Goal: Transaction & Acquisition: Purchase product/service

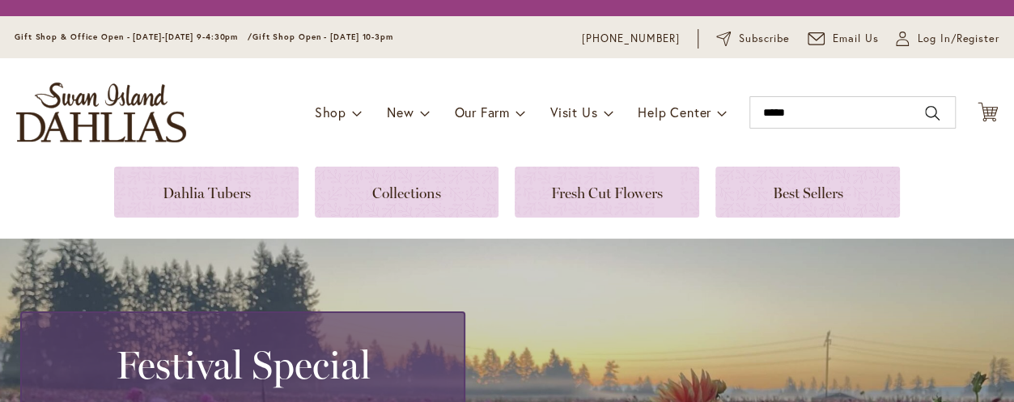
type input "*****"
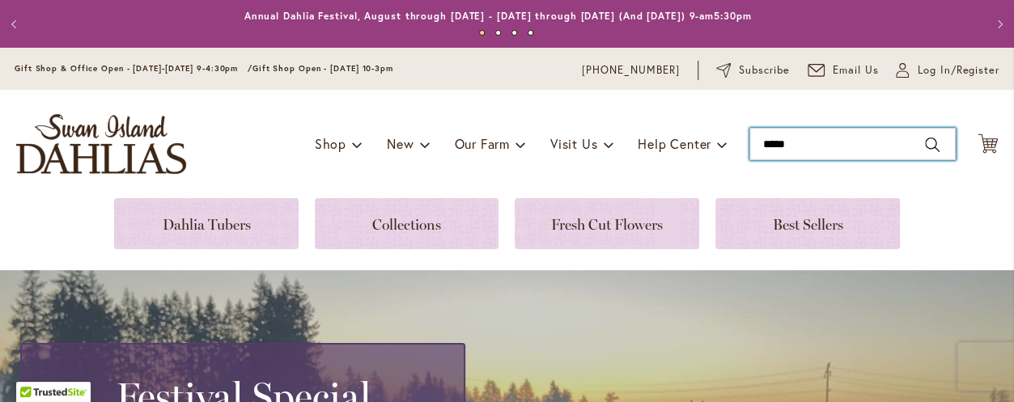
click at [775, 145] on input "*****" at bounding box center [852, 144] width 206 height 32
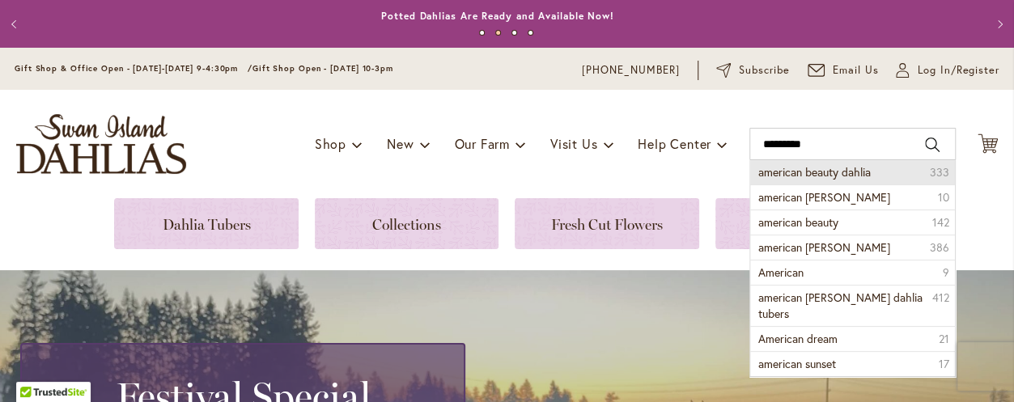
click at [810, 174] on span "american beauty dahlia" at bounding box center [814, 171] width 112 height 15
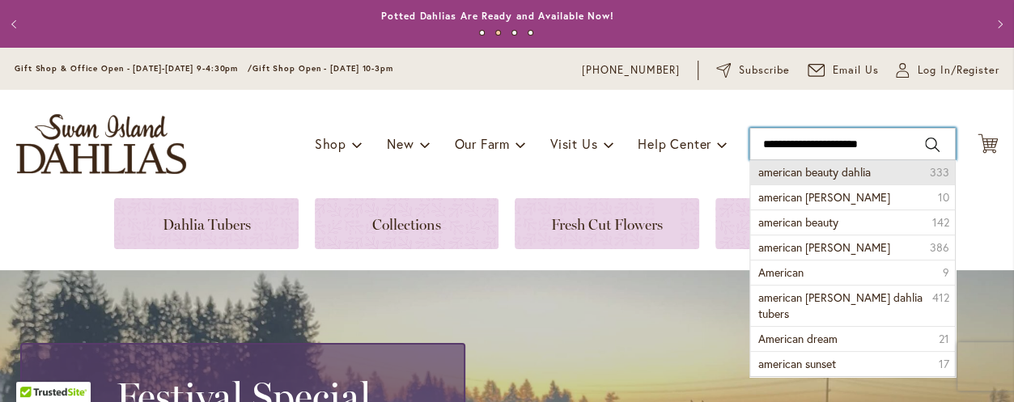
type input "**********"
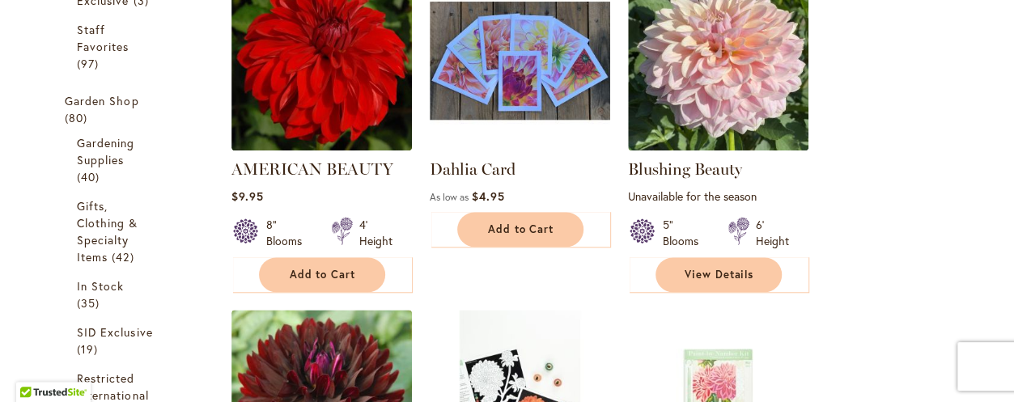
scroll to position [613, 0]
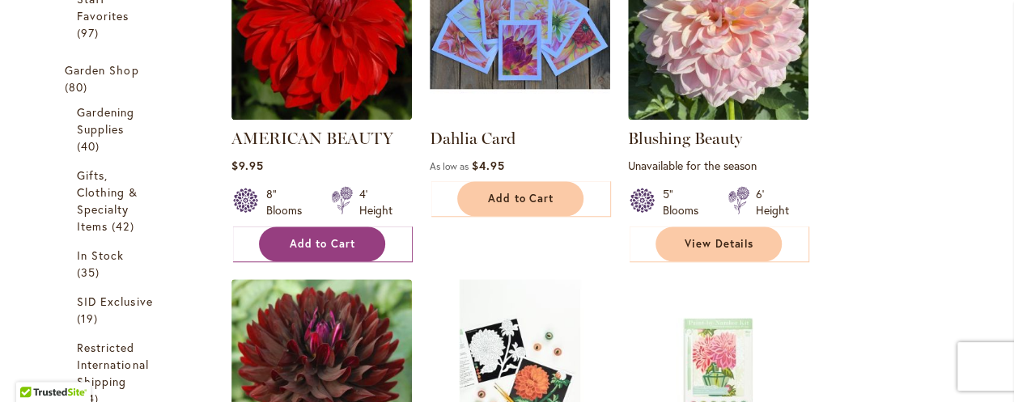
click at [333, 247] on span "Add to Cart" at bounding box center [323, 244] width 66 height 14
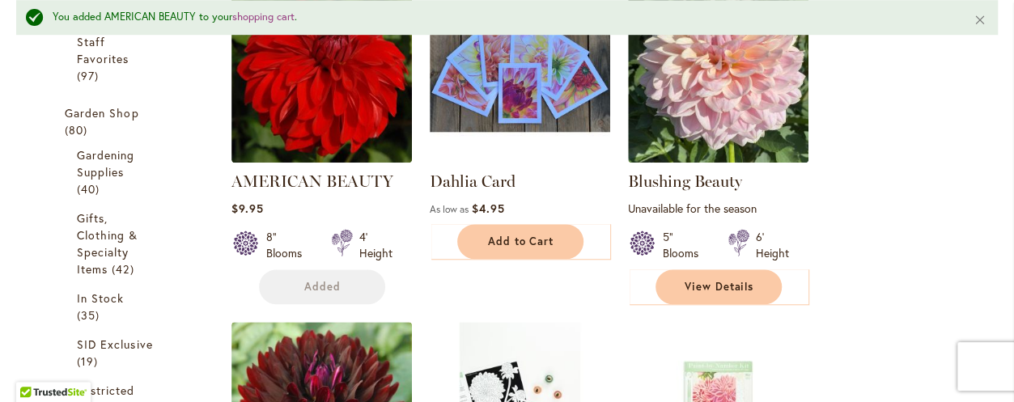
scroll to position [656, 0]
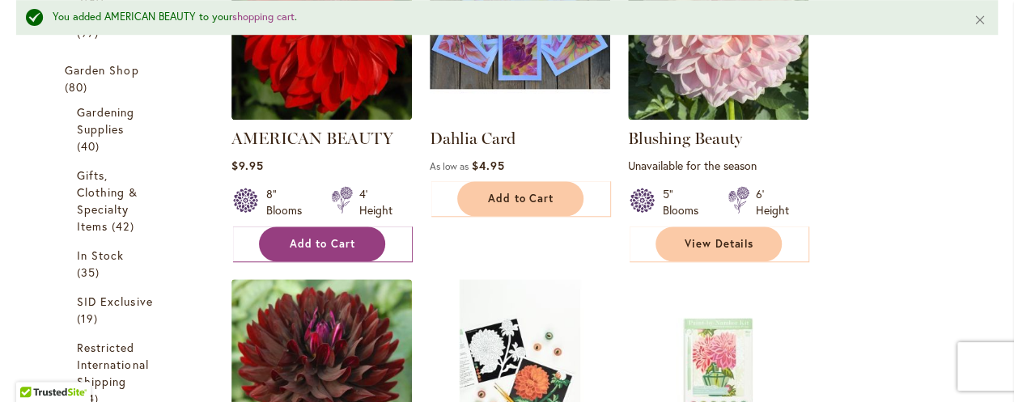
click at [312, 240] on span "Add to Cart" at bounding box center [323, 244] width 66 height 14
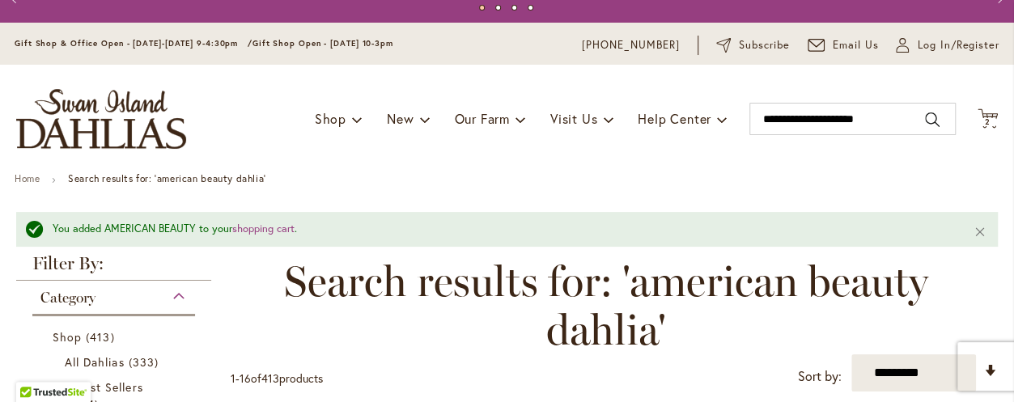
scroll to position [0, 0]
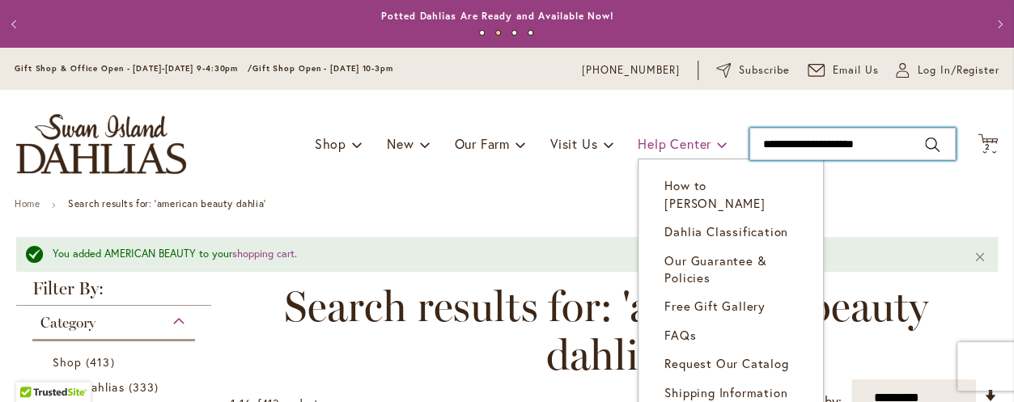
drag, startPoint x: 833, startPoint y: 146, endPoint x: 628, endPoint y: 142, distance: 205.6
click at [648, 151] on div "Toggle Nav Shop Dahlia Tubers Collections Fresh Cut Dahlias Gardening Supplies …" at bounding box center [507, 144] width 1014 height 108
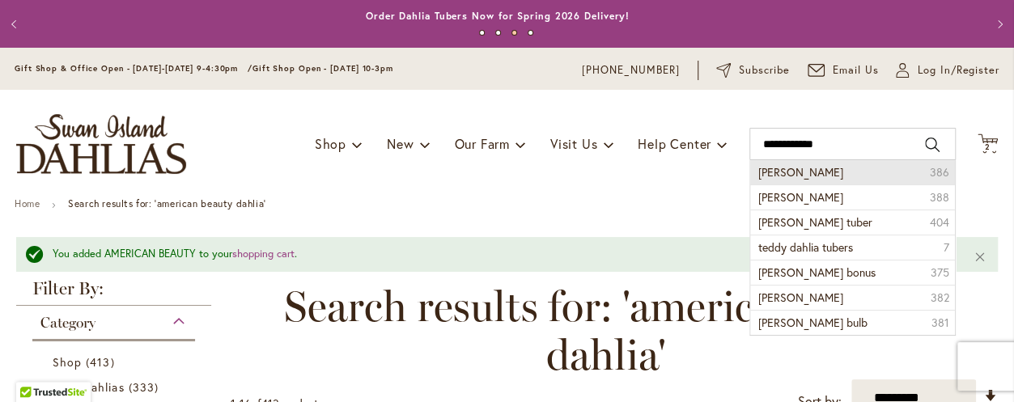
click at [764, 178] on span "teddy dahlia" at bounding box center [800, 171] width 85 height 15
type input "**********"
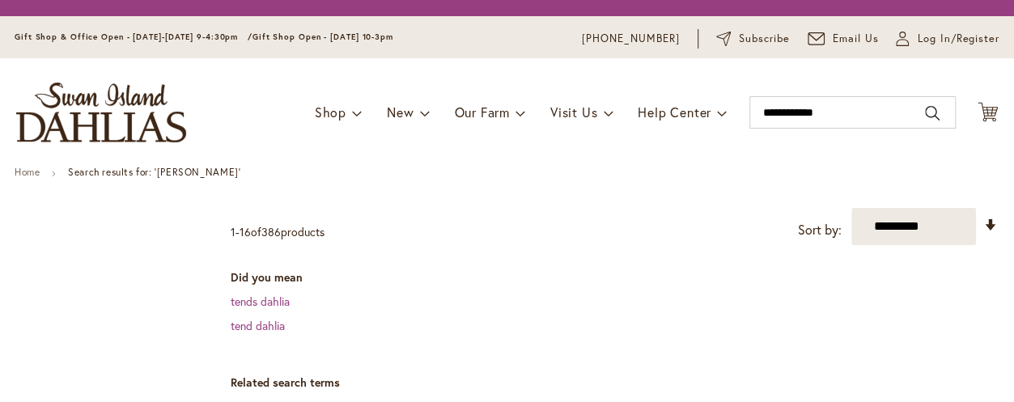
scroll to position [485, 0]
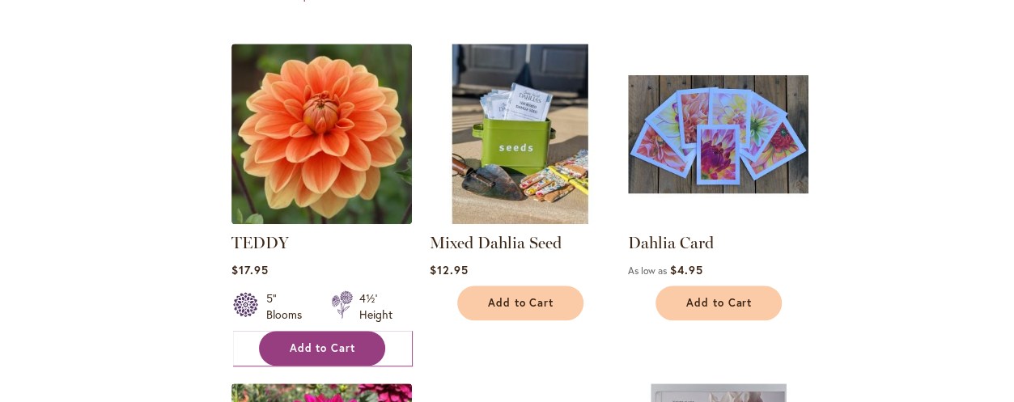
click at [356, 347] on button "Add to Cart" at bounding box center [322, 348] width 126 height 35
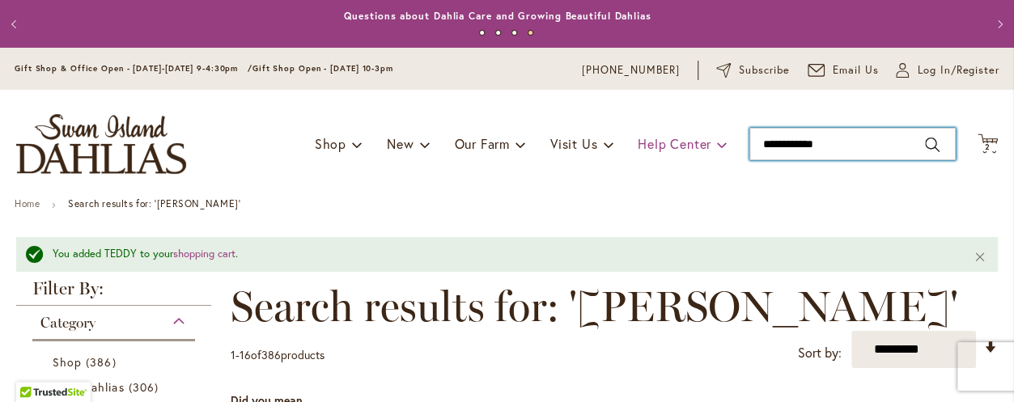
drag, startPoint x: 772, startPoint y: 146, endPoint x: 631, endPoint y: 158, distance: 141.2
click at [647, 164] on div "Toggle Nav Shop Dahlia Tubers Collections Fresh Cut Dahlias Gardening Supplies …" at bounding box center [507, 144] width 1014 height 108
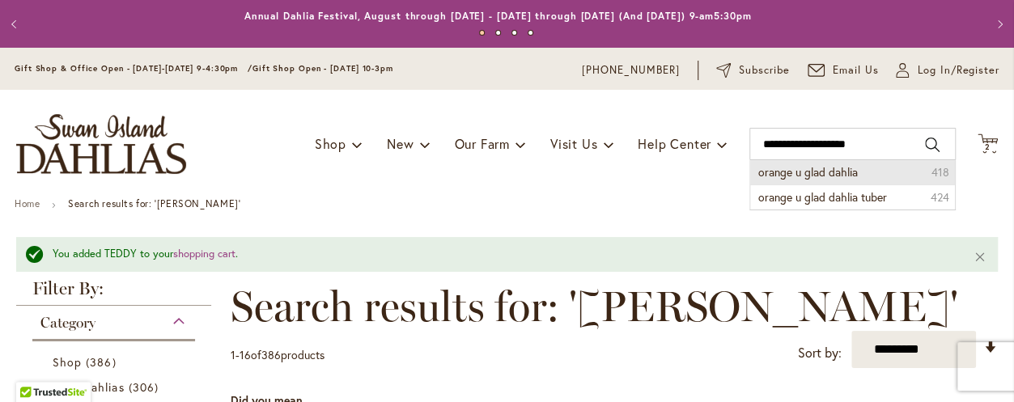
click at [777, 171] on span "orange u glad dahlia" at bounding box center [808, 171] width 100 height 15
type input "**********"
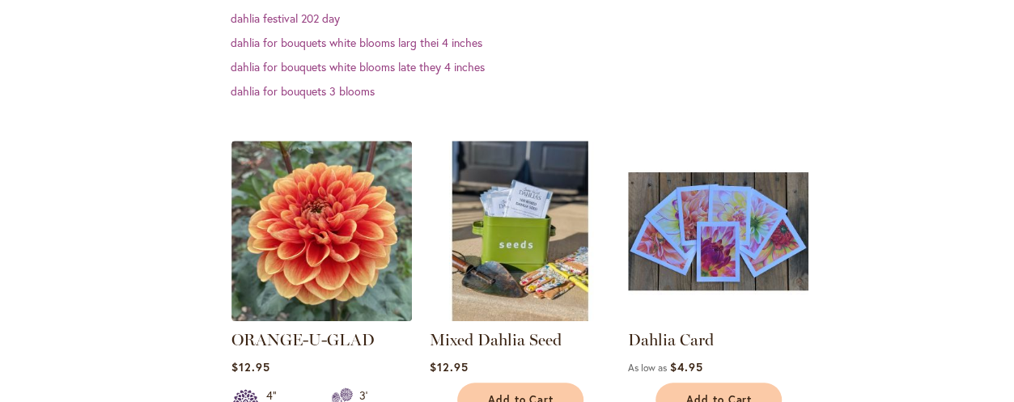
scroll to position [485, 0]
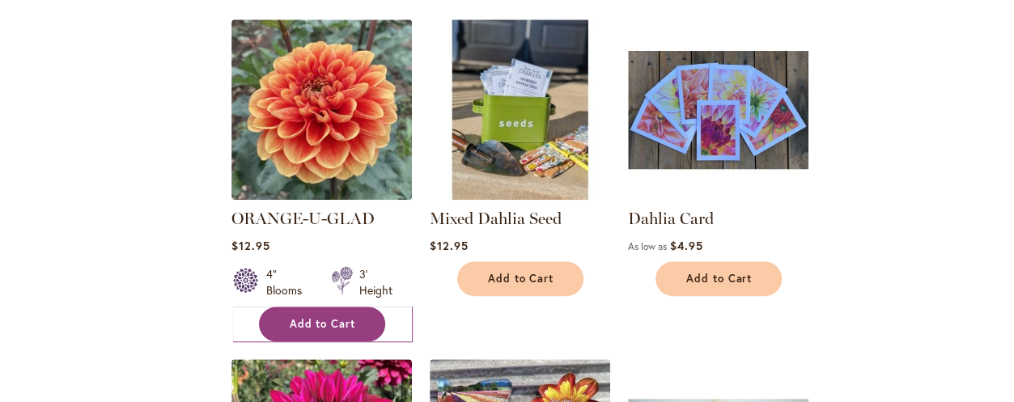
click at [327, 324] on span "Add to Cart" at bounding box center [323, 324] width 66 height 14
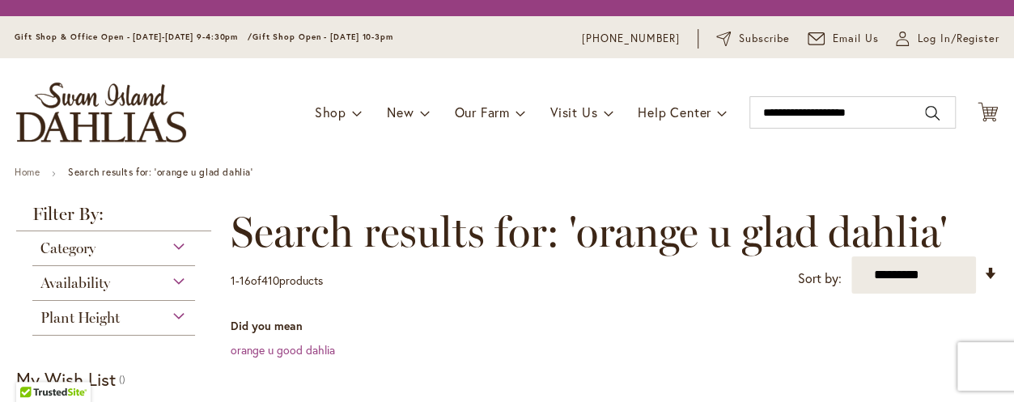
drag, startPoint x: 819, startPoint y: 113, endPoint x: 633, endPoint y: 147, distance: 189.2
click at [639, 147] on div "Toggle Nav Shop Dahlia Tubers Collections Fresh Cut Dahlias Gardening Supplies …" at bounding box center [507, 112] width 1014 height 108
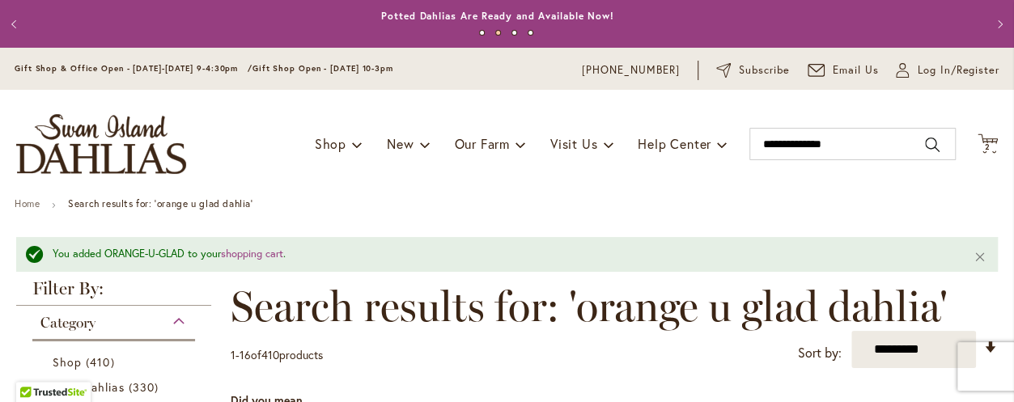
click at [787, 145] on input "**********" at bounding box center [852, 144] width 206 height 32
type input "**********"
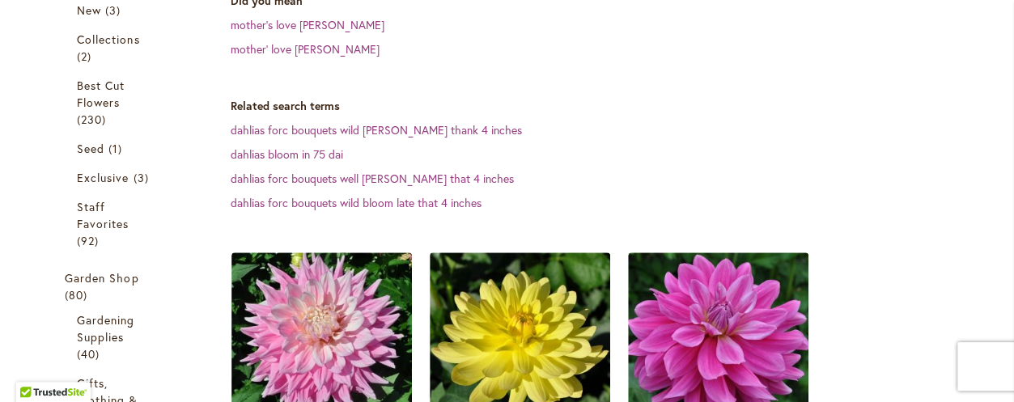
scroll to position [443, 0]
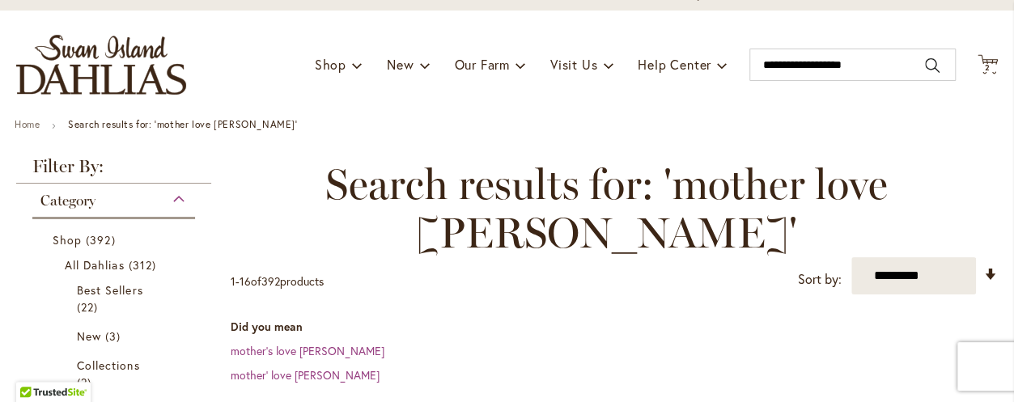
scroll to position [0, 0]
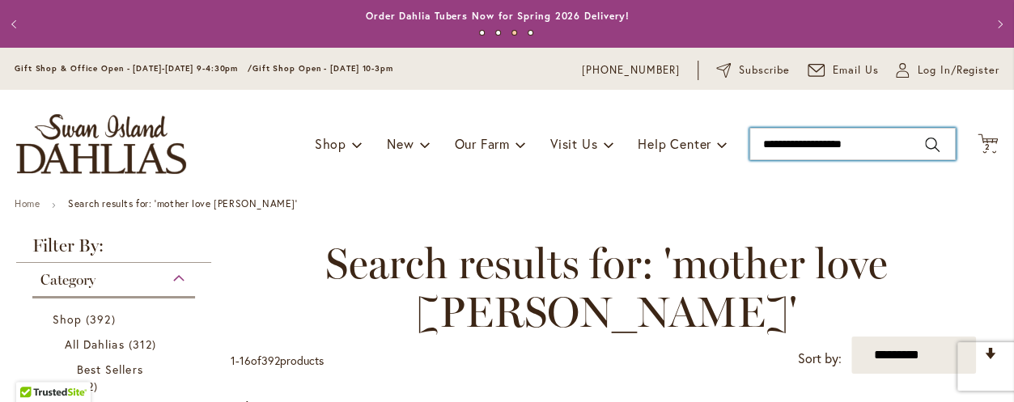
drag, startPoint x: 810, startPoint y: 142, endPoint x: 652, endPoint y: 166, distance: 159.5
click at [668, 170] on div "Toggle Nav Shop Dahlia Tubers Collections Fresh Cut Dahlias Gardening Supplies …" at bounding box center [507, 144] width 1014 height 108
type input "**********"
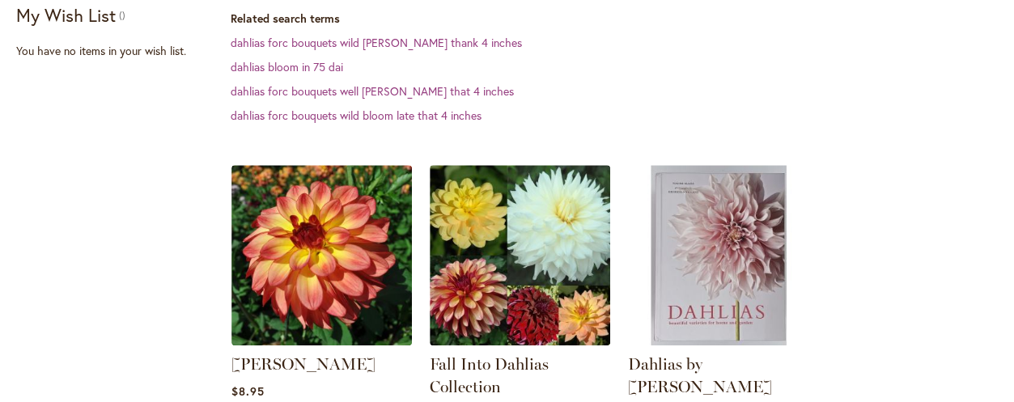
scroll to position [485, 0]
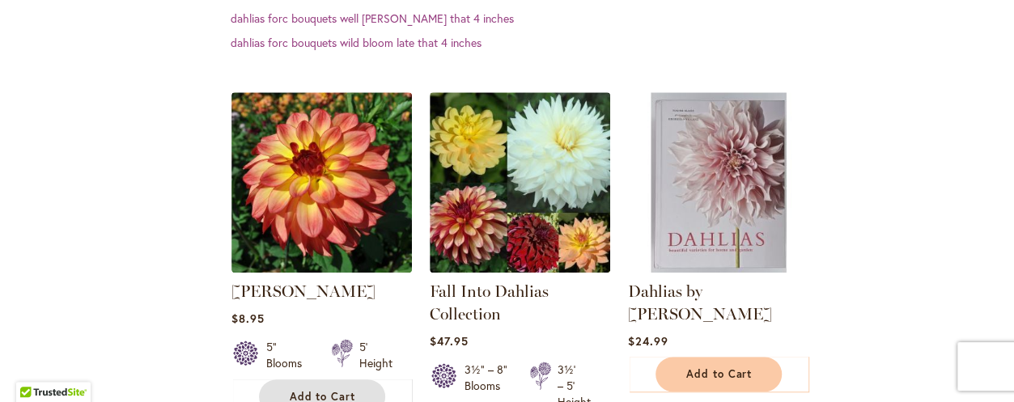
drag, startPoint x: 320, startPoint y: 350, endPoint x: 343, endPoint y: 325, distance: 33.8
click at [319, 390] on span "Add to Cart" at bounding box center [323, 397] width 66 height 14
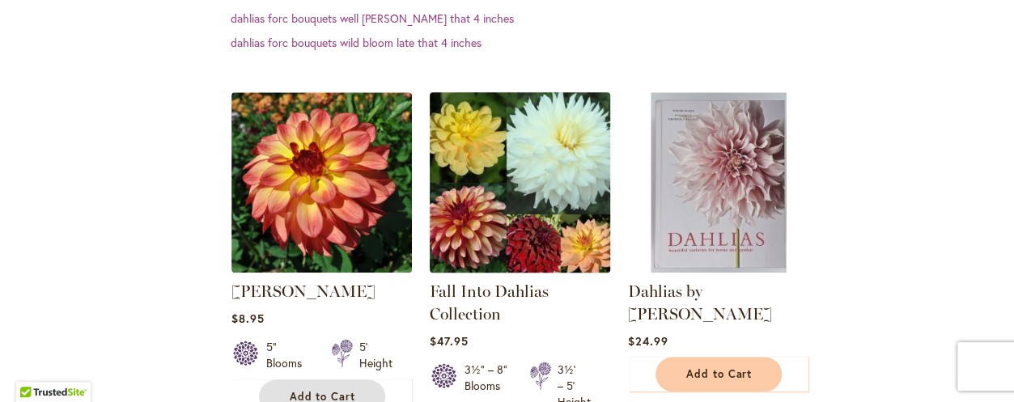
scroll to position [534, 0]
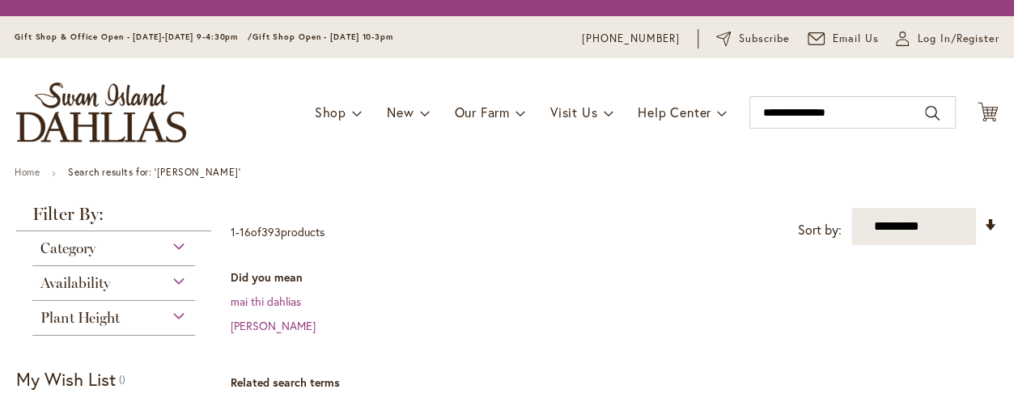
drag, startPoint x: 783, startPoint y: 114, endPoint x: 724, endPoint y: 126, distance: 60.3
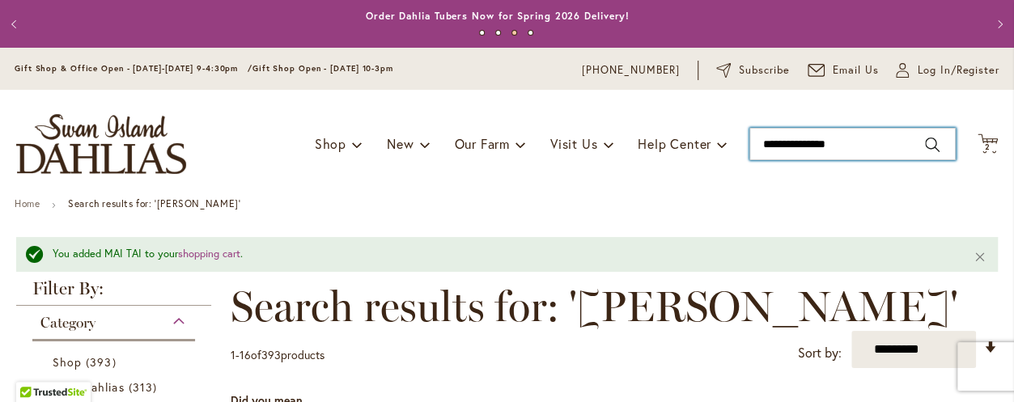
click at [775, 139] on input "**********" at bounding box center [852, 144] width 206 height 32
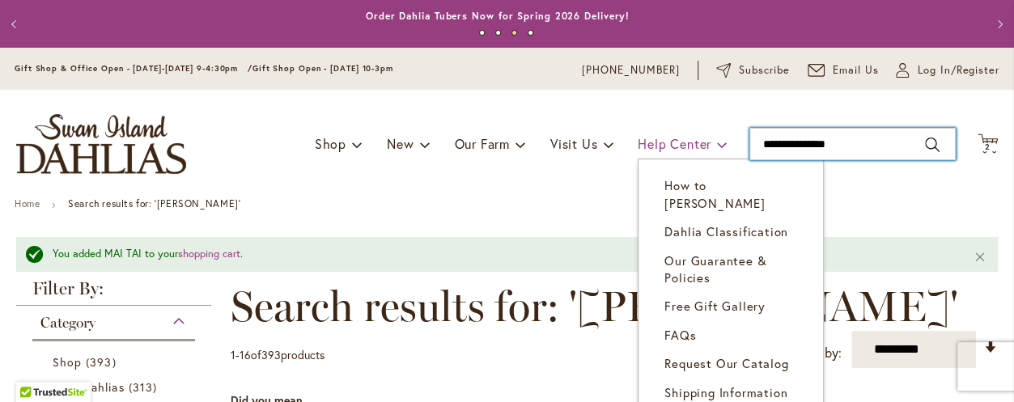
drag, startPoint x: 785, startPoint y: 142, endPoint x: 651, endPoint y: 150, distance: 133.8
click at [655, 151] on div "Toggle Nav Shop Dahlia Tubers Collections Fresh Cut Dahlias Gardening Supplies …" at bounding box center [507, 144] width 1014 height 108
type input "**********"
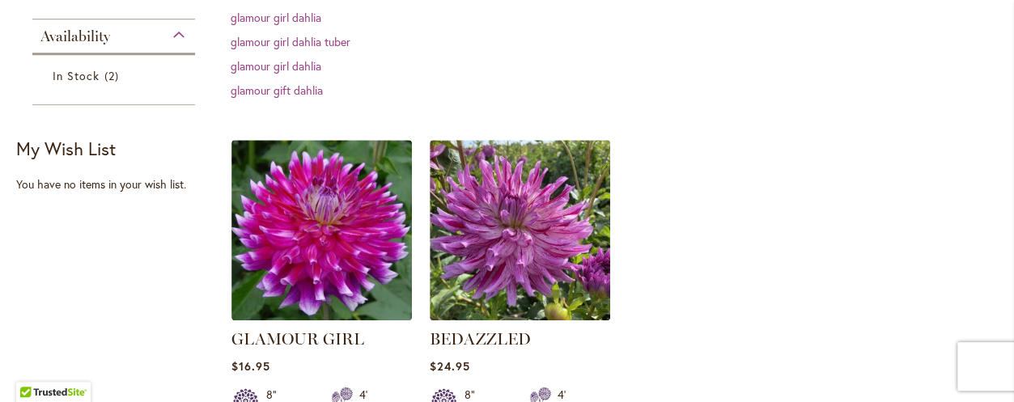
scroll to position [443, 0]
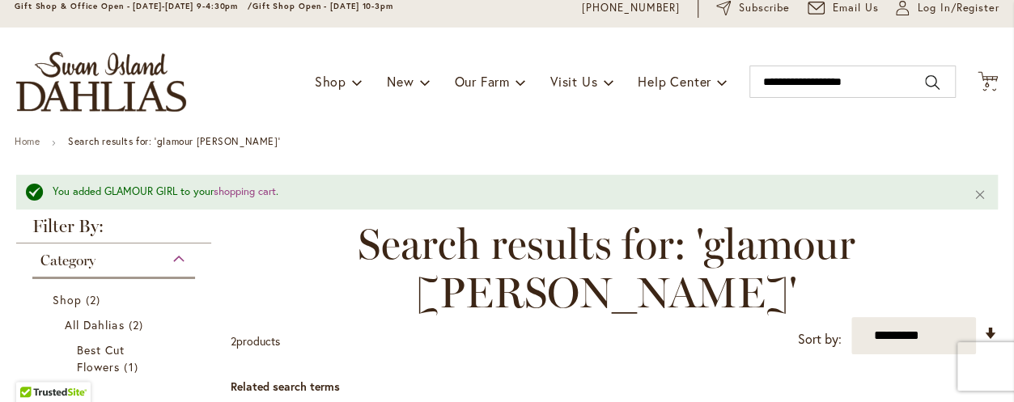
scroll to position [1, 0]
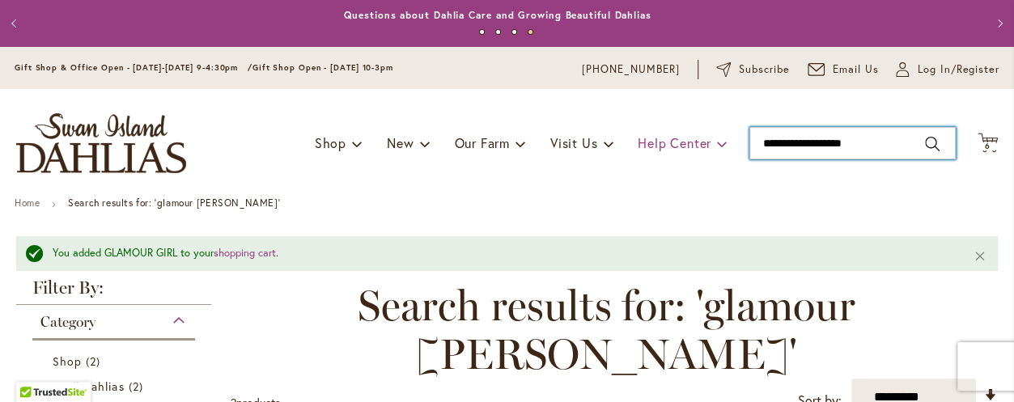
drag, startPoint x: 785, startPoint y: 142, endPoint x: 702, endPoint y: 148, distance: 82.7
click at [702, 148] on div "Toggle Nav Shop Dahlia Tubers Collections Fresh Cut Dahlias Gardening Supplies …" at bounding box center [507, 143] width 1014 height 108
type input "**********"
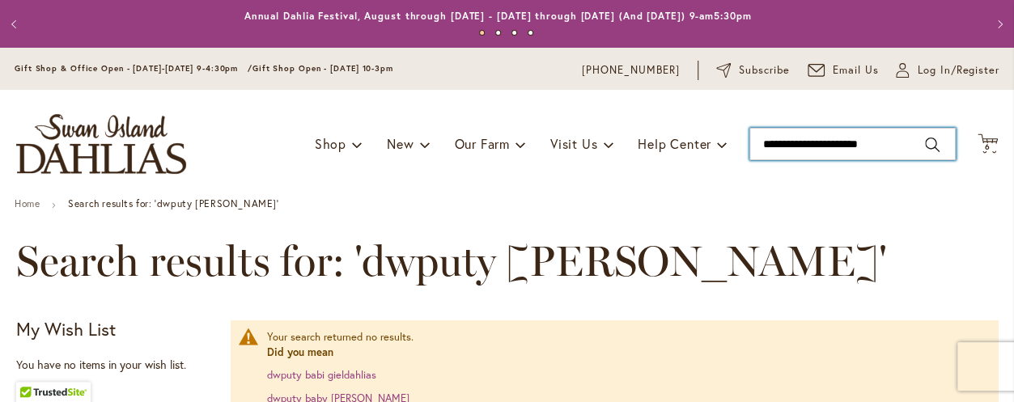
click at [812, 141] on input "**********" at bounding box center [852, 144] width 206 height 32
click at [833, 144] on input "**********" at bounding box center [852, 144] width 206 height 32
type input "**********"
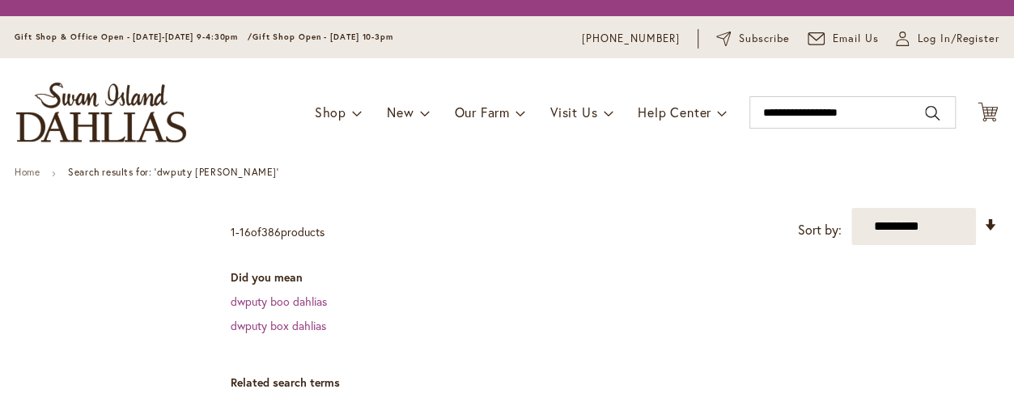
scroll to position [485, 0]
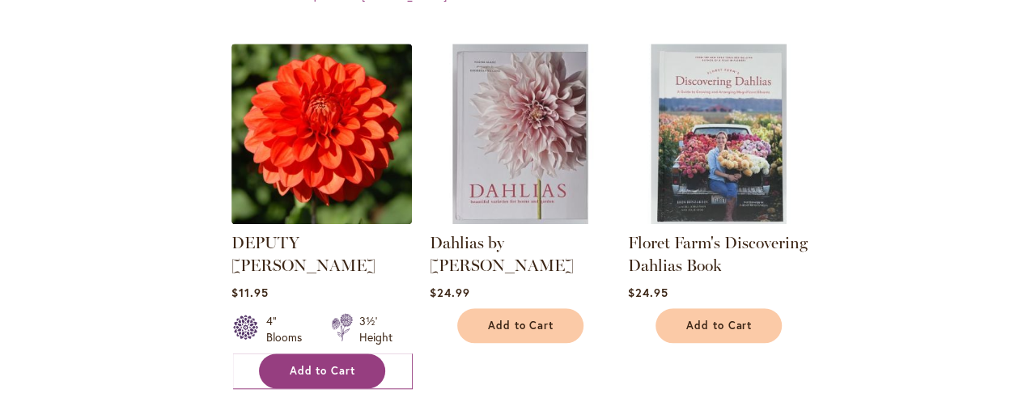
click at [345, 364] on span "Add to Cart" at bounding box center [323, 371] width 66 height 14
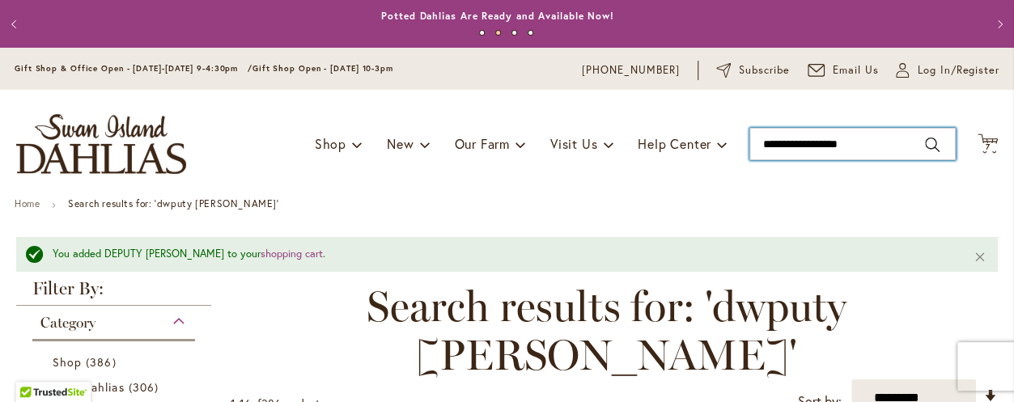
drag, startPoint x: 809, startPoint y: 149, endPoint x: 686, endPoint y: 176, distance: 125.9
click at [686, 176] on div "Toggle Nav Shop Dahlia Tubers Collections Fresh Cut Dahlias Gardening Supplies …" at bounding box center [507, 144] width 1014 height 108
type input "**********"
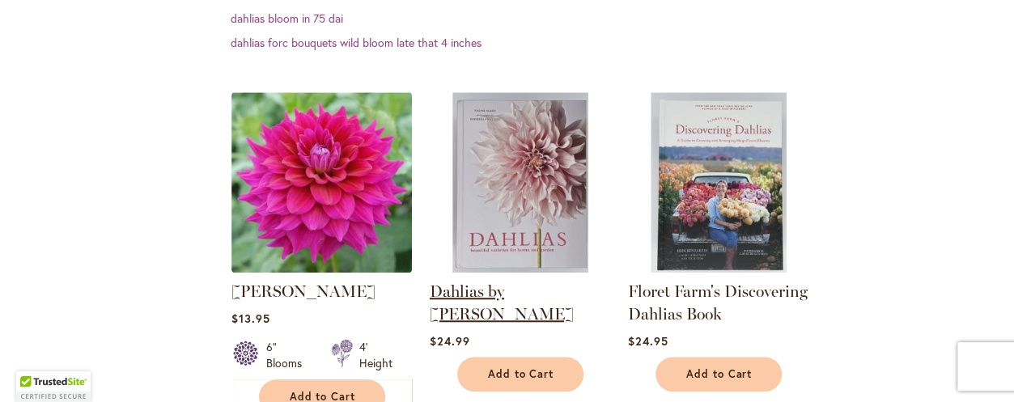
scroll to position [534, 0]
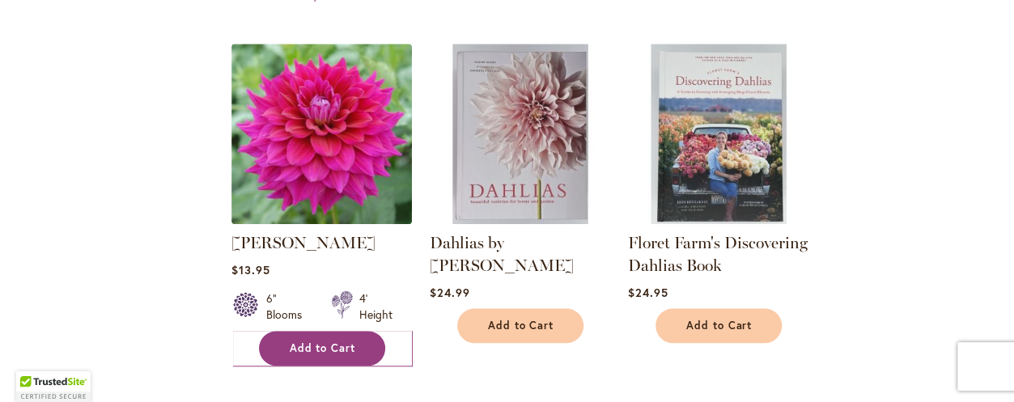
click at [337, 348] on span "Add to Cart" at bounding box center [323, 348] width 66 height 14
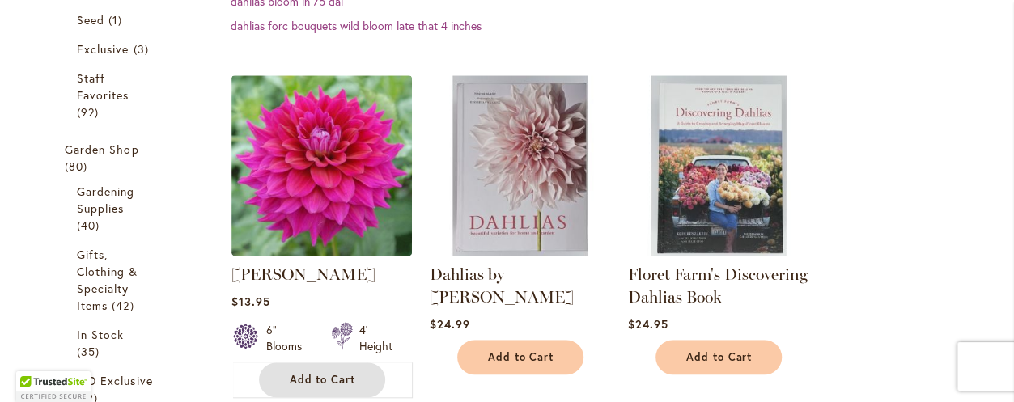
scroll to position [565, 0]
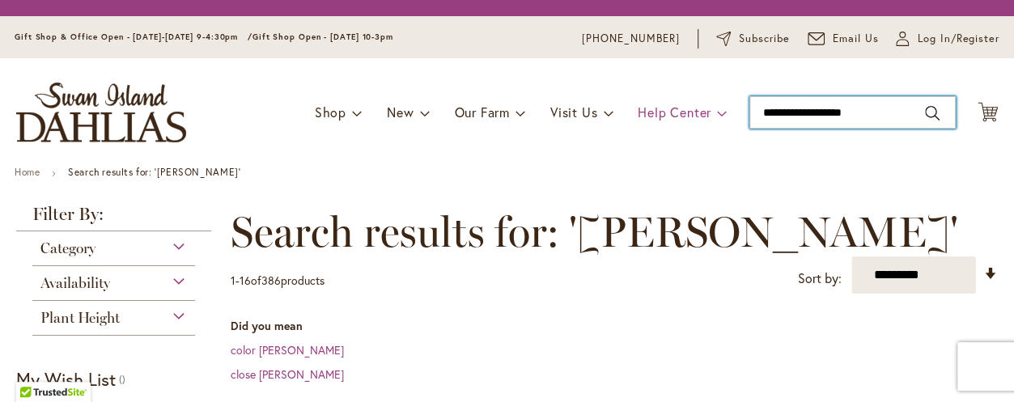
drag, startPoint x: 809, startPoint y: 117, endPoint x: 692, endPoint y: 125, distance: 117.6
click at [709, 127] on div "Toggle Nav Shop Dahlia Tubers Collections Fresh Cut Dahlias Gardening Supplies …" at bounding box center [507, 112] width 1014 height 108
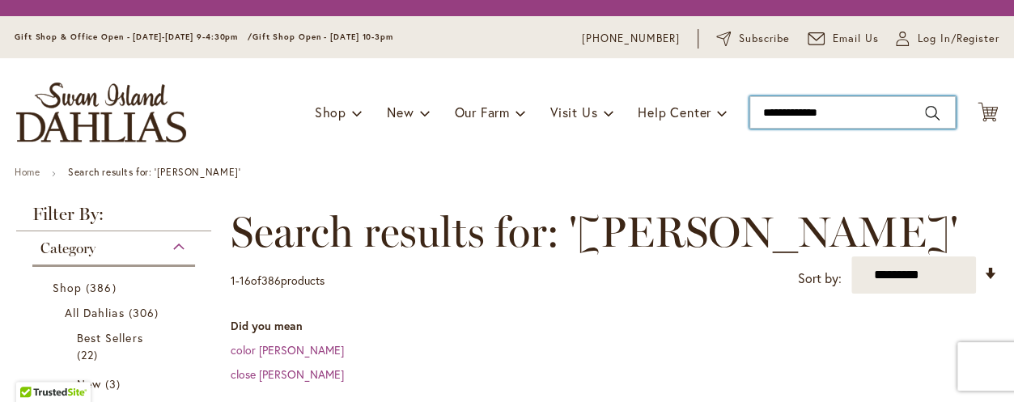
type input "**********"
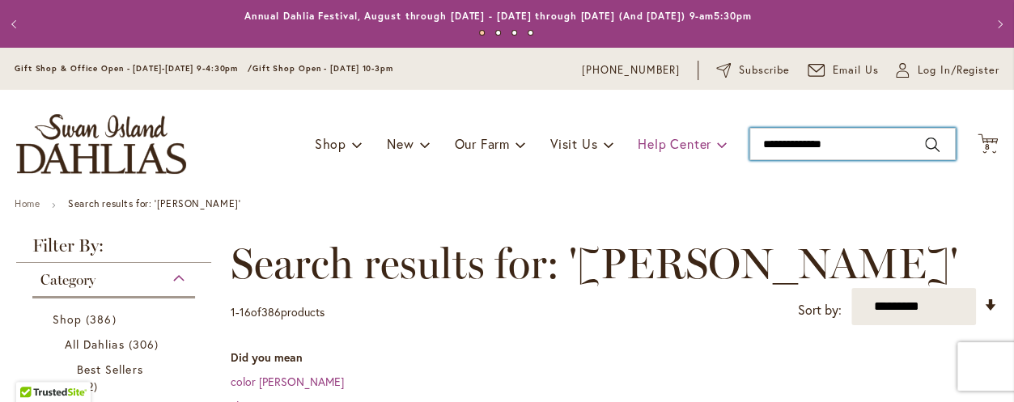
drag, startPoint x: 825, startPoint y: 144, endPoint x: 684, endPoint y: 139, distance: 141.7
click at [684, 139] on div "Toggle Nav Shop Dahlia Tubers Collections Fresh Cut Dahlias Gardening Supplies …" at bounding box center [507, 144] width 1014 height 108
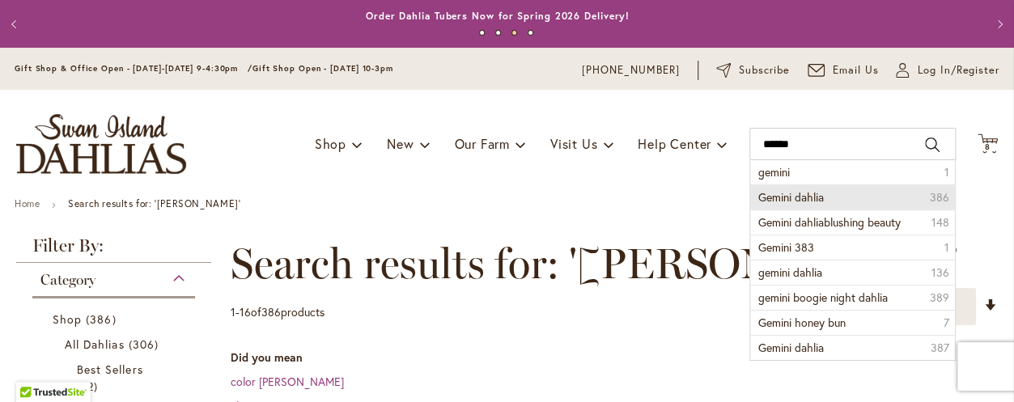
click at [795, 200] on span "Gemini dahlia" at bounding box center [791, 196] width 66 height 15
type input "**********"
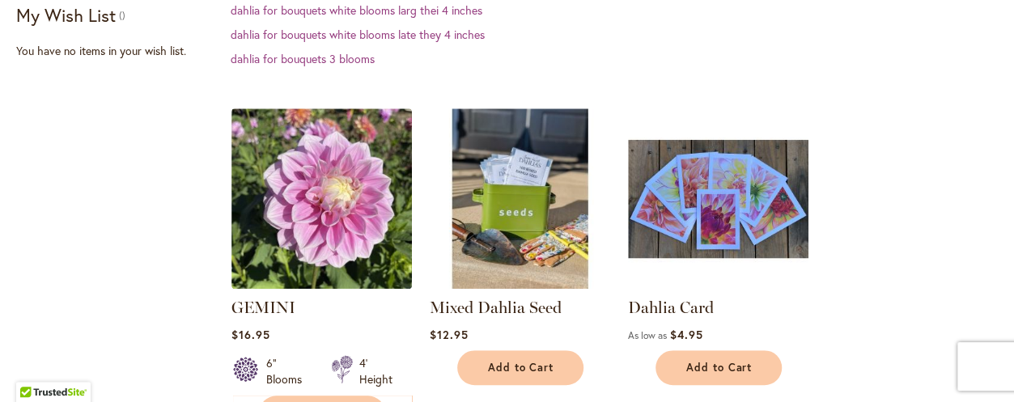
scroll to position [413, 0]
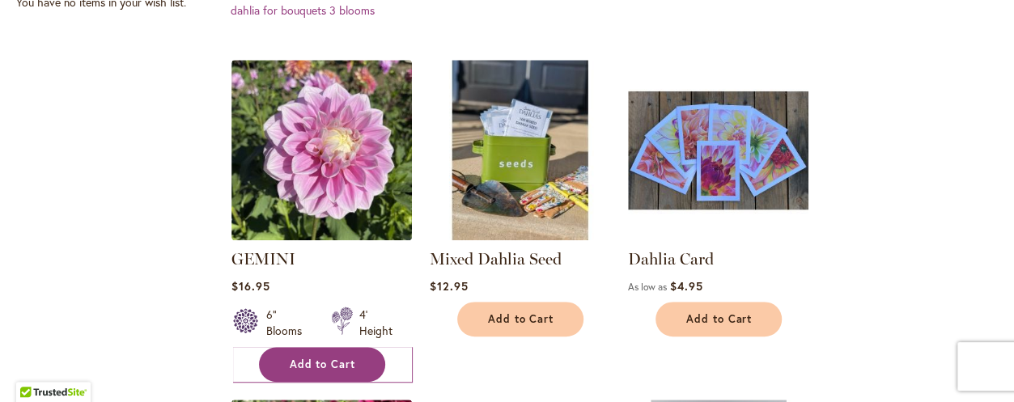
click at [325, 369] on span "Add to Cart" at bounding box center [323, 365] width 66 height 14
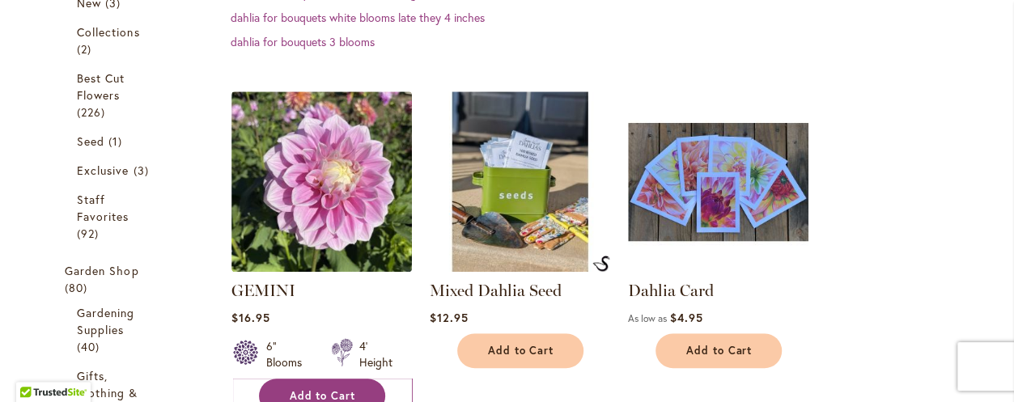
scroll to position [443, 0]
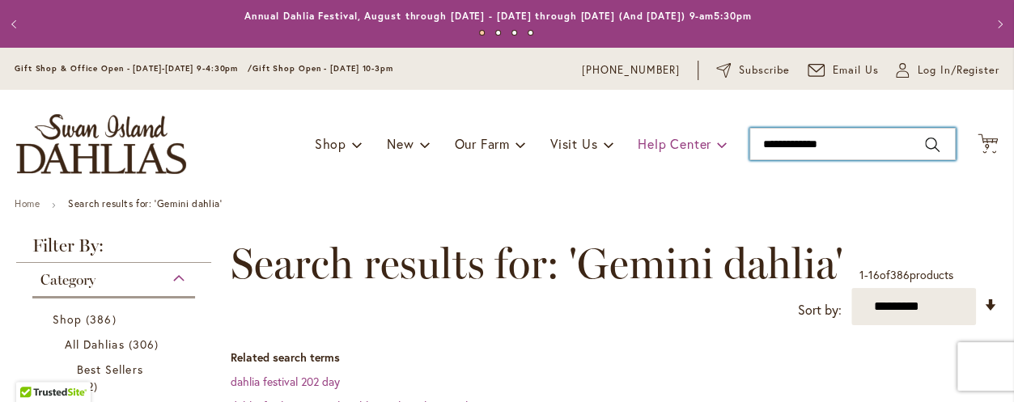
drag, startPoint x: 784, startPoint y: 143, endPoint x: 673, endPoint y: 153, distance: 111.3
click at [673, 153] on div "Toggle Nav Shop Dahlia Tubers Collections Fresh Cut Dahlias Gardening Supplies …" at bounding box center [507, 144] width 1014 height 108
type input "**********"
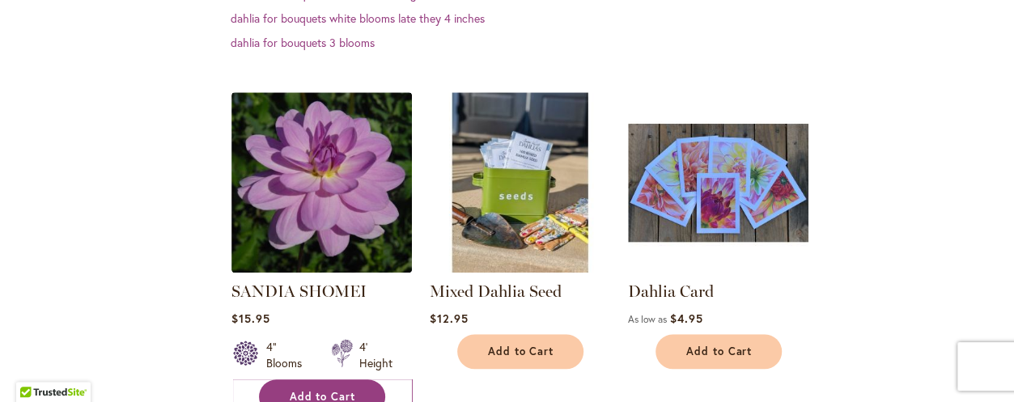
scroll to position [534, 0]
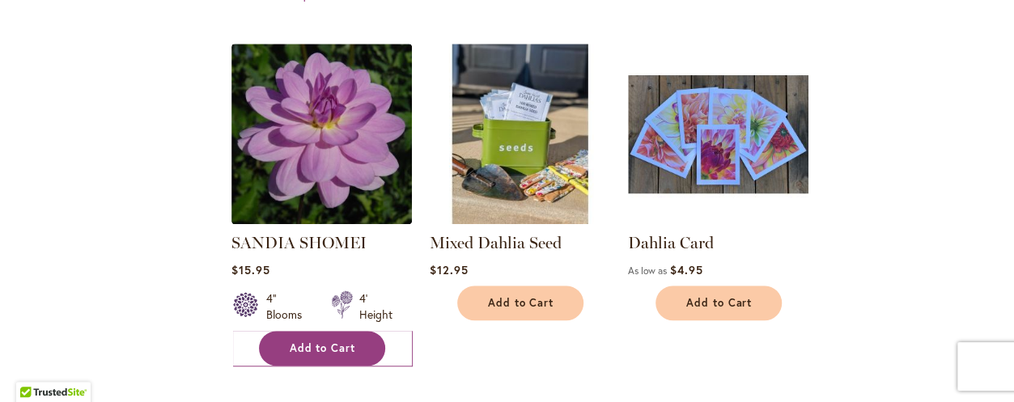
click at [296, 351] on span "Add to Cart" at bounding box center [323, 348] width 66 height 14
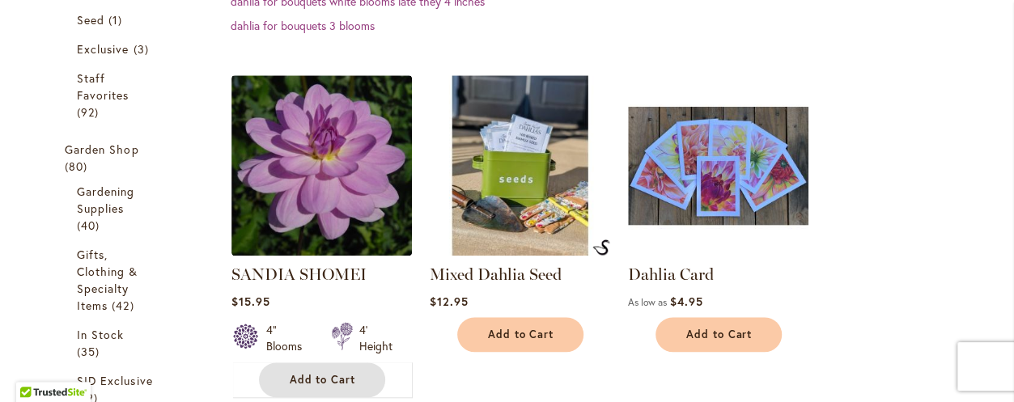
scroll to position [565, 0]
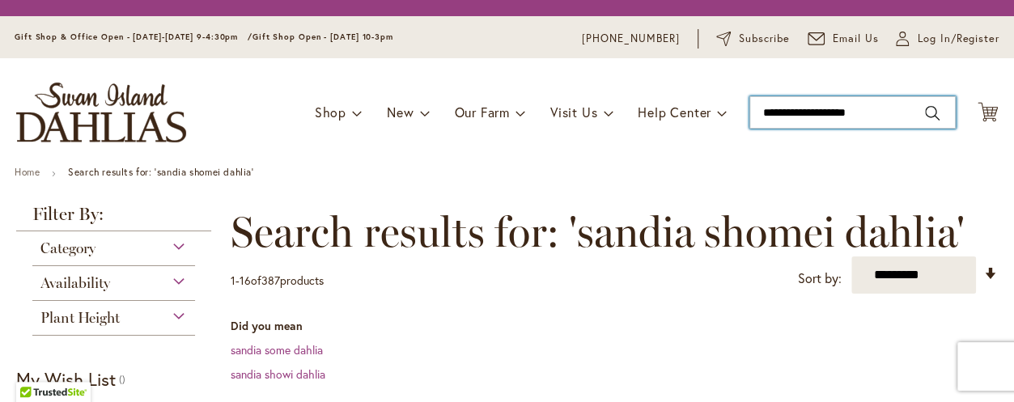
drag, startPoint x: 825, startPoint y: 115, endPoint x: 697, endPoint y: 140, distance: 130.3
click at [697, 140] on div "Toggle Nav Shop Dahlia Tubers Collections Fresh Cut Dahlias Gardening Supplies …" at bounding box center [507, 112] width 1014 height 108
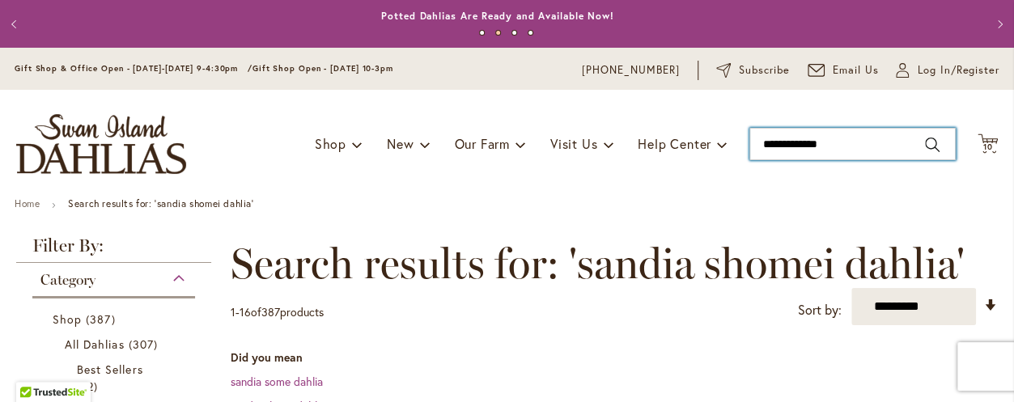
click at [831, 144] on input "**********" at bounding box center [852, 144] width 206 height 32
type input "*"
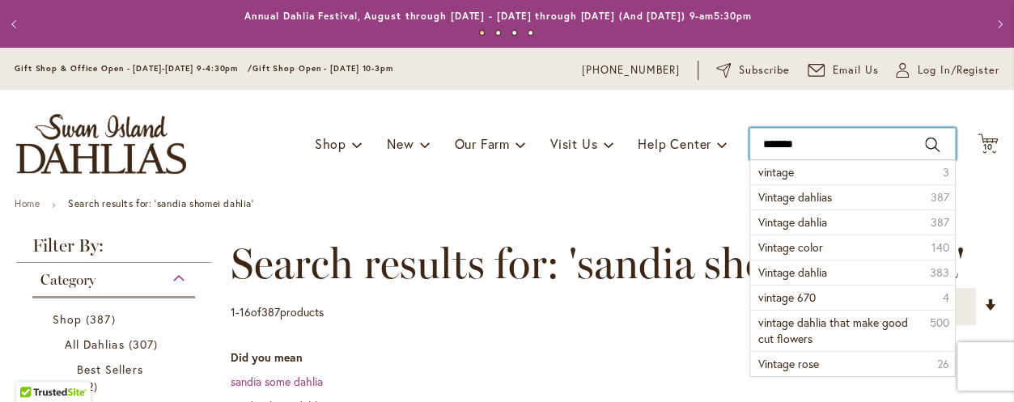
type input "*******"
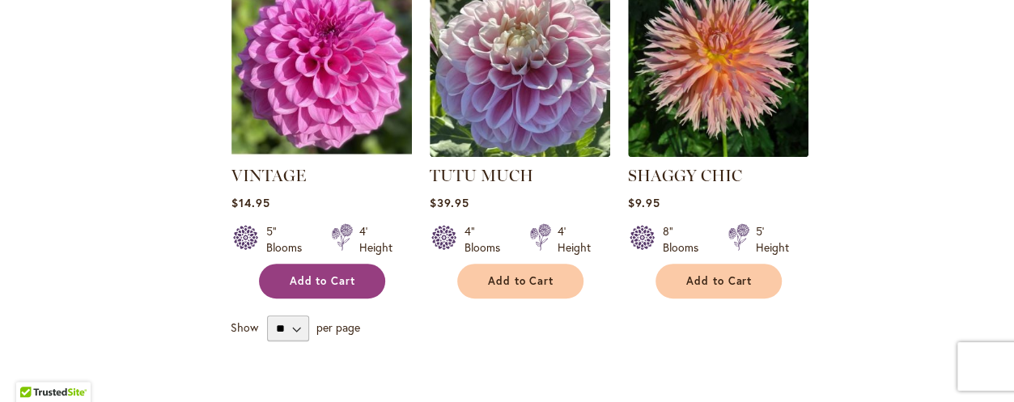
scroll to position [470, 0]
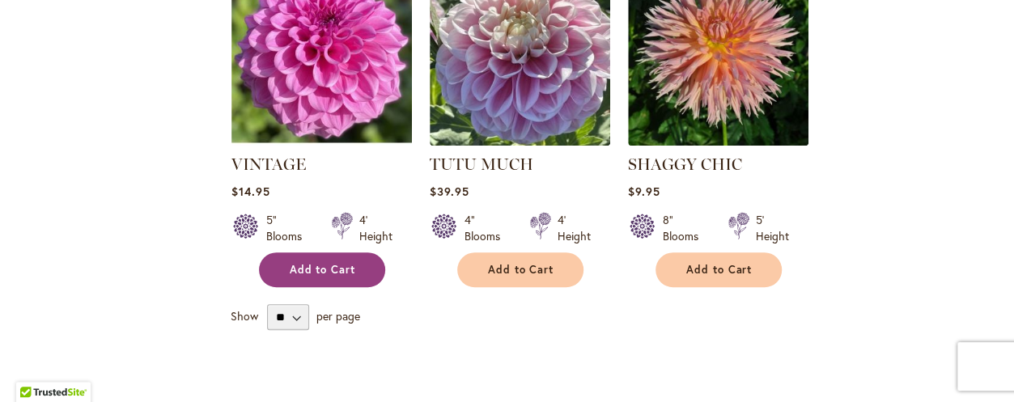
click at [337, 272] on span "Add to Cart" at bounding box center [323, 270] width 66 height 14
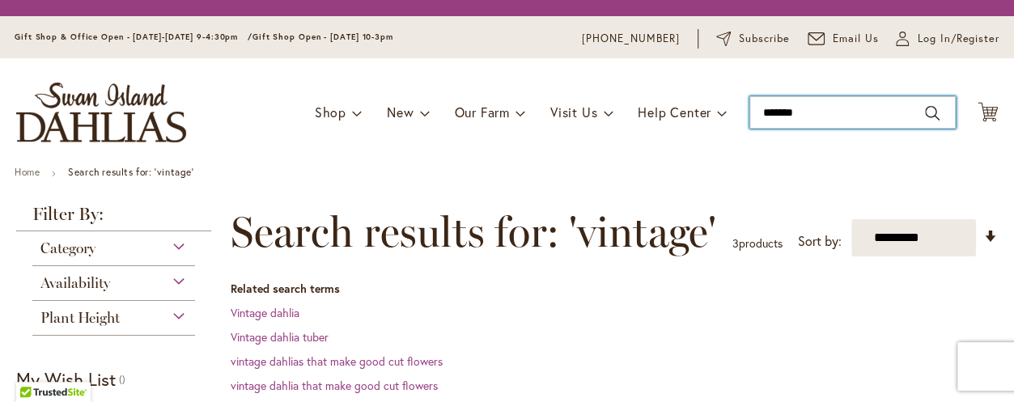
drag, startPoint x: 793, startPoint y: 114, endPoint x: 711, endPoint y: 129, distance: 83.2
click at [711, 129] on div "Toggle Nav Shop Dahlia Tubers Collections Fresh Cut Dahlias Gardening Supplies …" at bounding box center [507, 112] width 1014 height 108
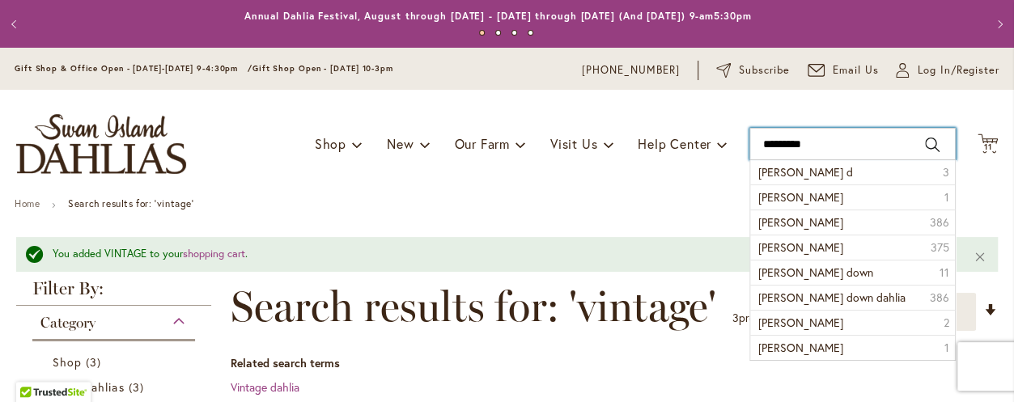
type input "**********"
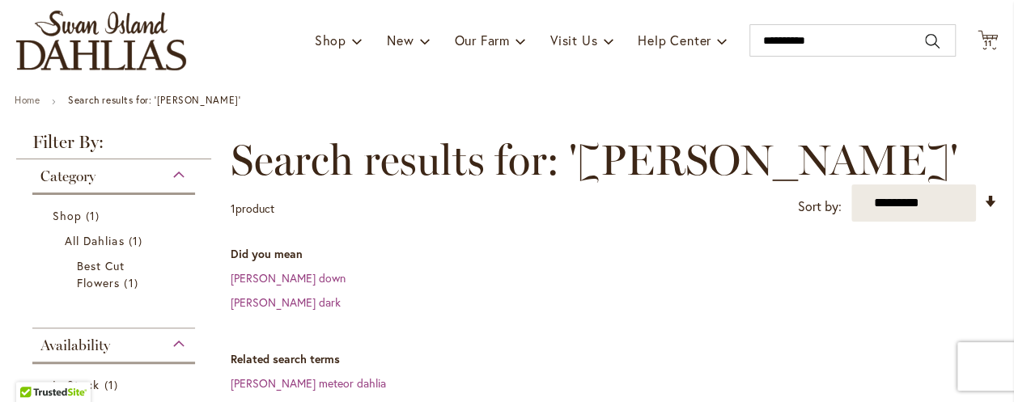
scroll to position [121, 0]
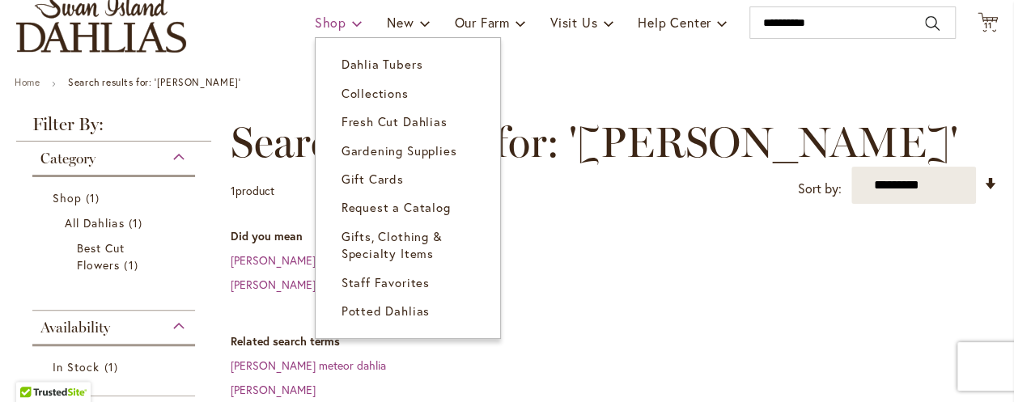
click at [315, 17] on span "Shop" at bounding box center [331, 22] width 32 height 17
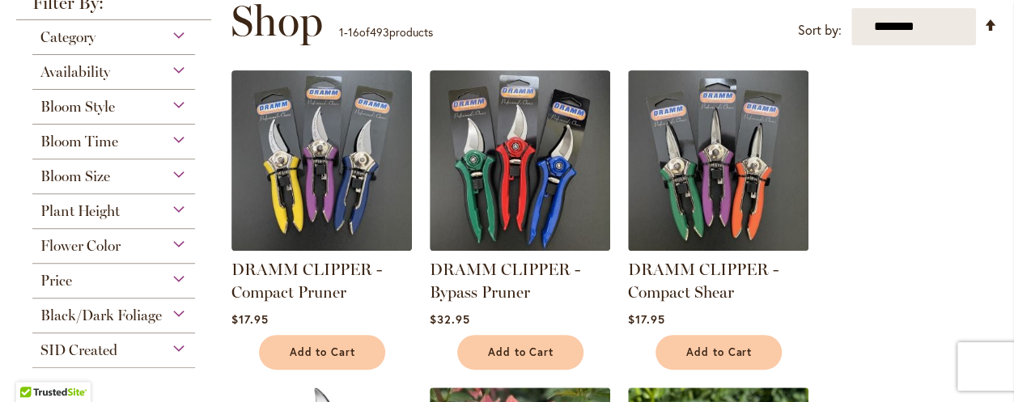
scroll to position [273, 0]
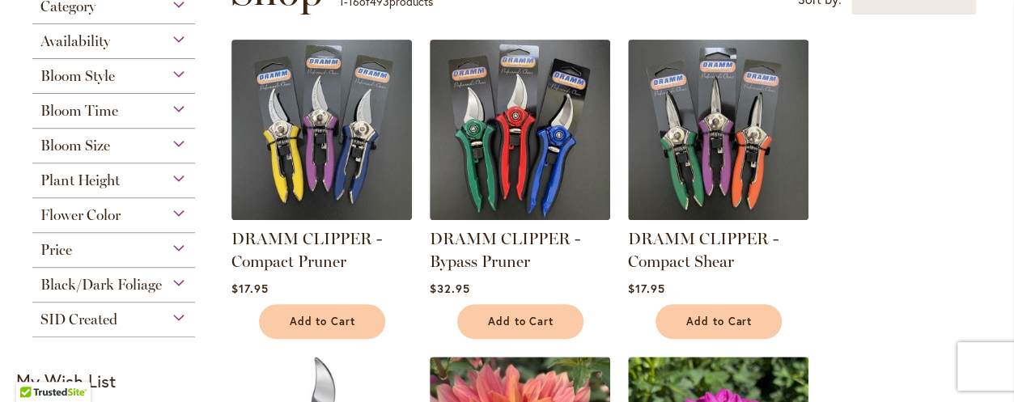
drag, startPoint x: 110, startPoint y: 140, endPoint x: 18, endPoint y: 138, distance: 92.3
click at [18, 138] on div "Category All Dahlias 414 items Best Sellers 32 items New 3 items New & Exclusiv…" at bounding box center [113, 163] width 195 height 348
click at [180, 209] on div "Flower Color" at bounding box center [113, 211] width 163 height 26
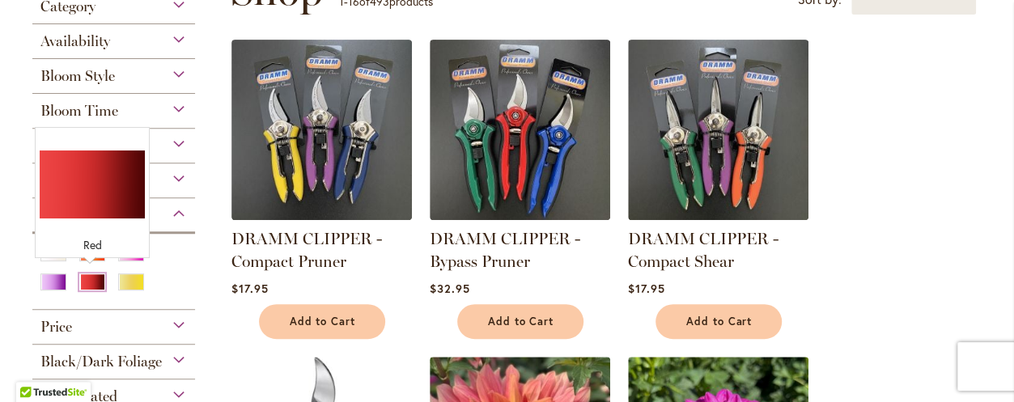
click at [96, 273] on div "Red" at bounding box center [92, 281] width 26 height 17
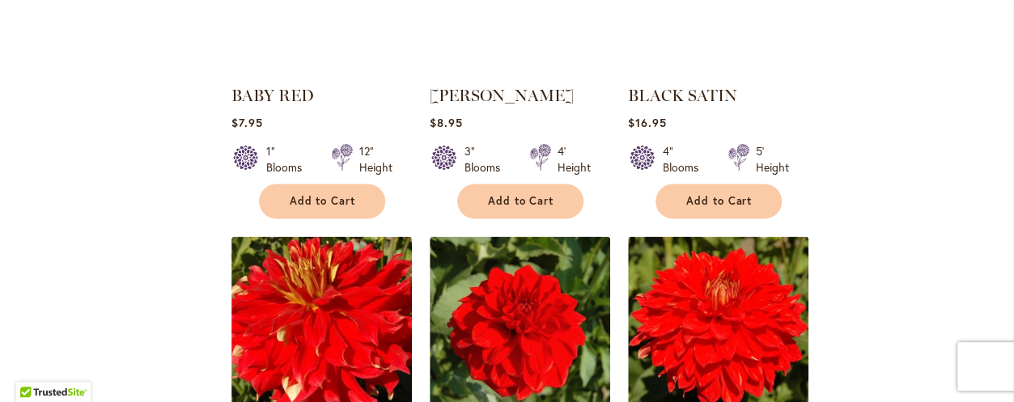
scroll to position [1244, 0]
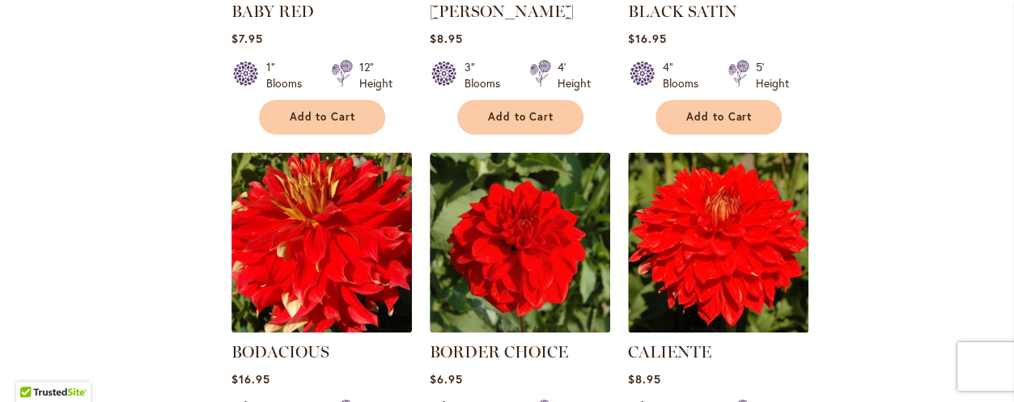
drag, startPoint x: 427, startPoint y: 220, endPoint x: 111, endPoint y: 278, distance: 321.5
click at [111, 278] on div "Filter by: Filter By: Category All Dahlias 74 items Best Sellers 1 item New 1 1…" at bounding box center [506, 134] width 981 height 2283
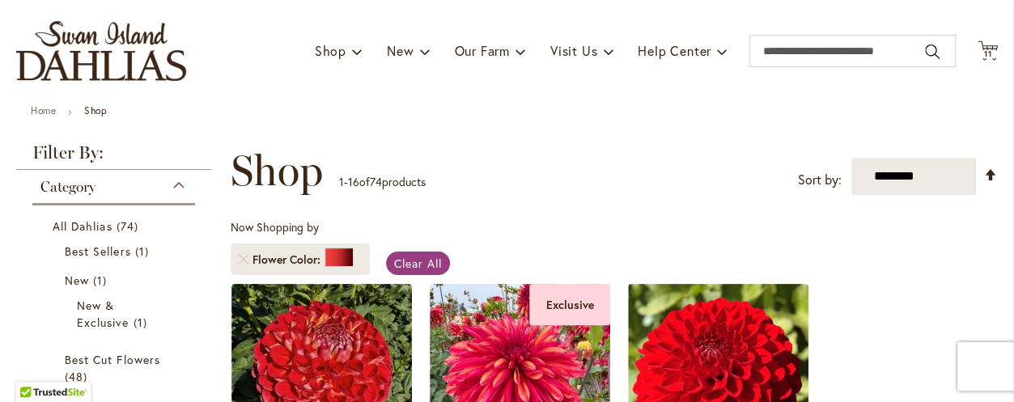
scroll to position [0, 0]
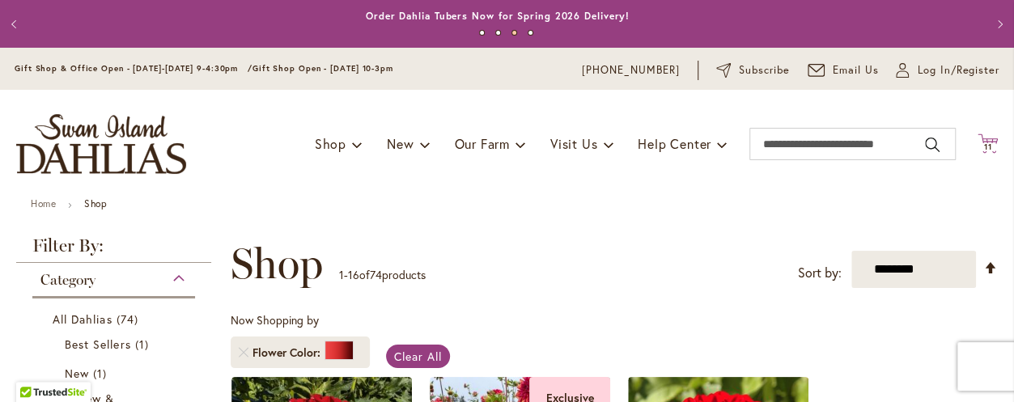
click at [977, 138] on icon at bounding box center [987, 143] width 20 height 19
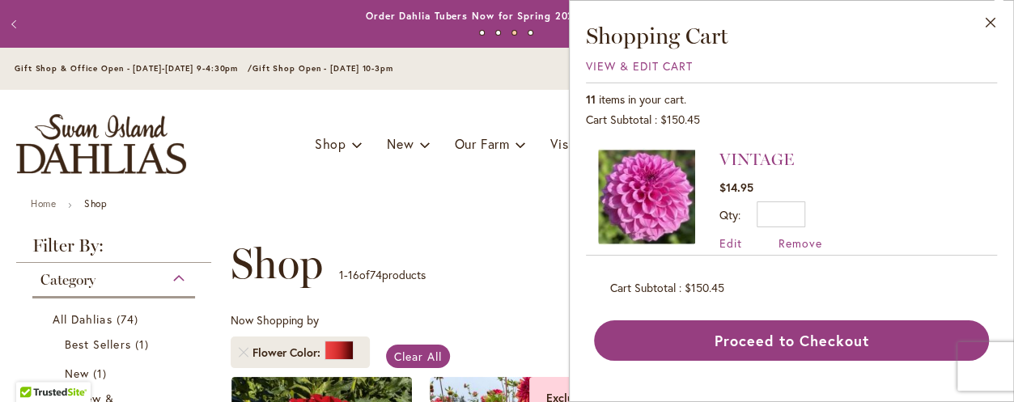
click at [536, 250] on div "**********" at bounding box center [614, 264] width 767 height 49
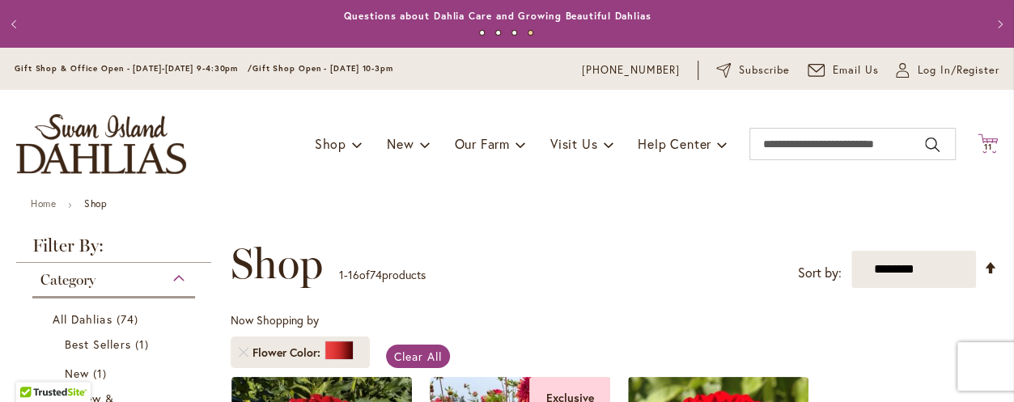
click at [977, 134] on icon "Cart .cls-1 { fill: #231f20; }" at bounding box center [987, 144] width 20 height 20
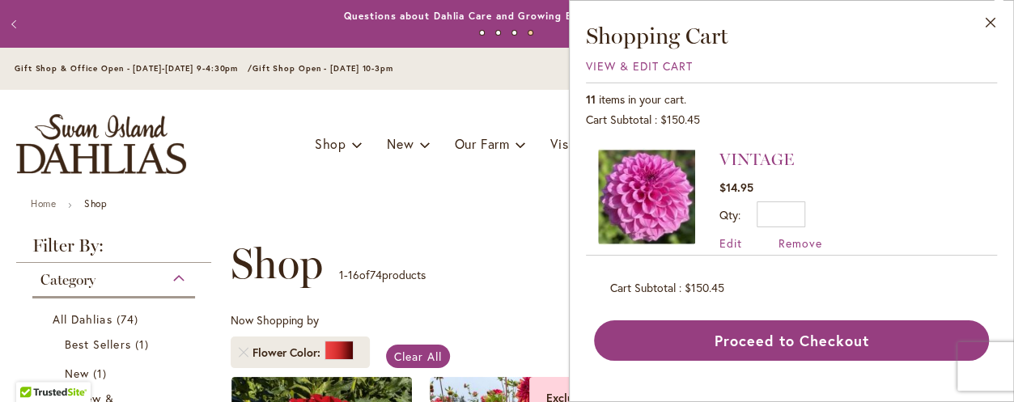
click at [367, 207] on ul "Home Shop" at bounding box center [507, 205] width 952 height 15
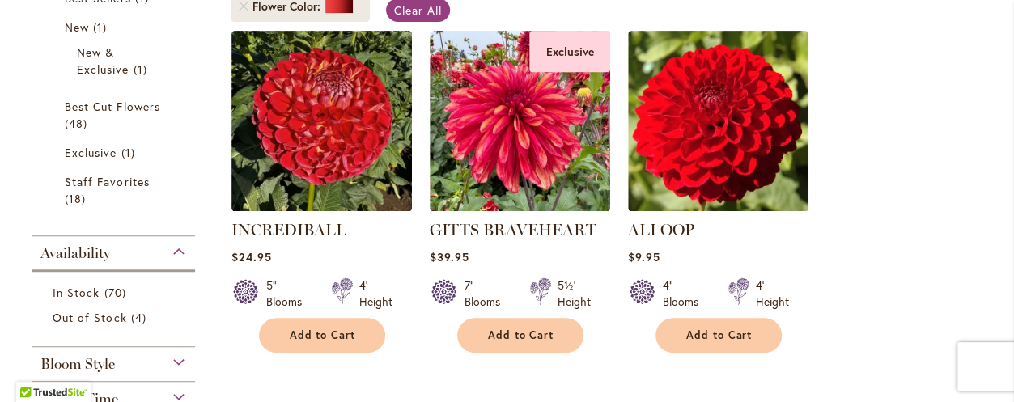
scroll to position [364, 0]
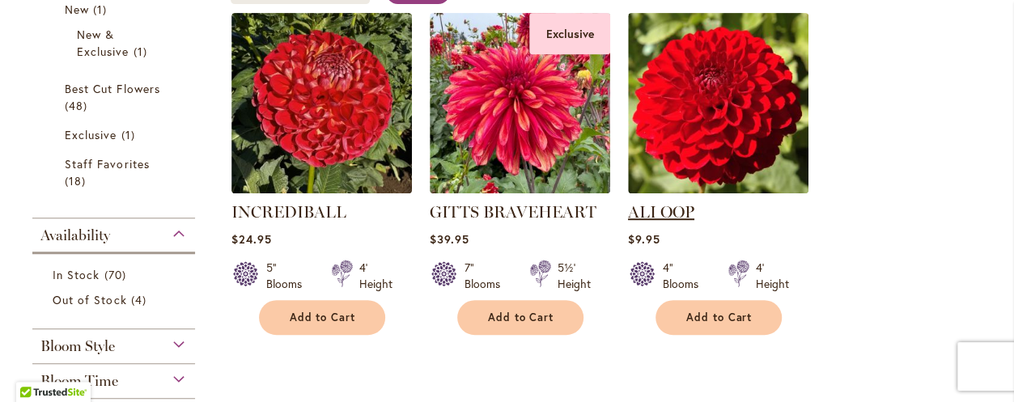
click at [652, 208] on link "ALI OOP" at bounding box center [661, 211] width 66 height 19
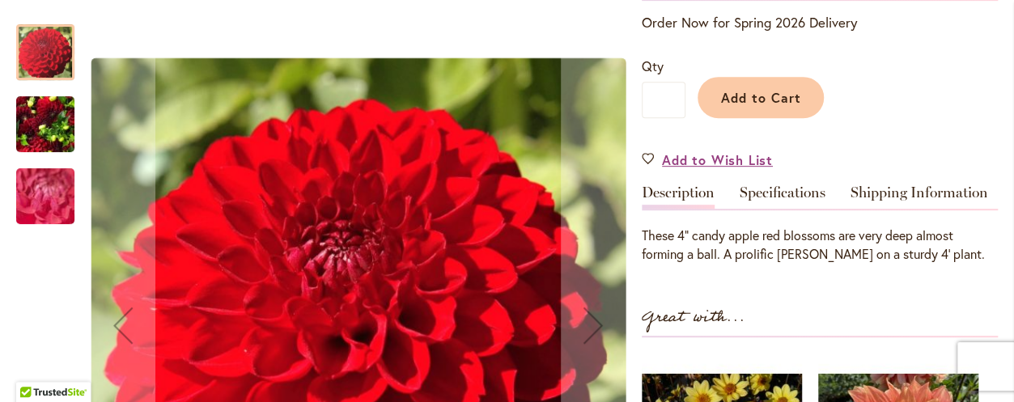
scroll to position [409, 0]
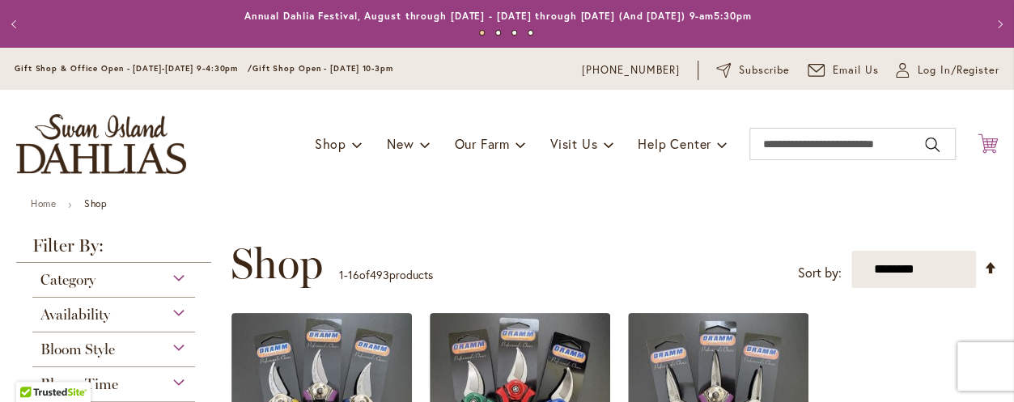
click at [977, 138] on icon "Cart .cls-1 { fill: #231f20; }" at bounding box center [987, 144] width 20 height 20
click at [977, 139] on icon "Cart .cls-1 { fill: #231f20; }" at bounding box center [987, 144] width 20 height 20
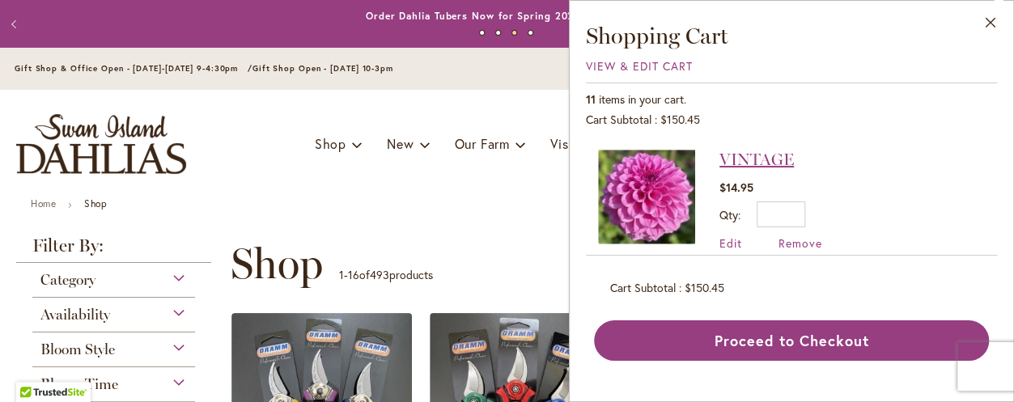
click at [748, 153] on link "VINTAGE" at bounding box center [756, 159] width 74 height 19
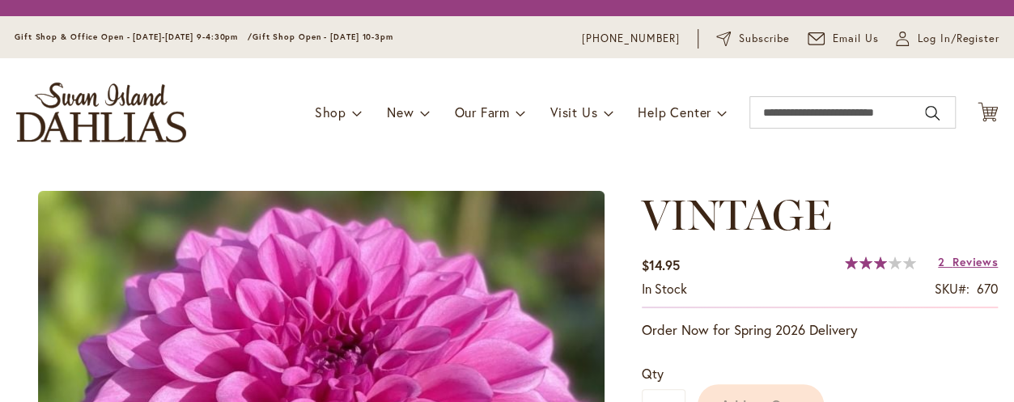
scroll to position [243, 0]
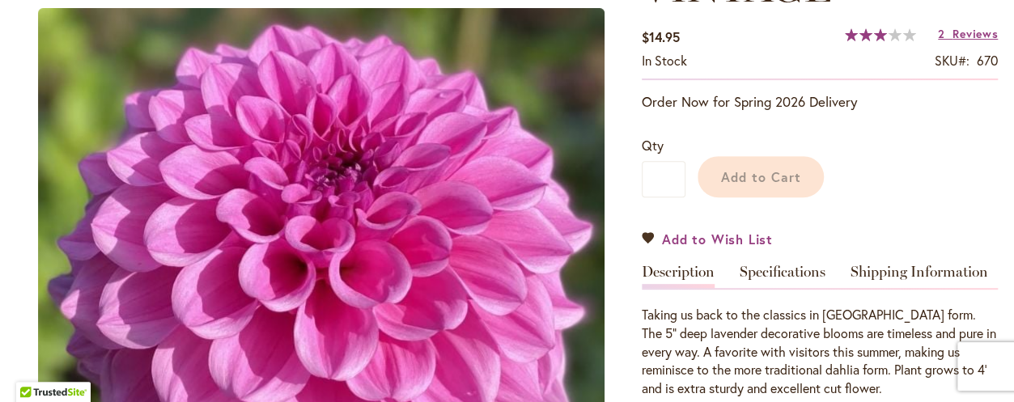
click at [720, 230] on span "Add to Wish List" at bounding box center [717, 239] width 111 height 19
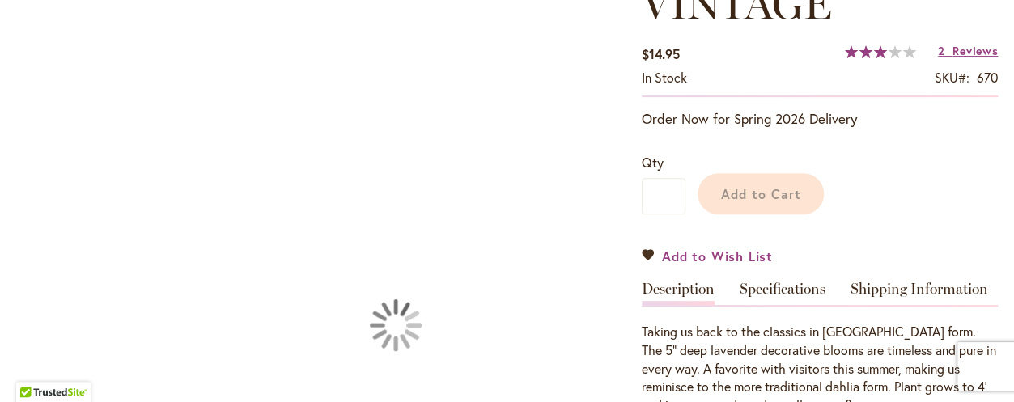
scroll to position [288, 0]
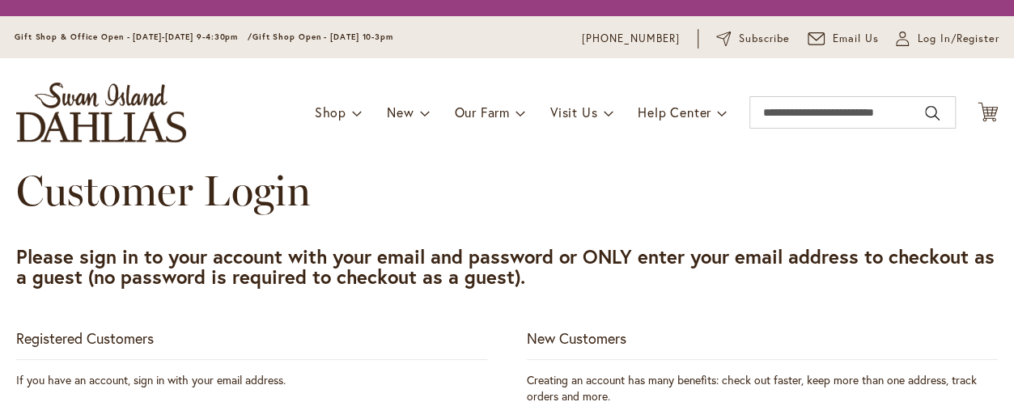
scroll to position [121, 0]
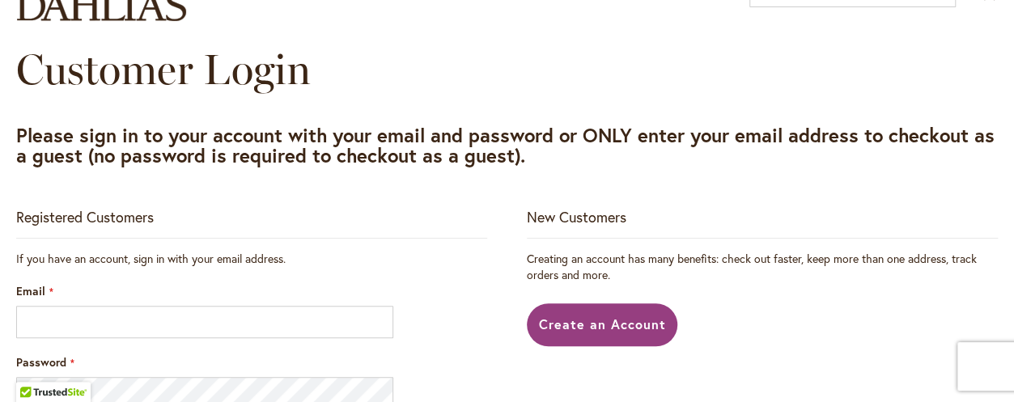
click at [61, 291] on div "Email" at bounding box center [251, 310] width 471 height 55
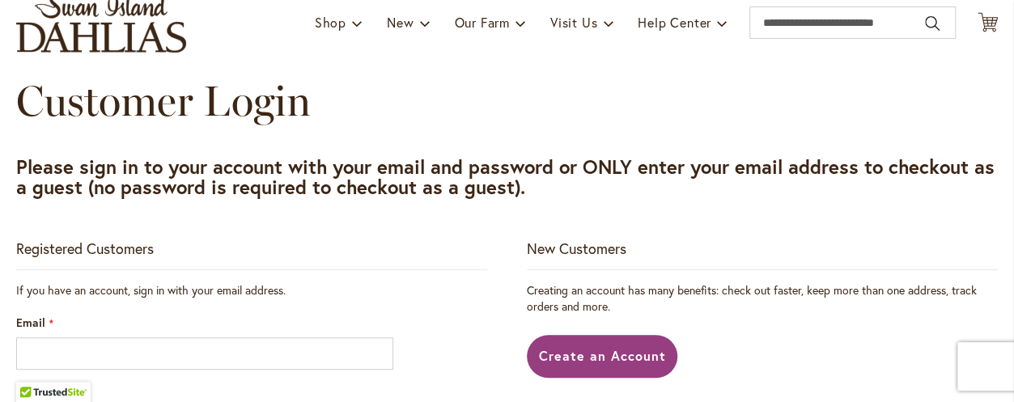
scroll to position [273, 0]
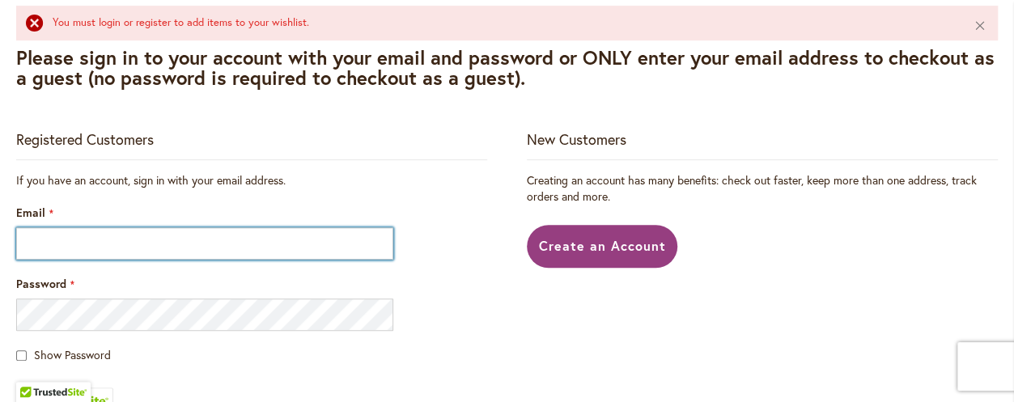
click at [61, 236] on input "Email" at bounding box center [204, 243] width 377 height 32
type input "**********"
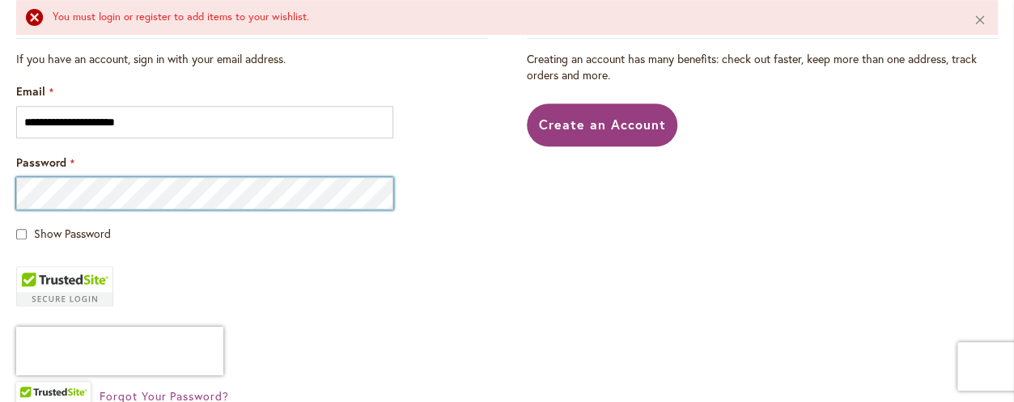
scroll to position [516, 0]
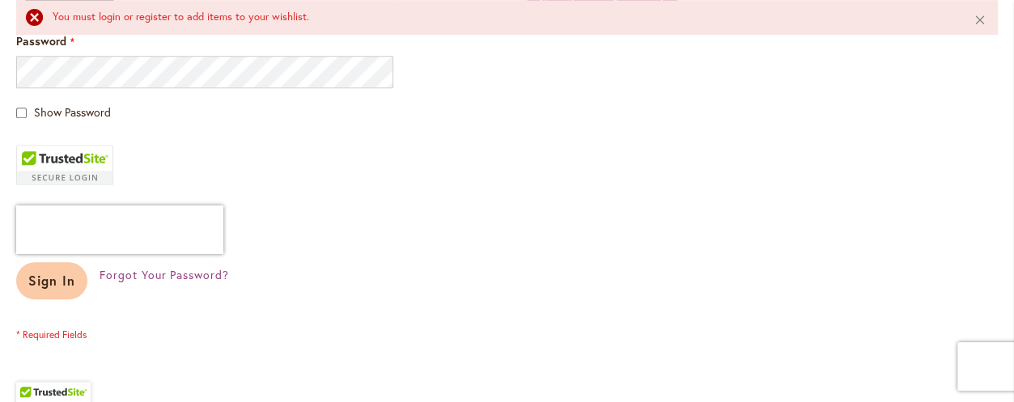
click at [60, 272] on span "Sign In" at bounding box center [51, 280] width 47 height 17
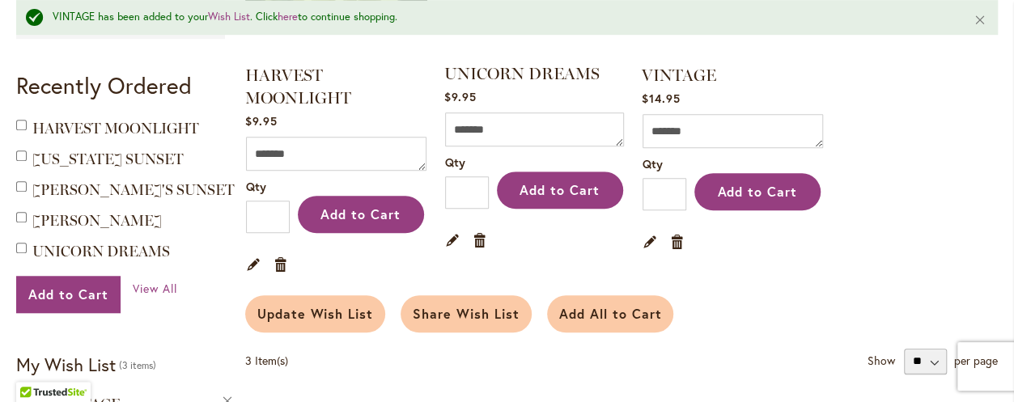
scroll to position [638, 0]
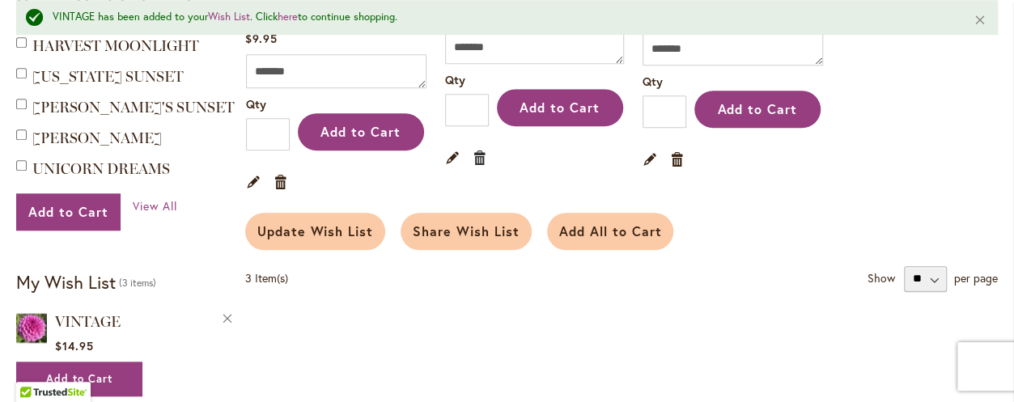
click at [474, 152] on link "Remove item" at bounding box center [480, 157] width 15 height 18
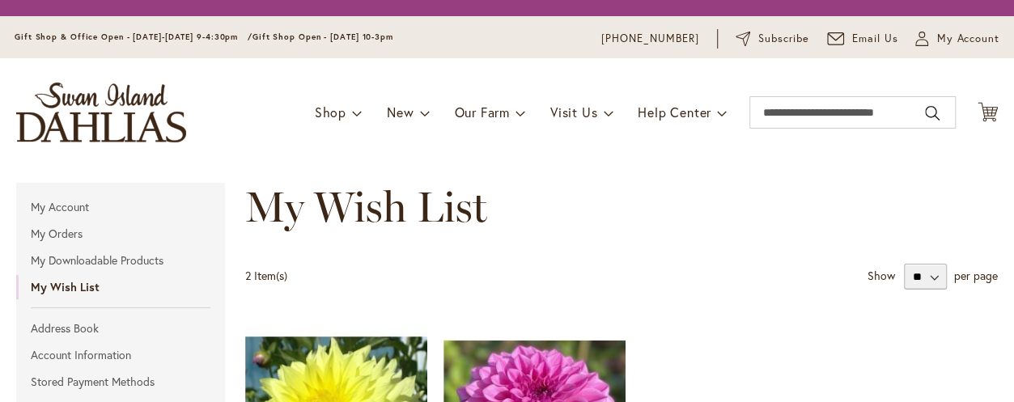
drag, startPoint x: 0, startPoint y: 0, endPoint x: 863, endPoint y: 314, distance: 917.9
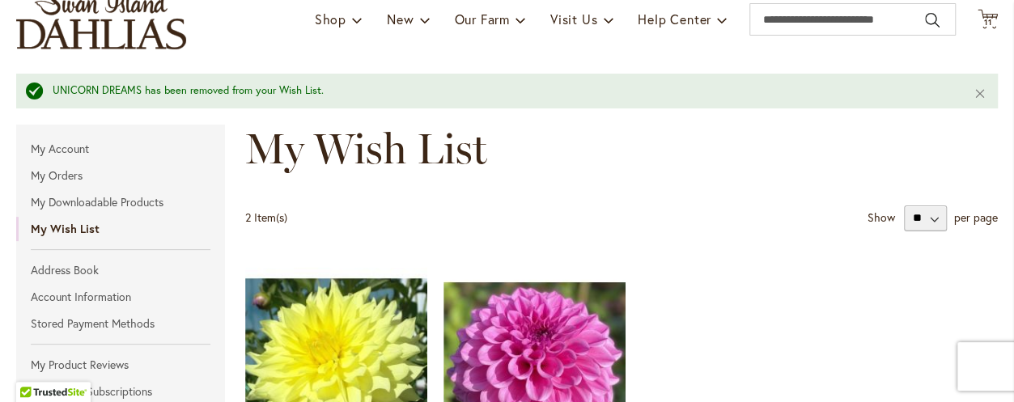
scroll to position [66, 0]
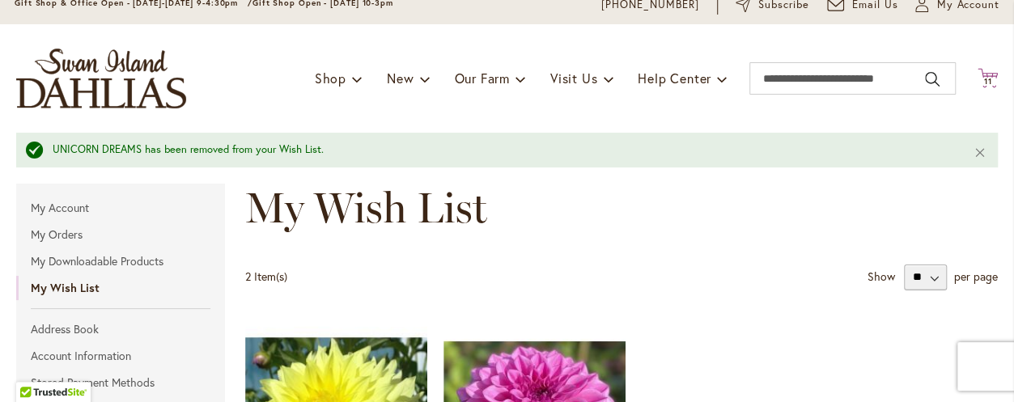
click at [984, 78] on span "11" at bounding box center [988, 81] width 8 height 11
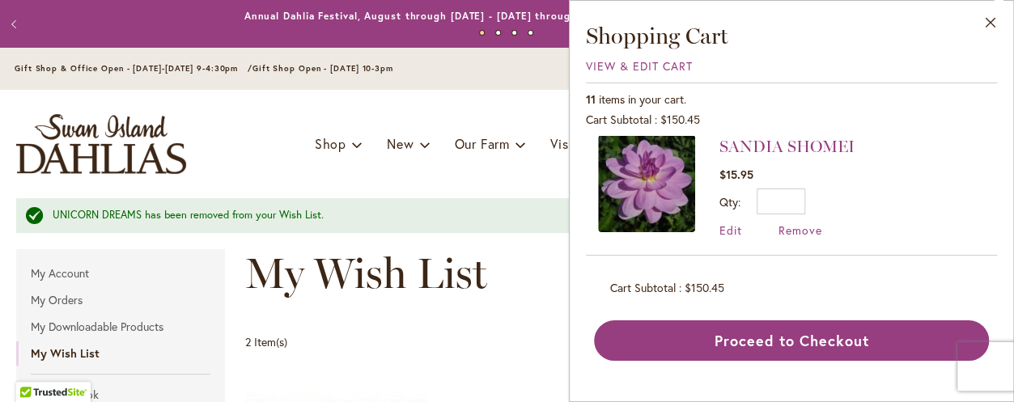
scroll to position [111, 0]
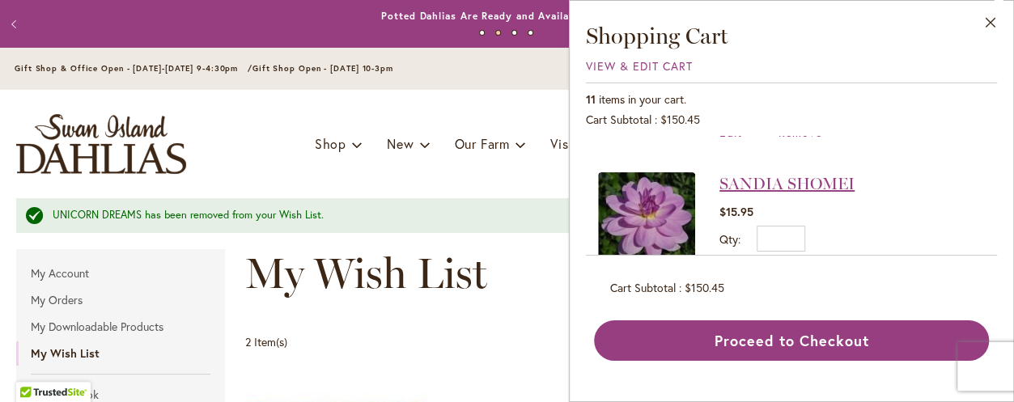
click at [788, 176] on link "SANDIA SHOMEI" at bounding box center [786, 183] width 135 height 19
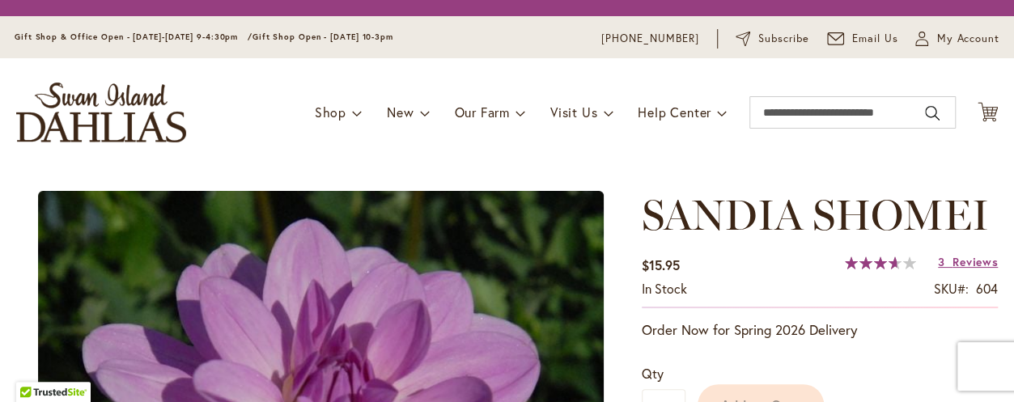
scroll to position [121, 0]
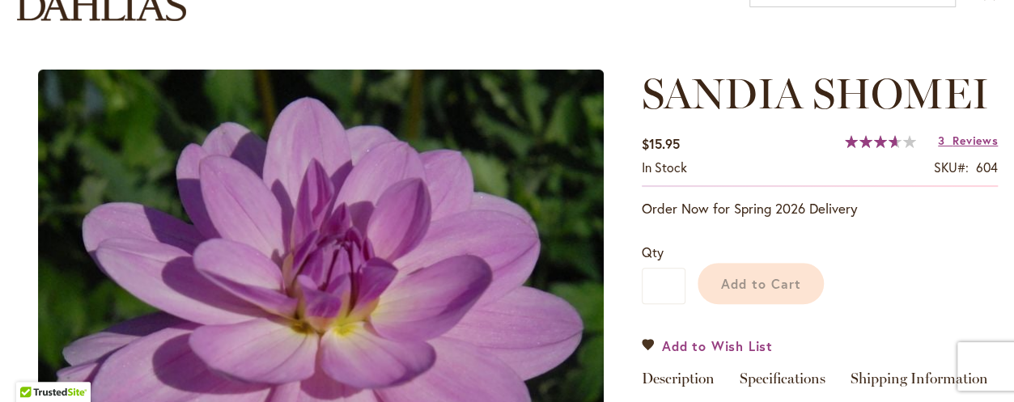
click at [703, 345] on span "Add to Wish List" at bounding box center [717, 346] width 111 height 19
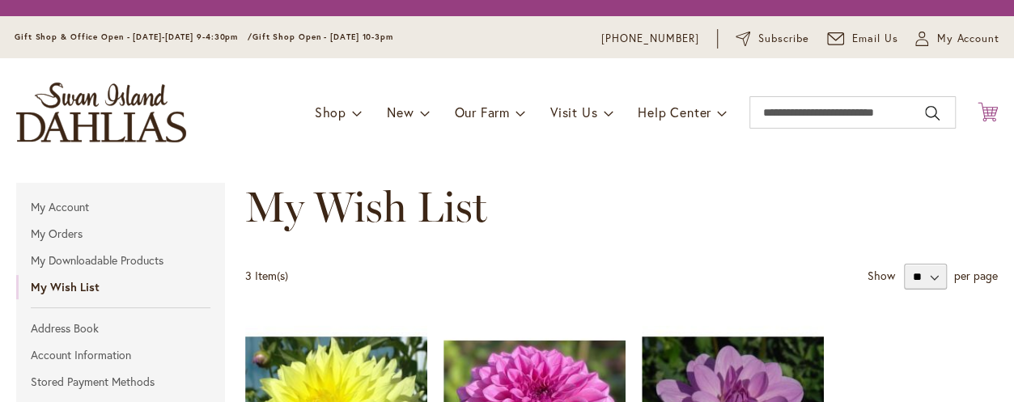
click at [977, 106] on icon "Cart .cls-1 { fill: #231f20; }" at bounding box center [987, 112] width 20 height 20
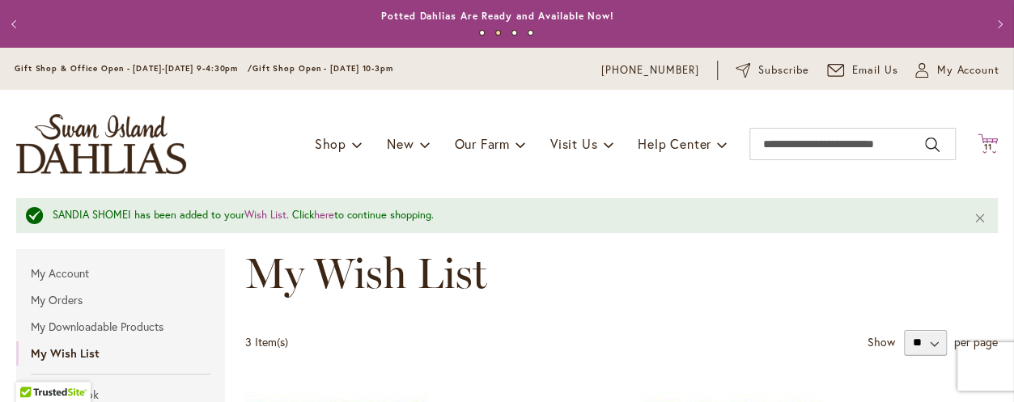
click at [977, 142] on icon "Cart .cls-1 { fill: #231f20; }" at bounding box center [987, 144] width 20 height 20
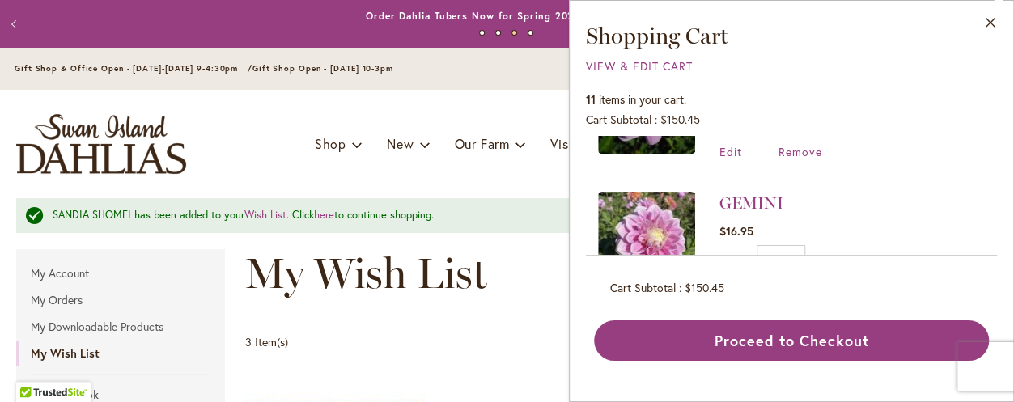
scroll to position [243, 0]
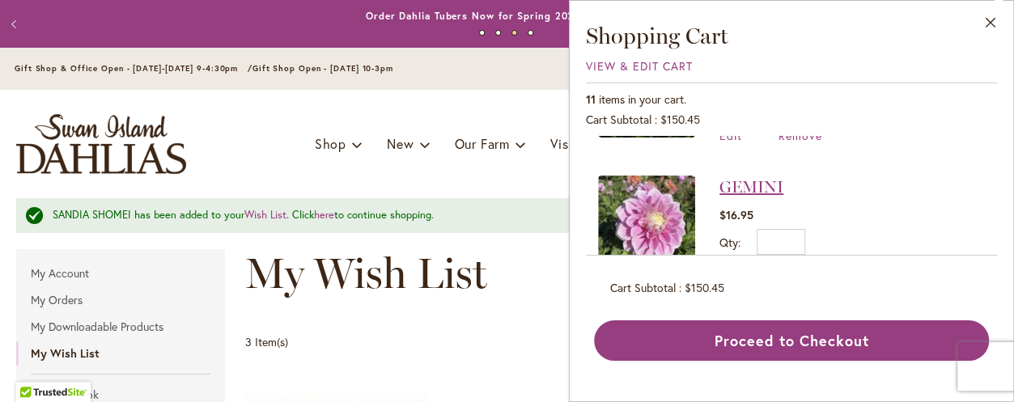
click at [765, 184] on link "GEMINI" at bounding box center [751, 186] width 64 height 19
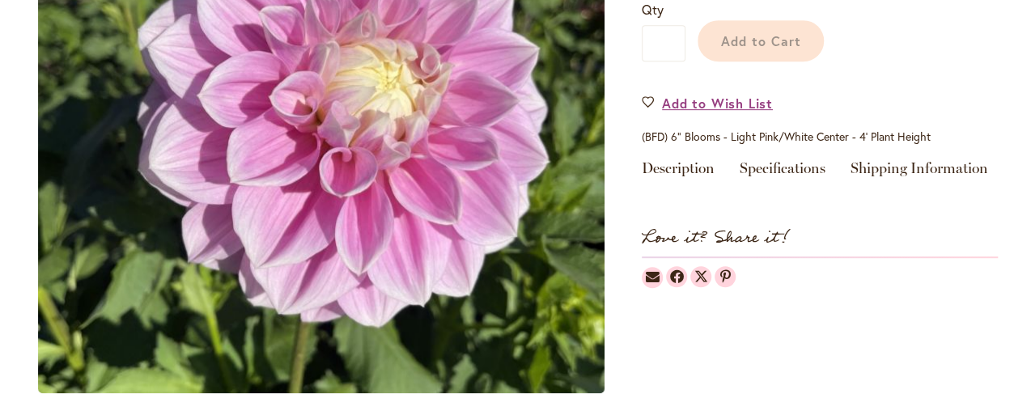
scroll to position [243, 0]
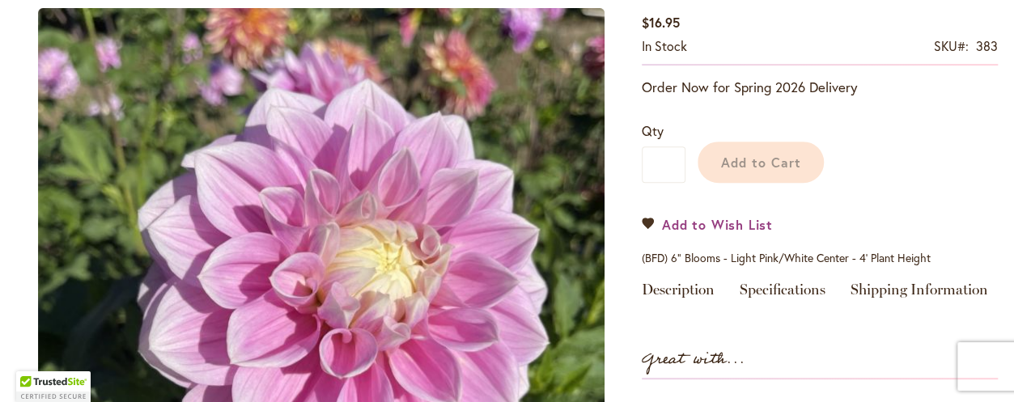
click at [707, 226] on span "Add to Wish List" at bounding box center [717, 224] width 111 height 19
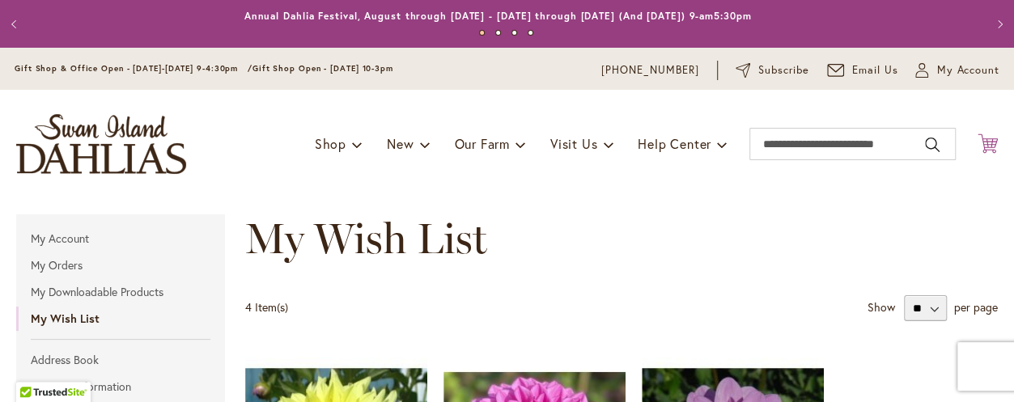
click at [977, 145] on icon at bounding box center [987, 143] width 20 height 19
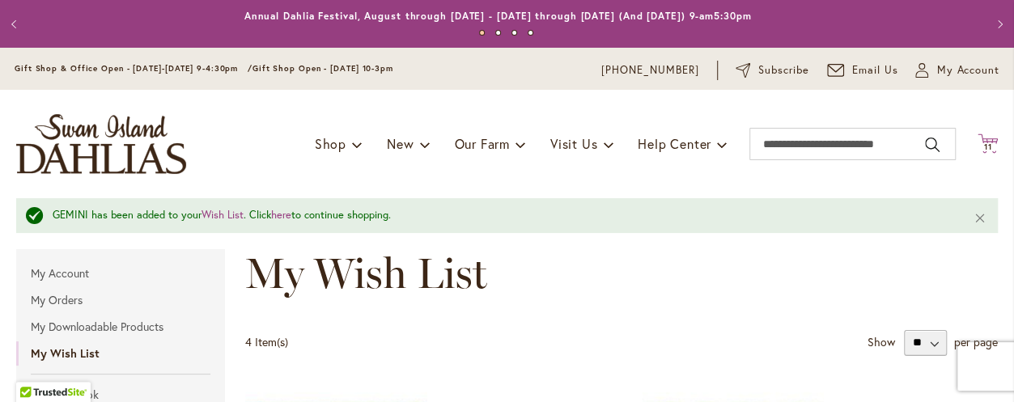
click at [984, 145] on span "11" at bounding box center [988, 147] width 8 height 11
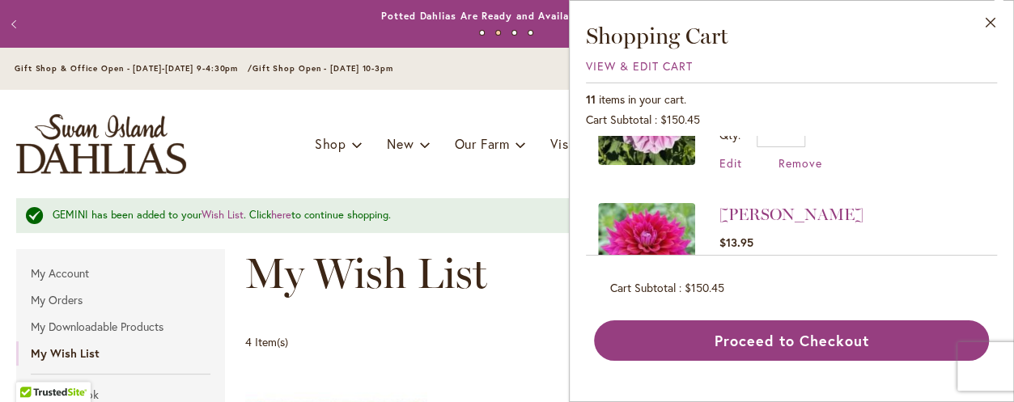
scroll to position [364, 0]
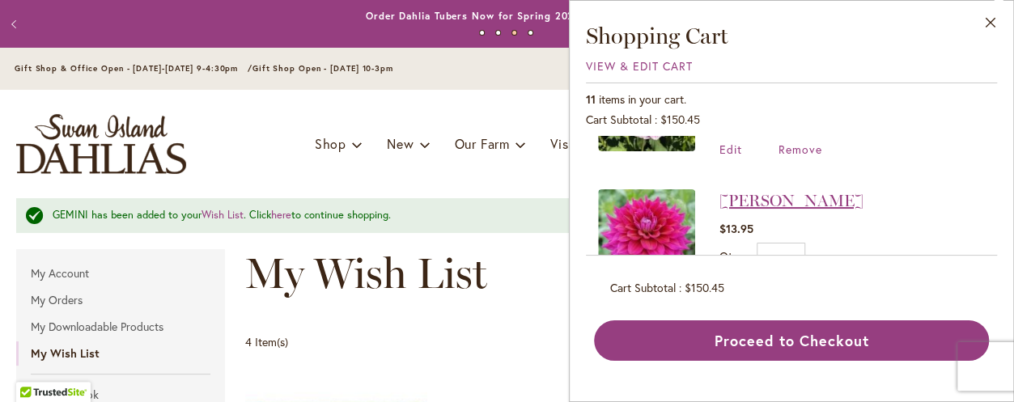
click at [801, 200] on link "[PERSON_NAME]" at bounding box center [791, 200] width 144 height 19
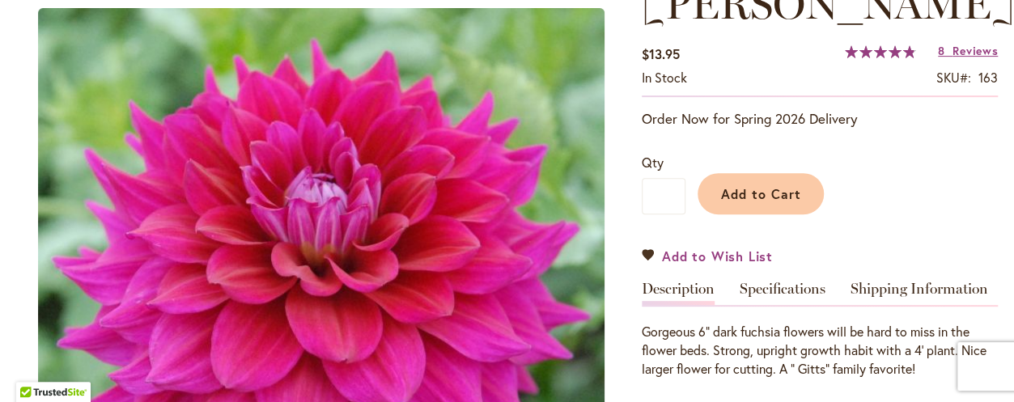
scroll to position [288, 0]
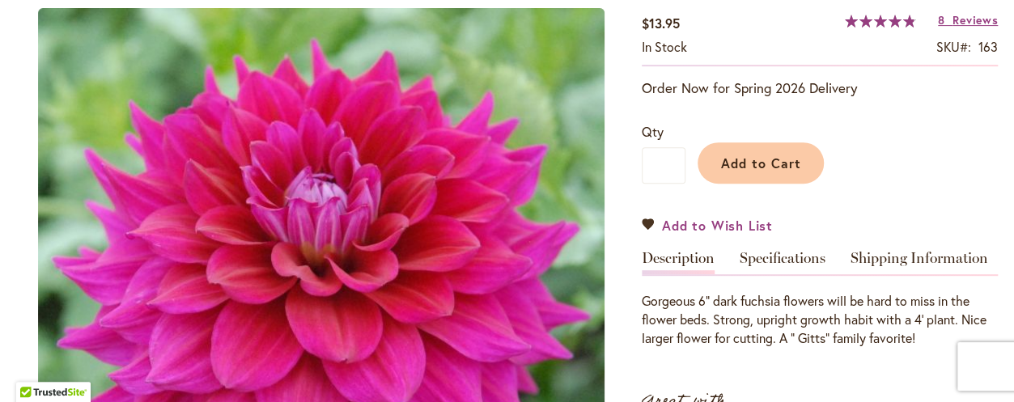
type input "*****"
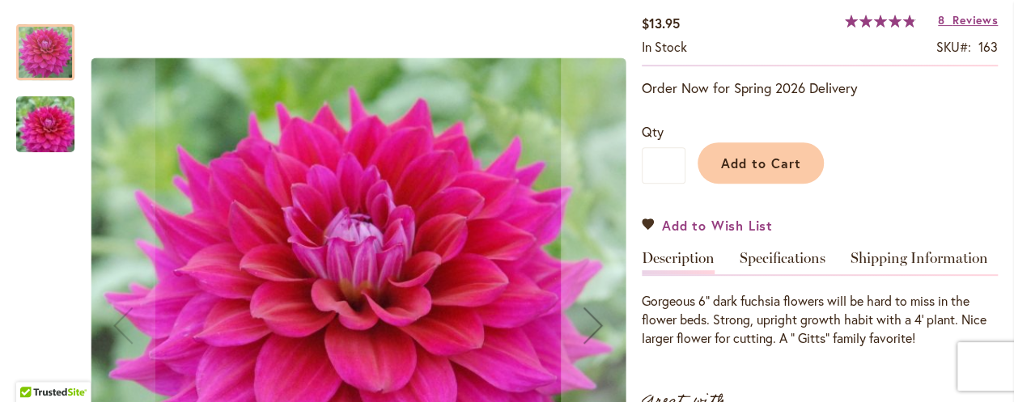
click at [720, 224] on span "Add to Wish List" at bounding box center [717, 225] width 111 height 19
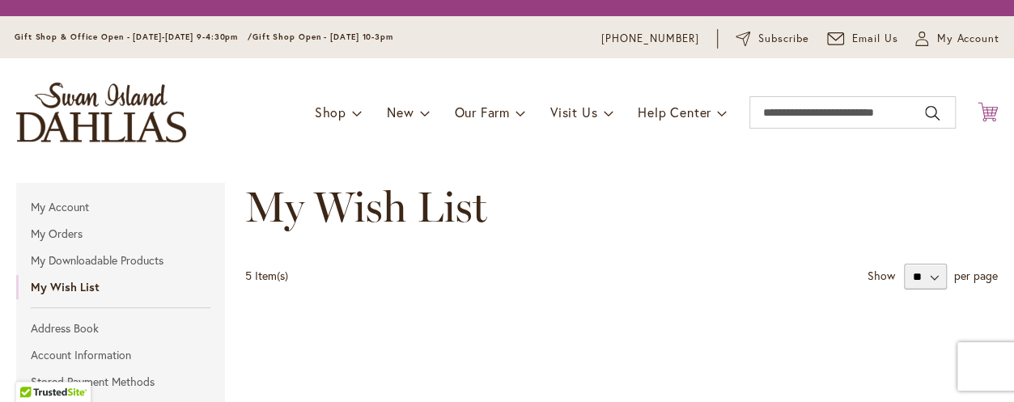
click at [977, 109] on icon at bounding box center [987, 111] width 20 height 19
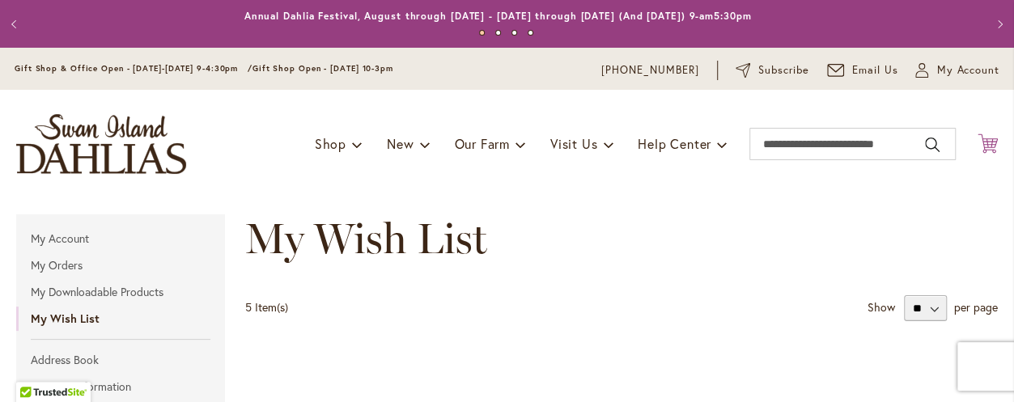
click at [977, 141] on icon at bounding box center [987, 143] width 20 height 19
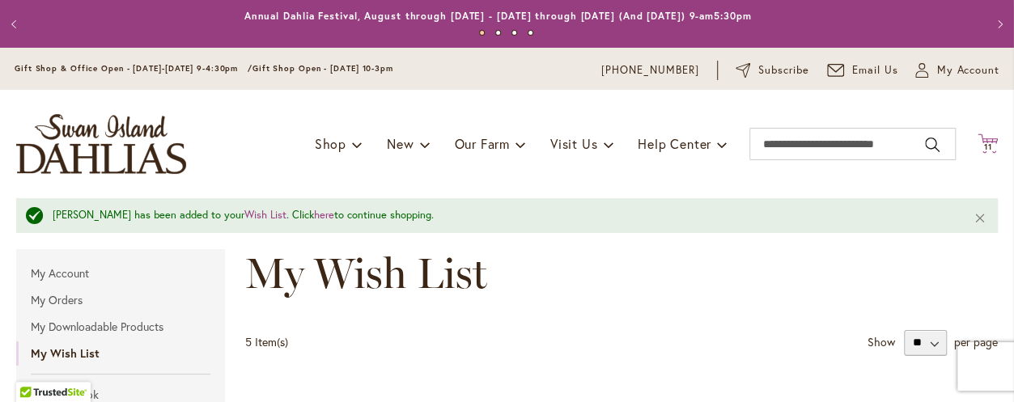
click at [977, 141] on icon at bounding box center [987, 143] width 20 height 19
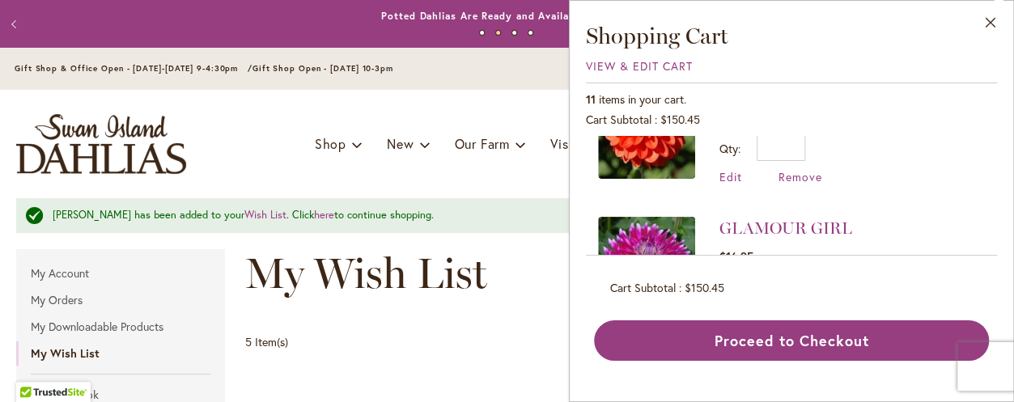
scroll to position [485, 0]
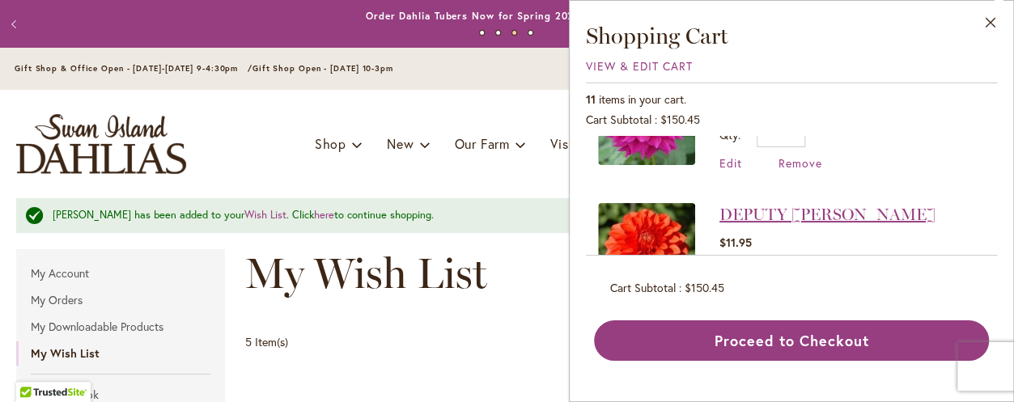
click at [775, 212] on link "DEPUTY BOB" at bounding box center [827, 214] width 216 height 19
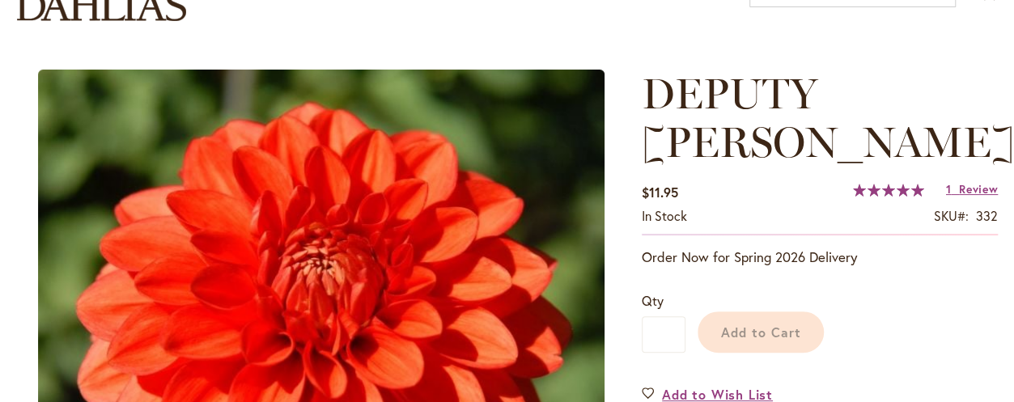
scroll to position [243, 0]
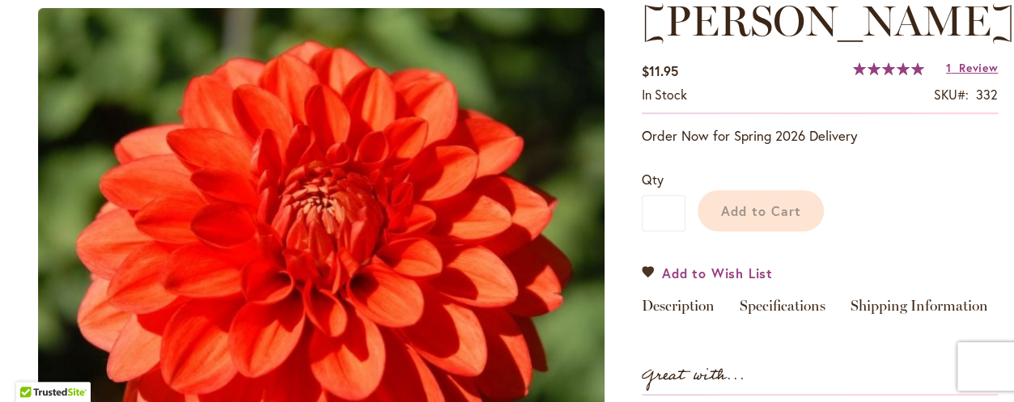
click at [728, 264] on span "Add to Wish List" at bounding box center [717, 273] width 111 height 19
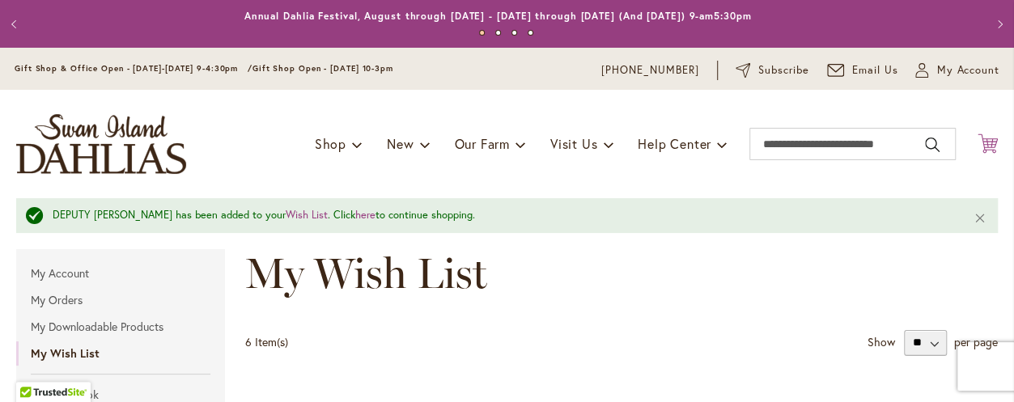
click at [977, 140] on icon at bounding box center [987, 143] width 20 height 19
click at [977, 141] on icon at bounding box center [987, 143] width 20 height 19
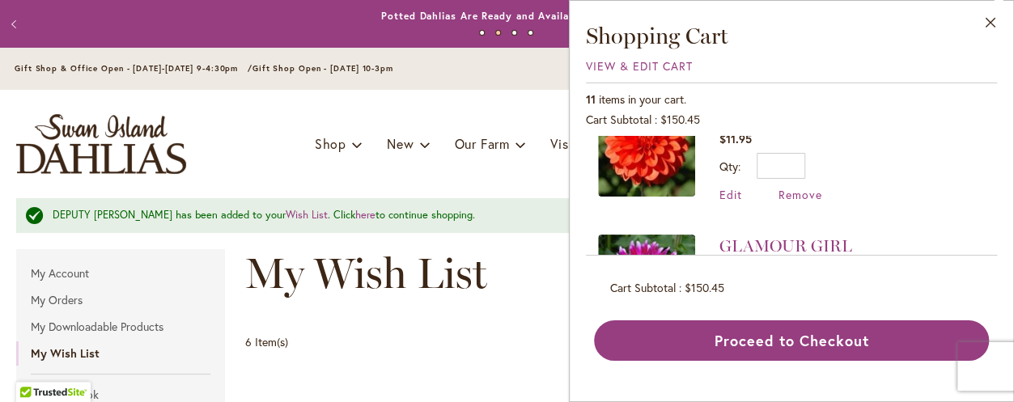
scroll to position [607, 0]
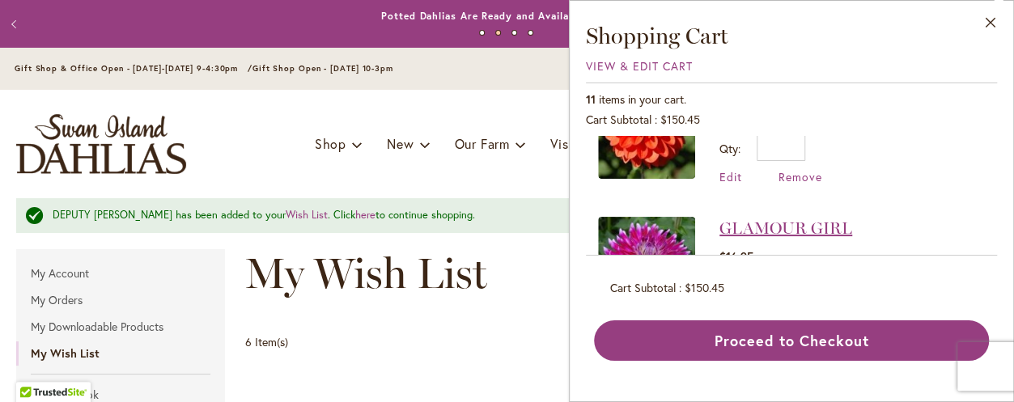
click at [795, 223] on link "GLAMOUR GIRL" at bounding box center [785, 227] width 133 height 19
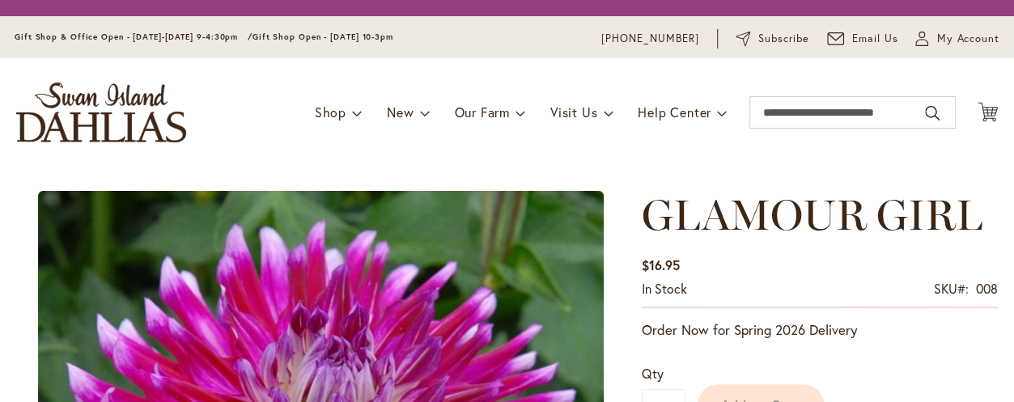
scroll to position [243, 0]
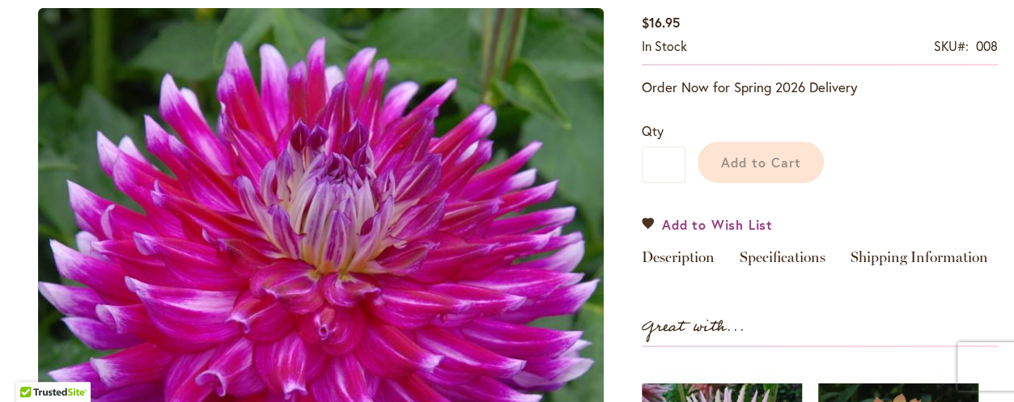
click at [745, 223] on span "Add to Wish List" at bounding box center [717, 224] width 111 height 19
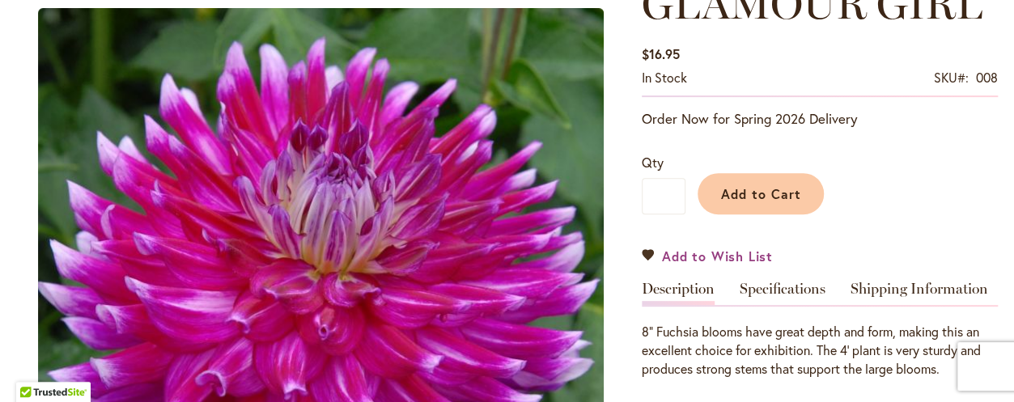
scroll to position [288, 0]
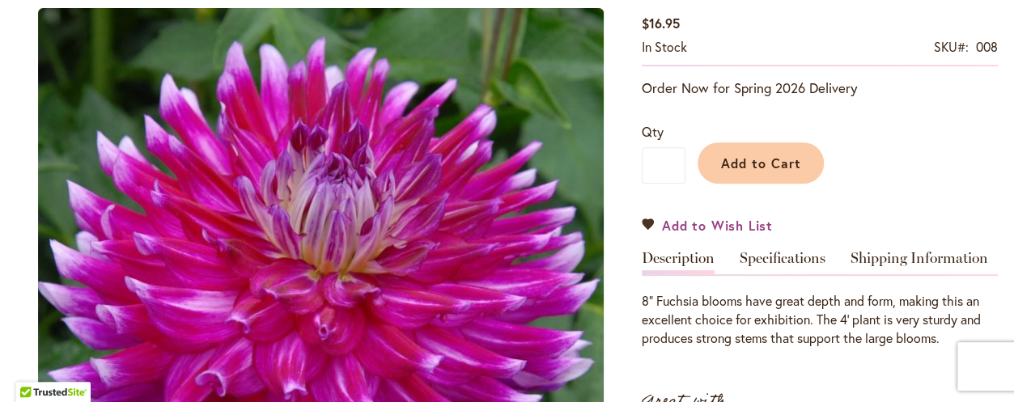
type input "*****"
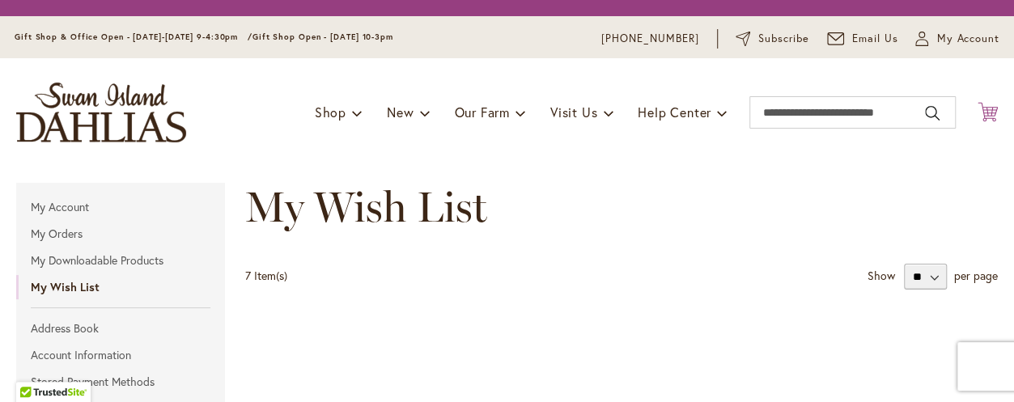
click at [977, 112] on icon at bounding box center [987, 111] width 20 height 19
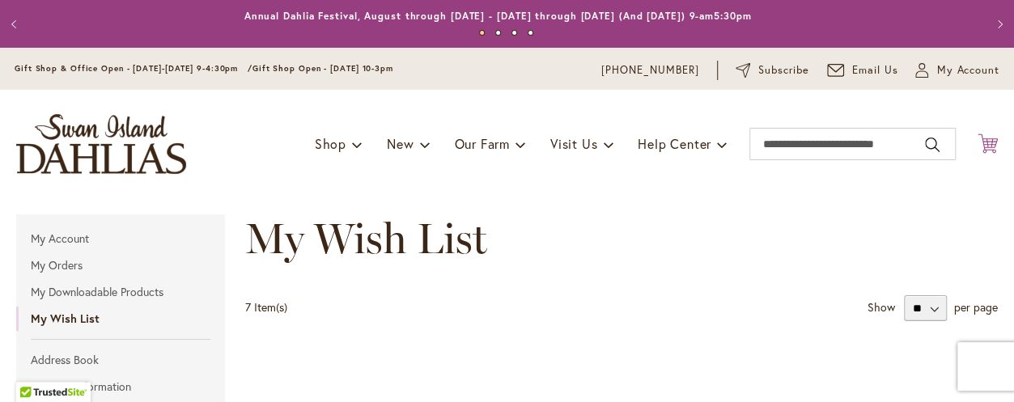
click at [977, 138] on icon at bounding box center [987, 143] width 20 height 19
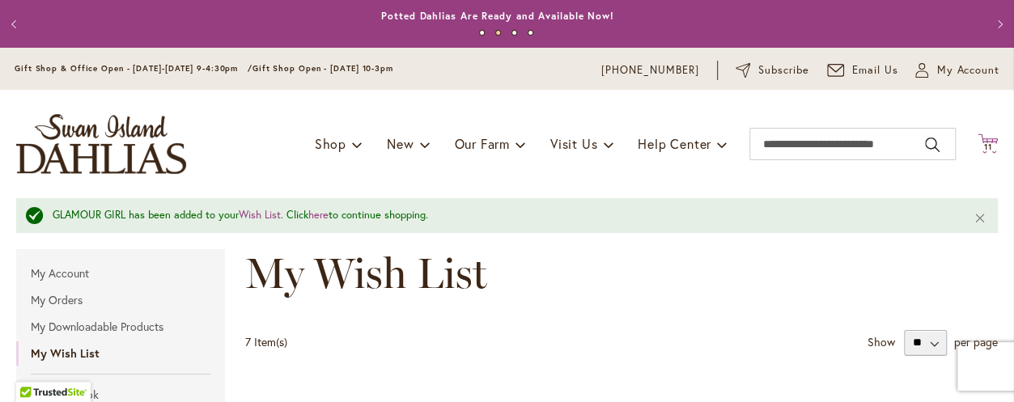
click at [984, 143] on span "11" at bounding box center [988, 147] width 8 height 11
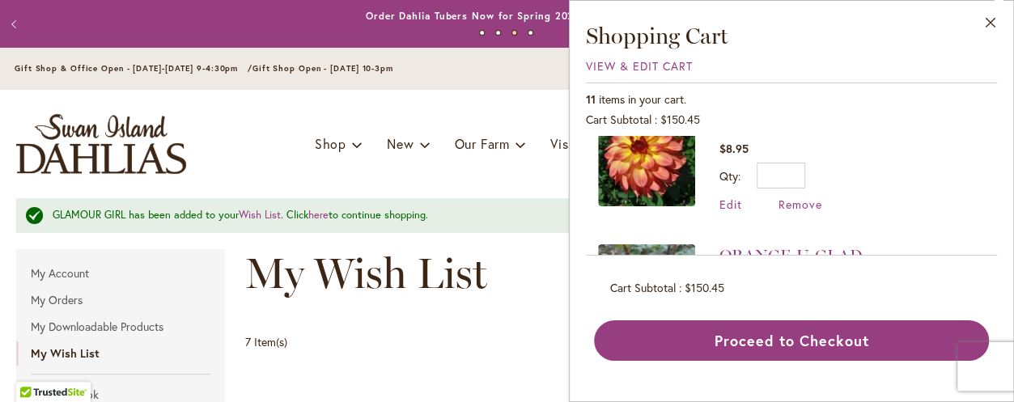
scroll to position [728, 0]
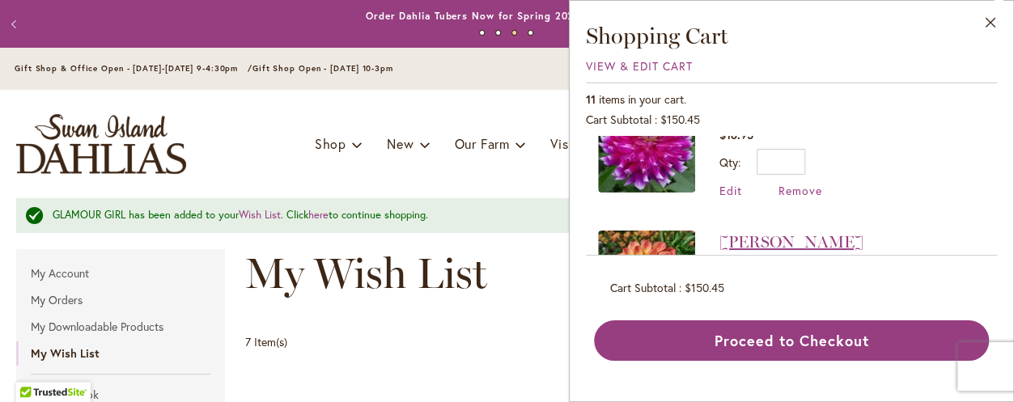
click at [766, 239] on link "[PERSON_NAME]" at bounding box center [791, 241] width 144 height 19
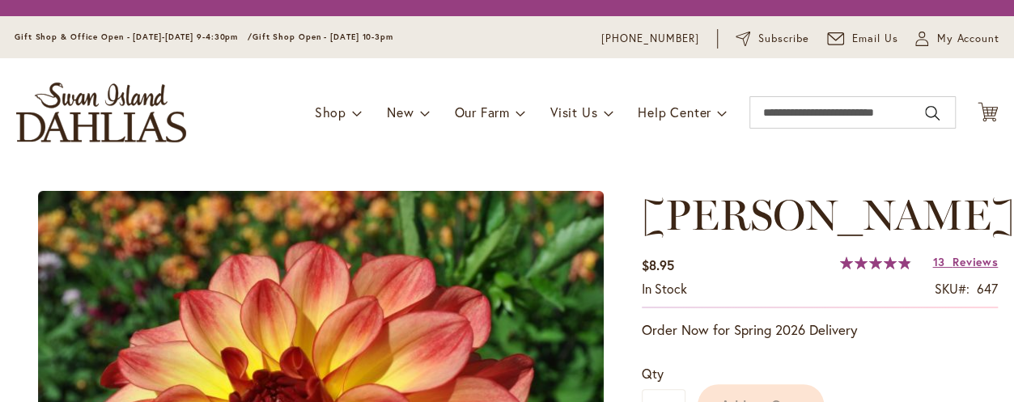
scroll to position [243, 0]
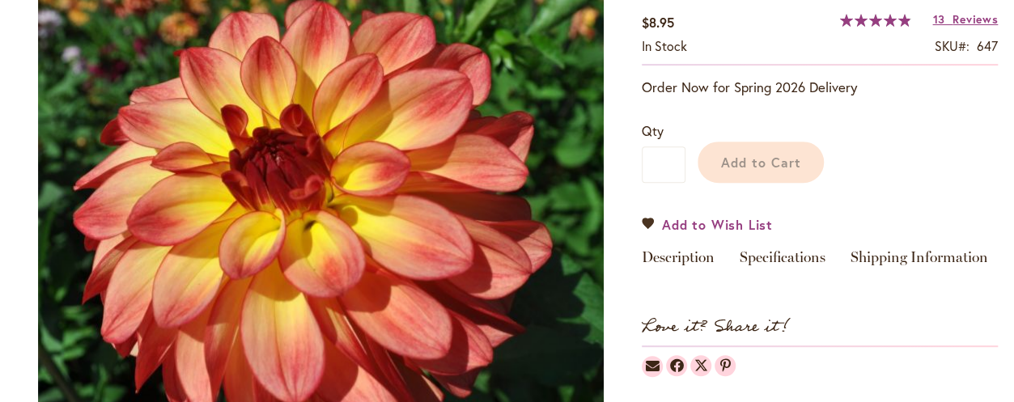
click at [758, 223] on span "Add to Wish List" at bounding box center [717, 224] width 111 height 19
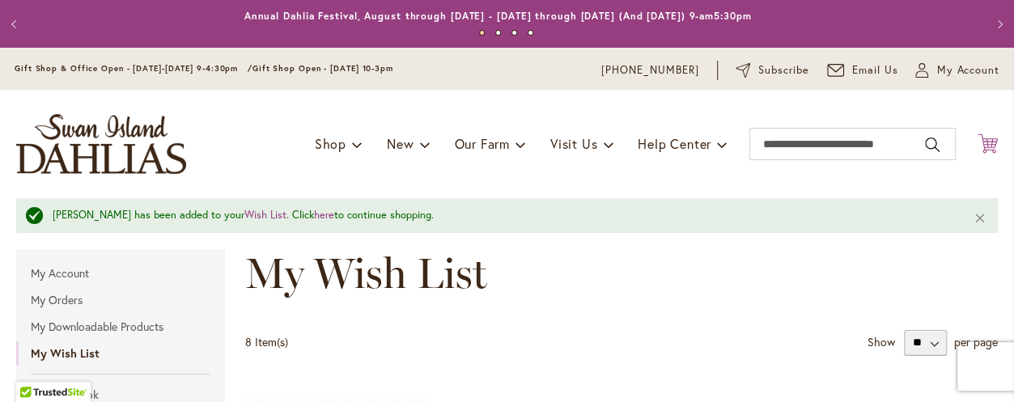
click at [977, 142] on icon "Cart .cls-1 { fill: #231f20; }" at bounding box center [987, 144] width 20 height 20
click at [984, 149] on span "11" at bounding box center [988, 147] width 8 height 11
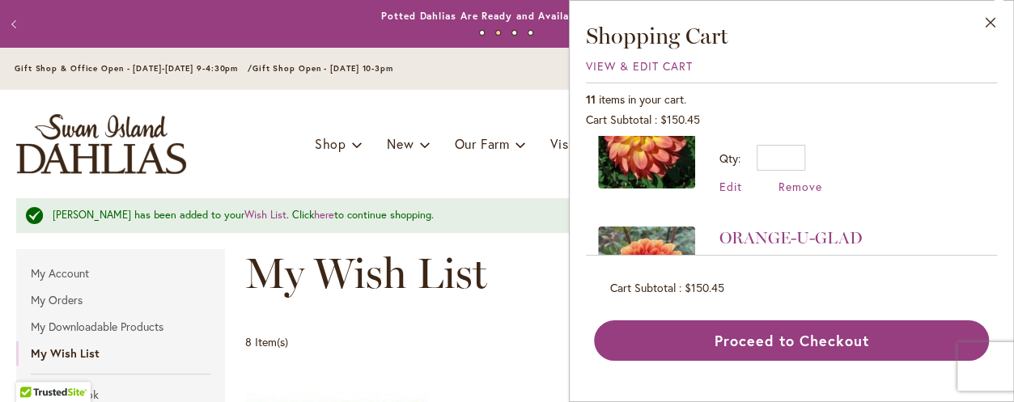
scroll to position [850, 0]
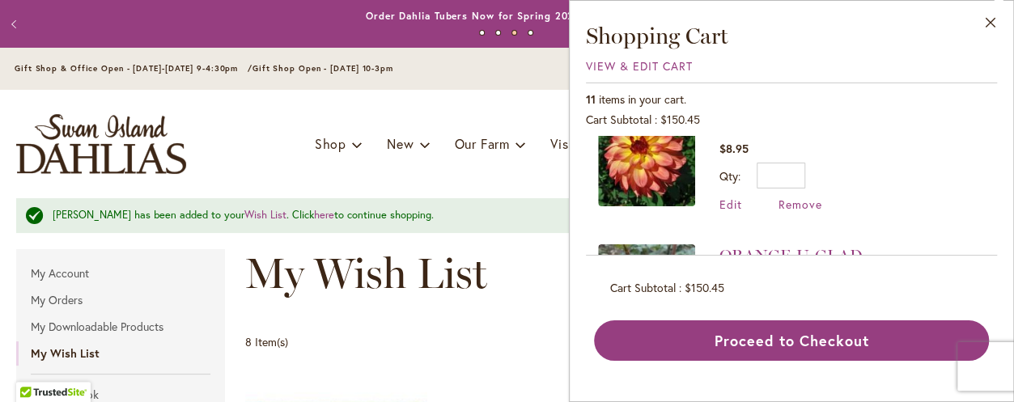
click at [807, 249] on link "ORANGE-U-GLAD" at bounding box center [790, 255] width 143 height 19
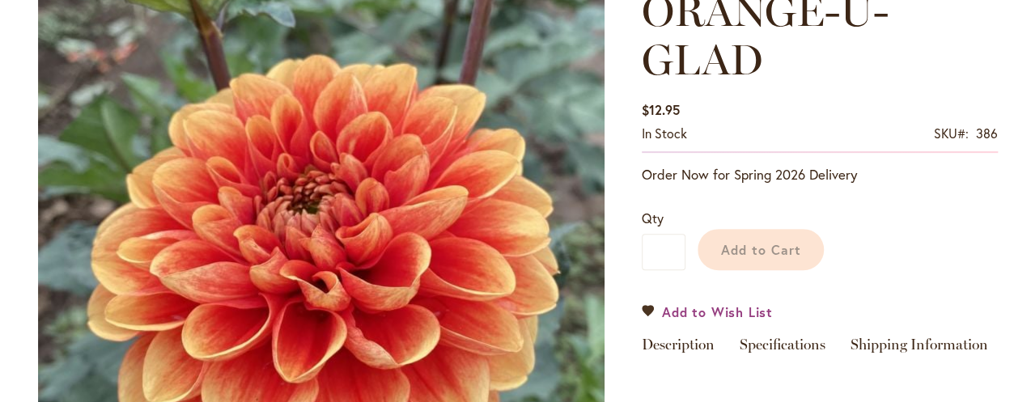
scroll to position [243, 0]
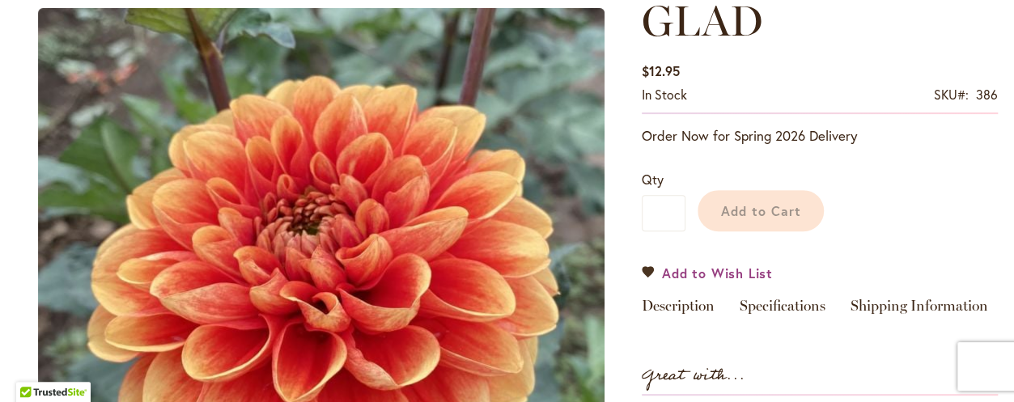
click at [715, 275] on span "Add to Wish List" at bounding box center [717, 273] width 111 height 19
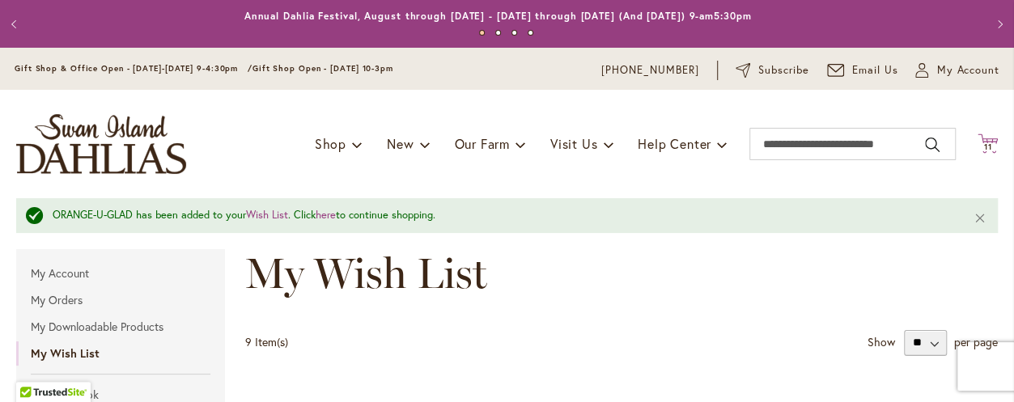
click at [977, 142] on icon "Cart .cls-1 { fill: #231f20; }" at bounding box center [987, 144] width 20 height 20
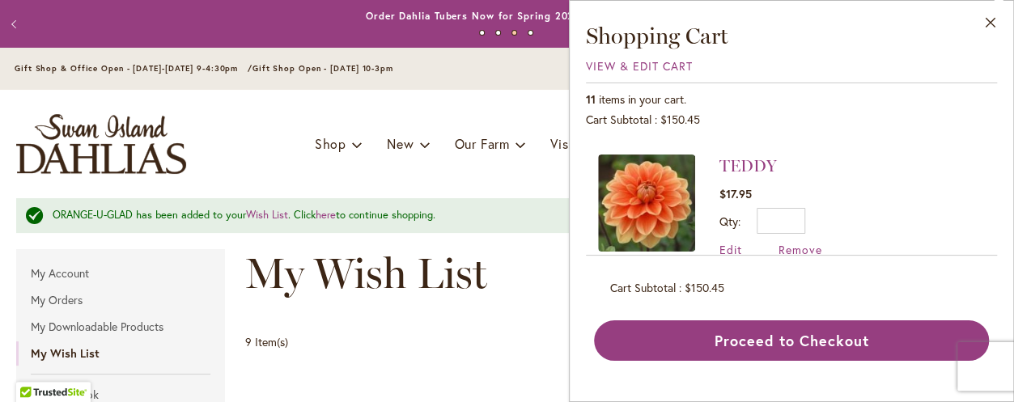
scroll to position [1092, 0]
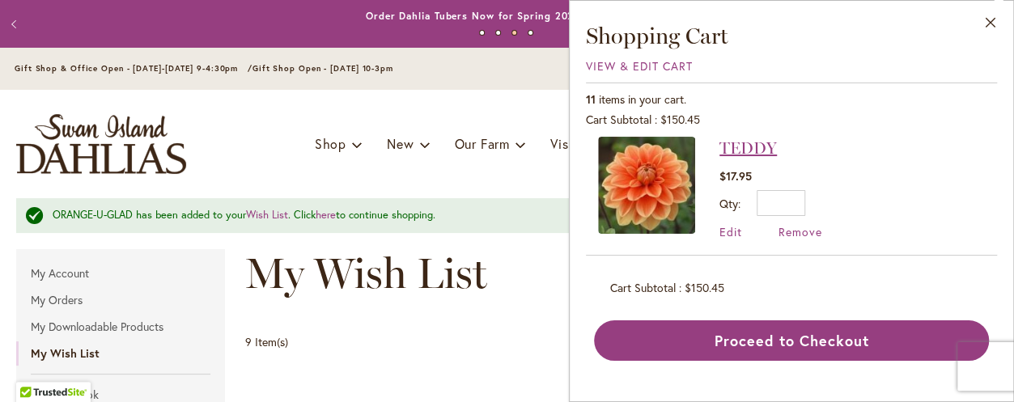
click at [754, 143] on link "TEDDY" at bounding box center [747, 147] width 57 height 19
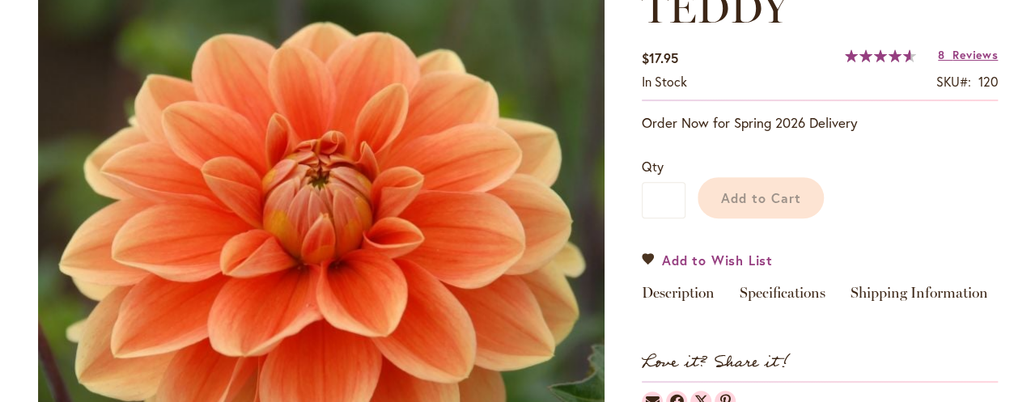
scroll to position [243, 0]
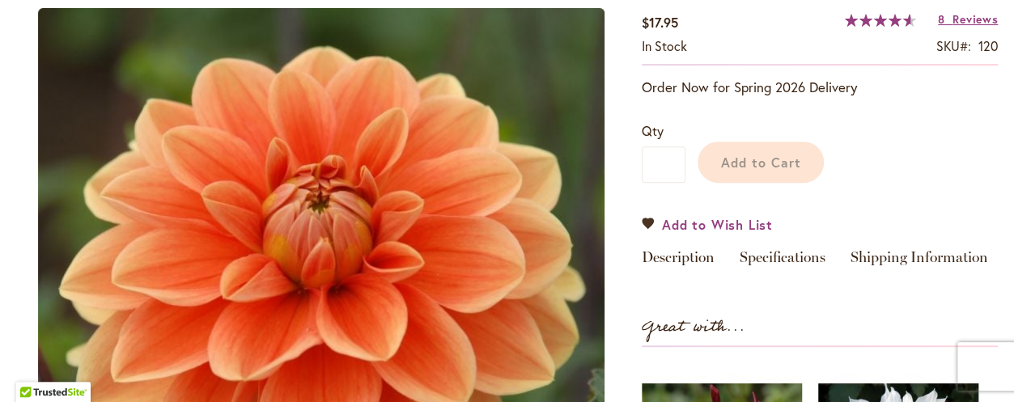
click at [729, 220] on span "Add to Wish List" at bounding box center [717, 224] width 111 height 19
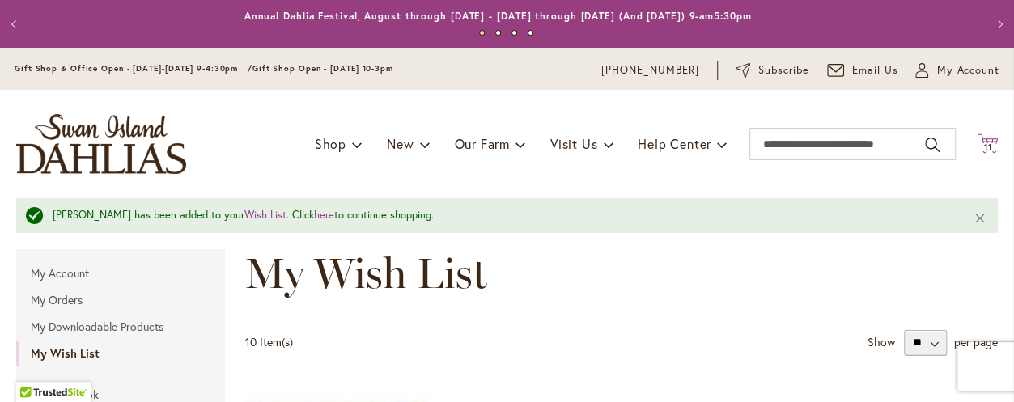
click at [984, 146] on span "11" at bounding box center [988, 147] width 8 height 11
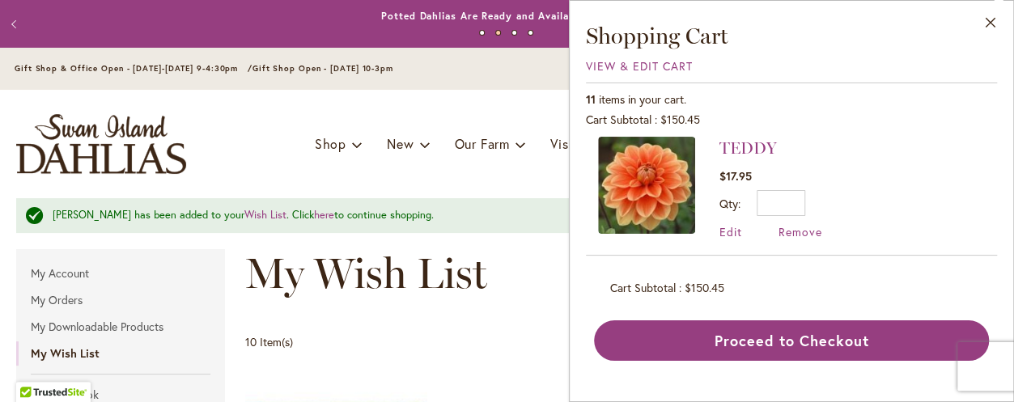
scroll to position [1214, 0]
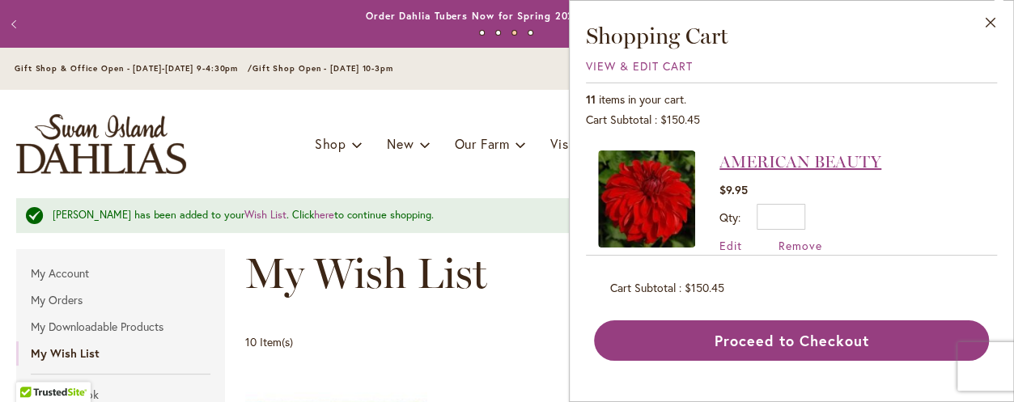
click at [791, 158] on link "AMERICAN BEAUTY" at bounding box center [800, 161] width 162 height 19
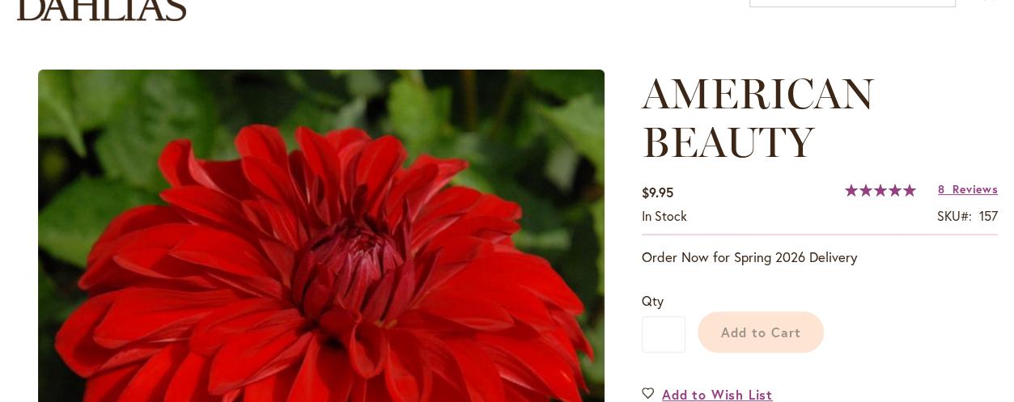
scroll to position [364, 0]
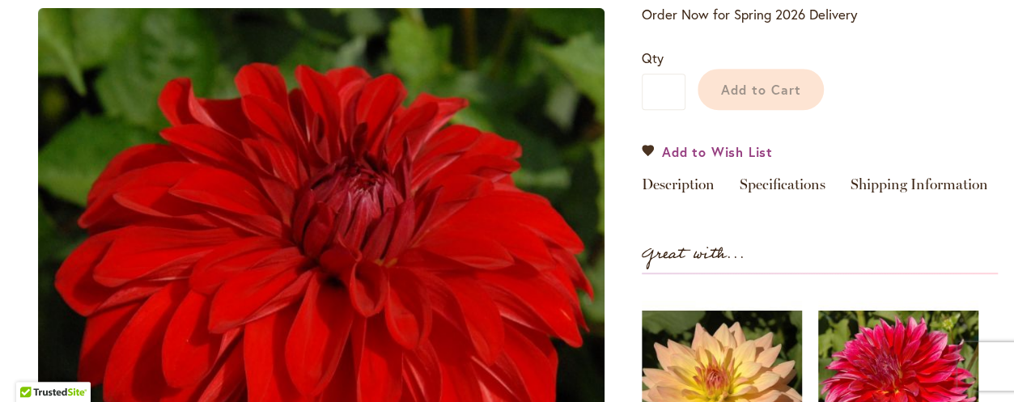
click at [715, 149] on span "Add to Wish List" at bounding box center [717, 151] width 111 height 19
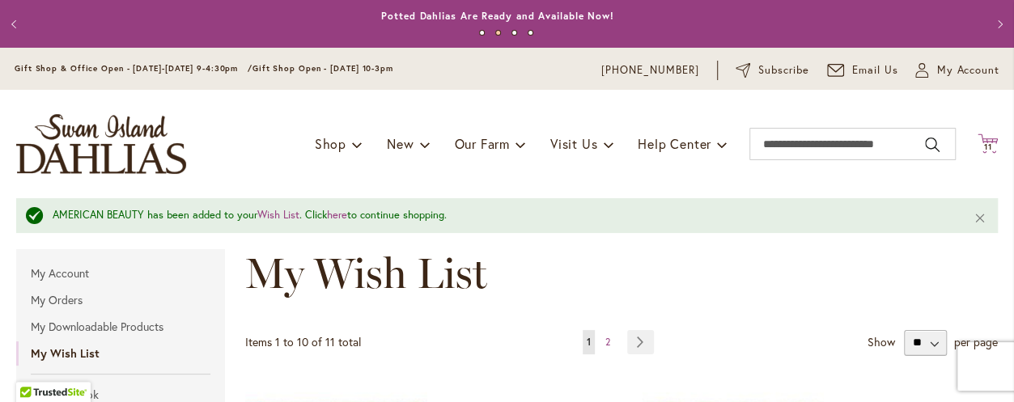
click at [977, 141] on icon at bounding box center [987, 143] width 20 height 19
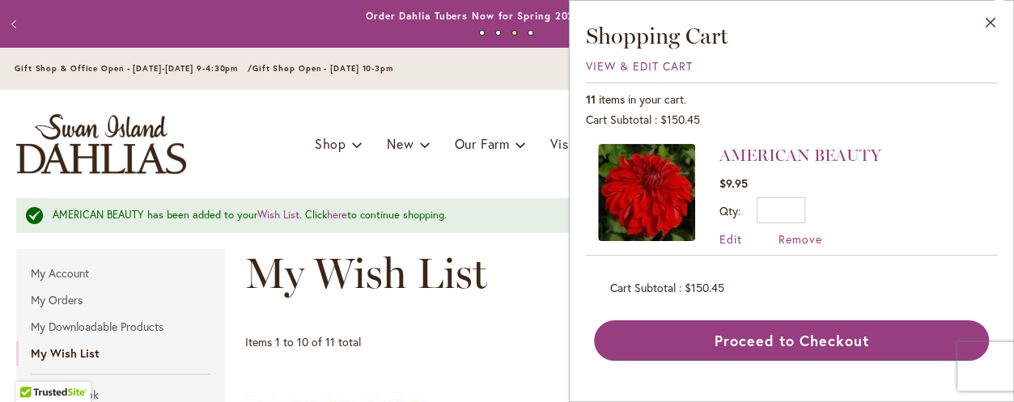
scroll to position [1238, 0]
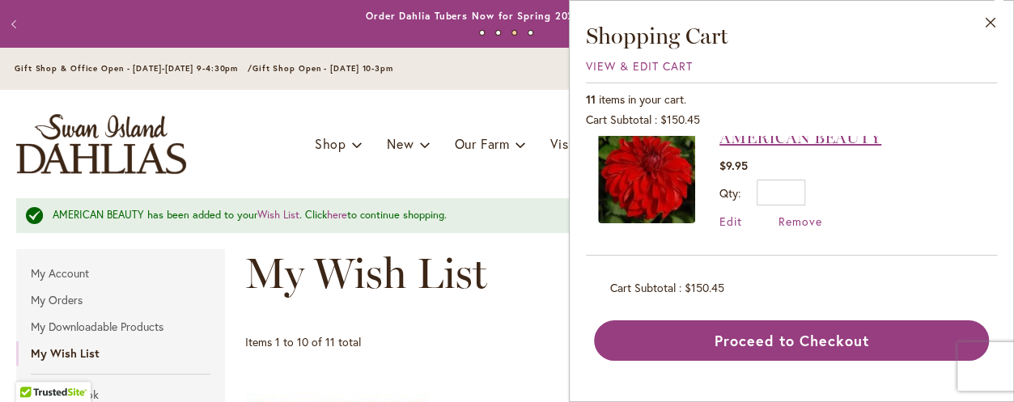
click at [766, 142] on link "AMERICAN BEAUTY" at bounding box center [800, 137] width 162 height 19
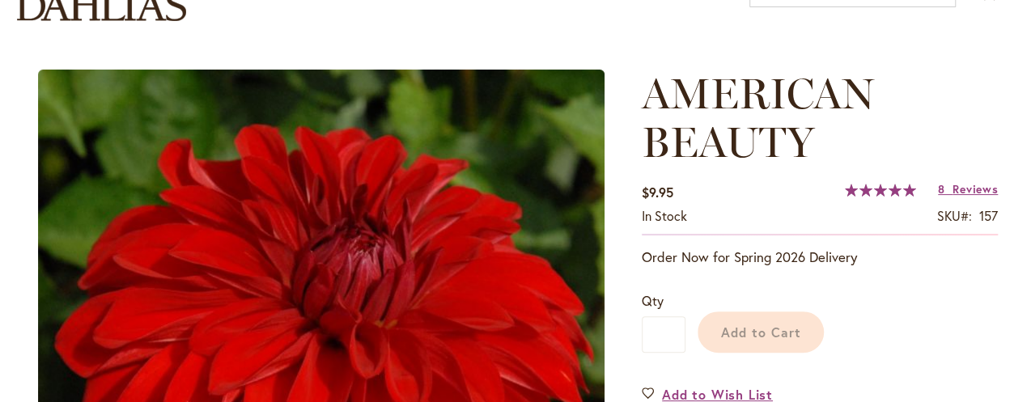
scroll to position [243, 0]
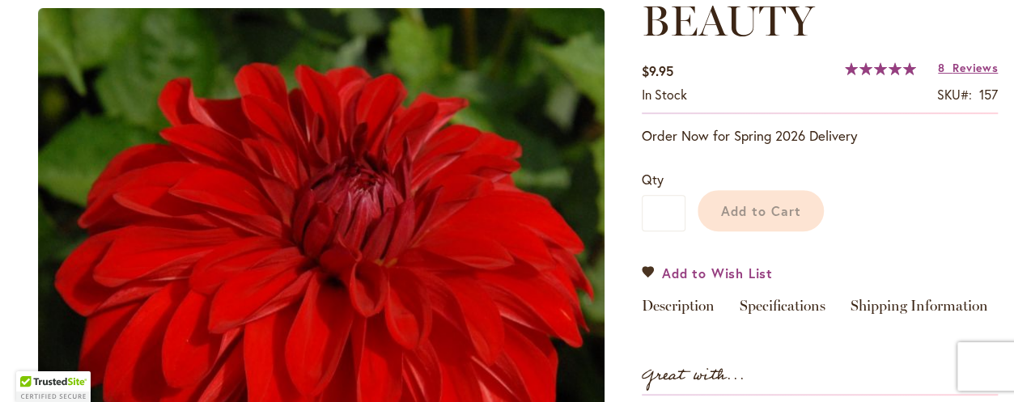
click at [703, 269] on span "Add to Wish List" at bounding box center [717, 273] width 111 height 19
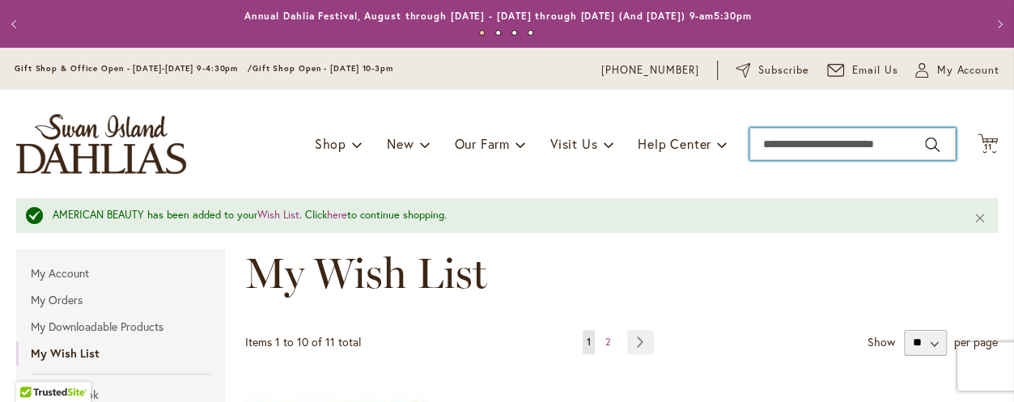
click at [749, 141] on input "Search" at bounding box center [852, 144] width 206 height 32
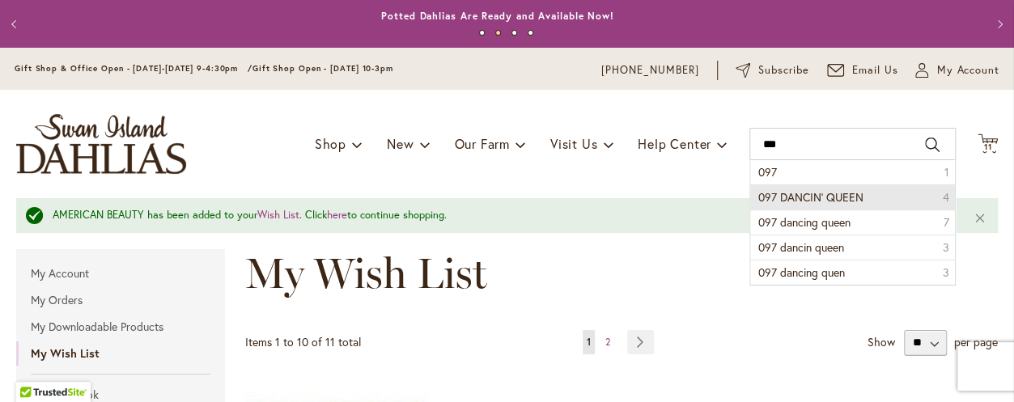
click at [791, 195] on span "097 DANCIN' QUEEN" at bounding box center [810, 196] width 105 height 15
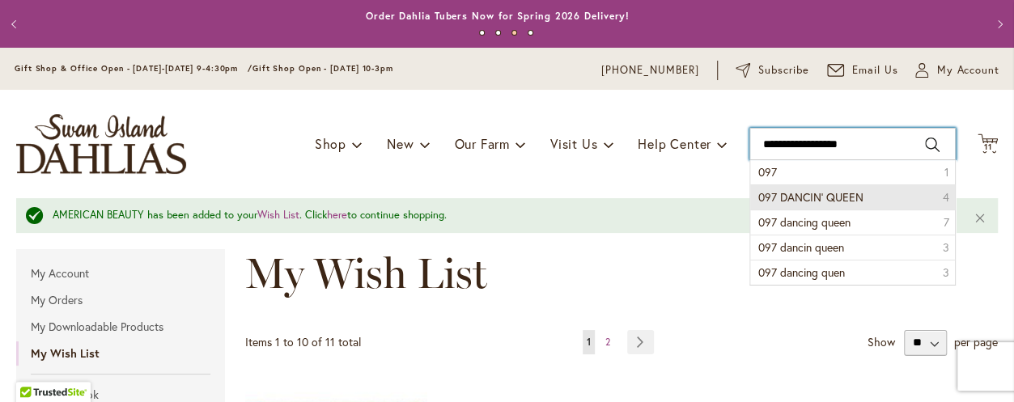
type input "**********"
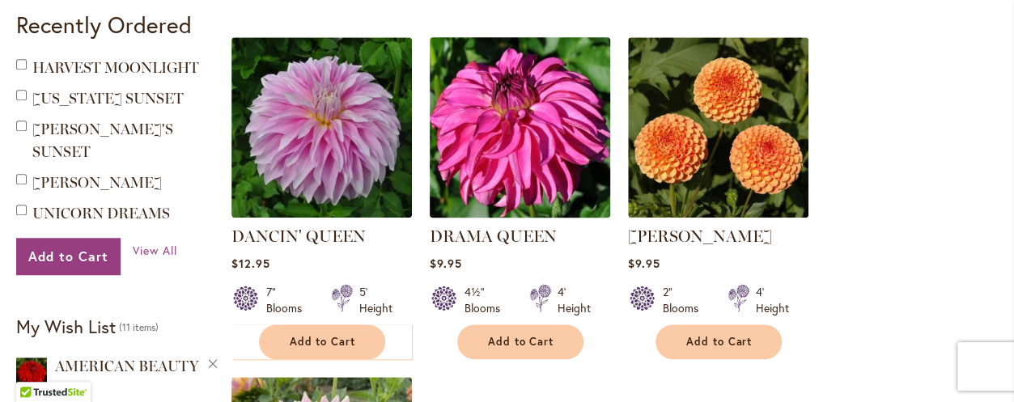
scroll to position [638, 0]
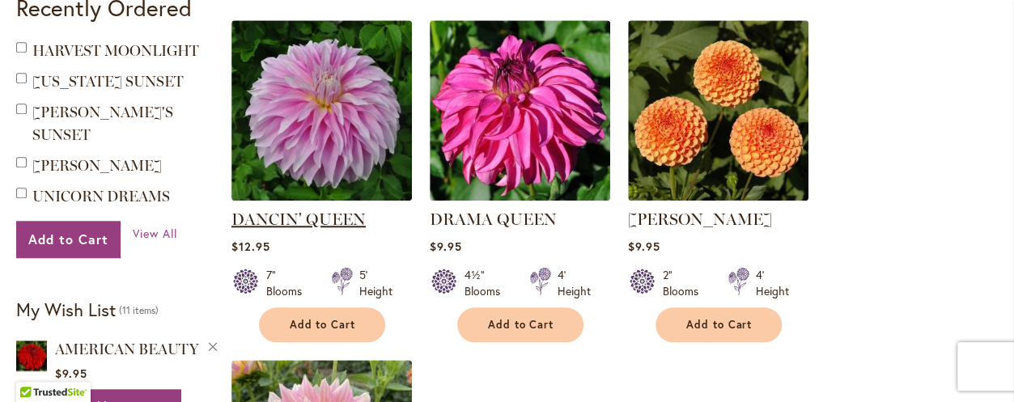
click at [327, 213] on link "DANCIN' QUEEN" at bounding box center [298, 219] width 134 height 19
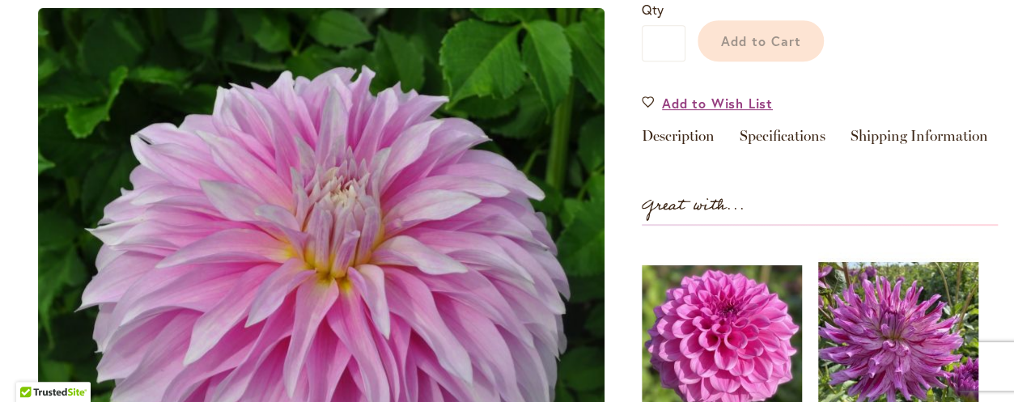
scroll to position [243, 0]
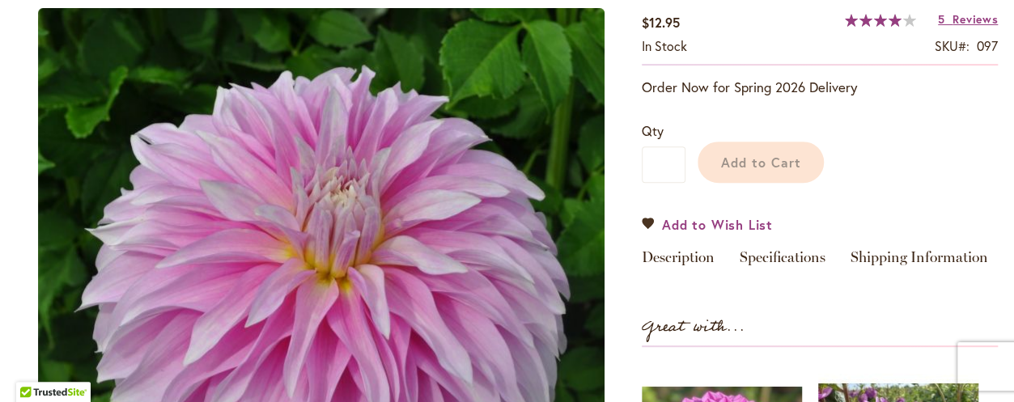
click at [702, 224] on span "Add to Wish List" at bounding box center [717, 224] width 111 height 19
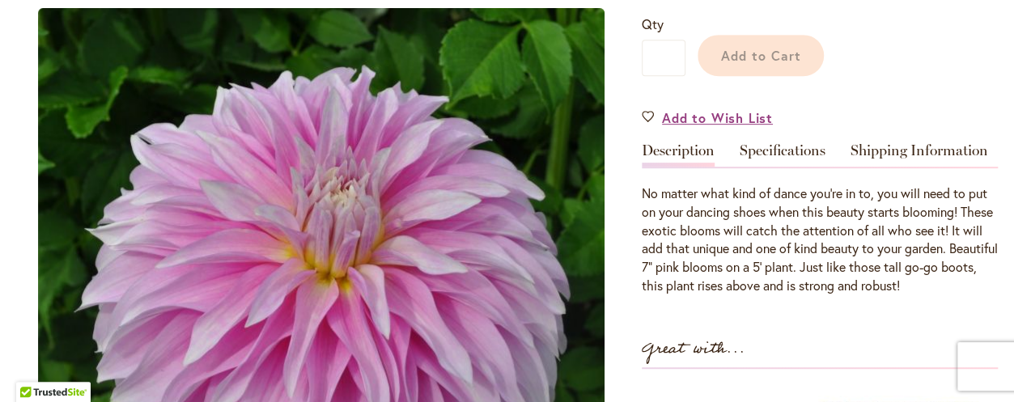
scroll to position [534, 0]
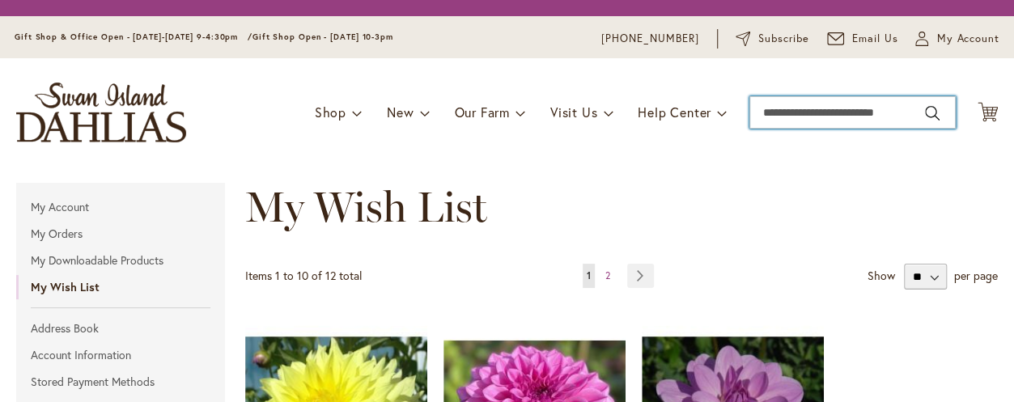
click at [749, 115] on input "Search" at bounding box center [852, 112] width 206 height 32
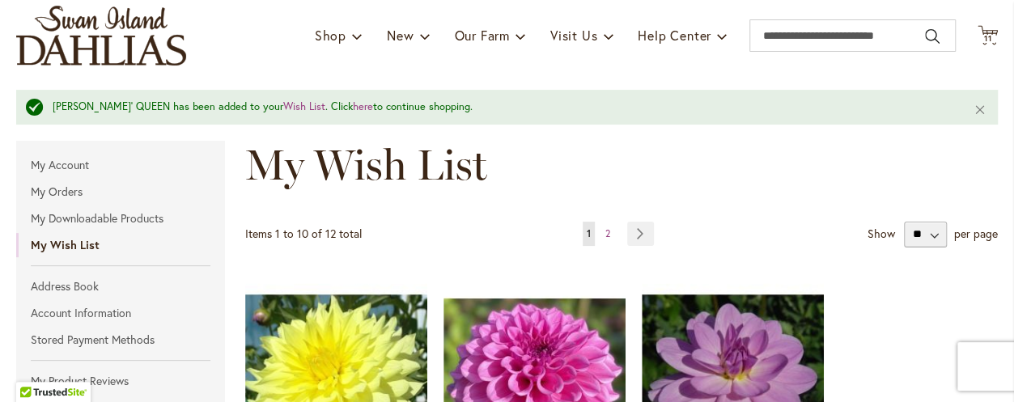
scroll to position [243, 0]
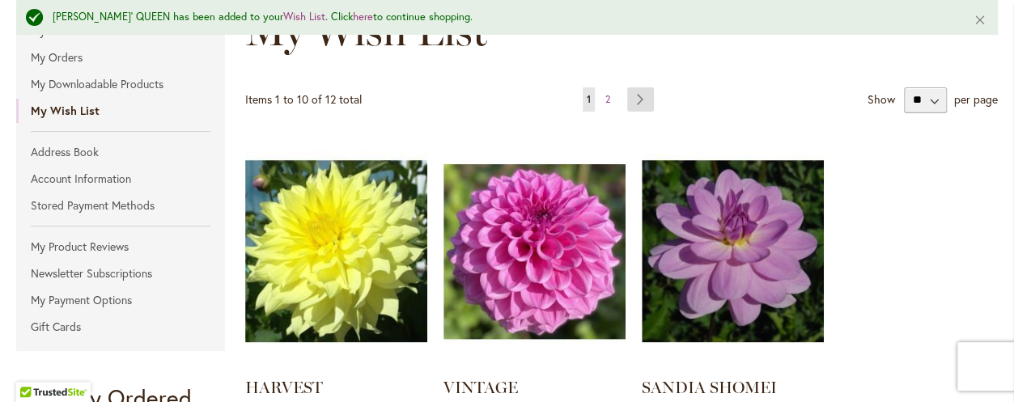
click at [634, 101] on link "Page Next" at bounding box center [640, 99] width 27 height 24
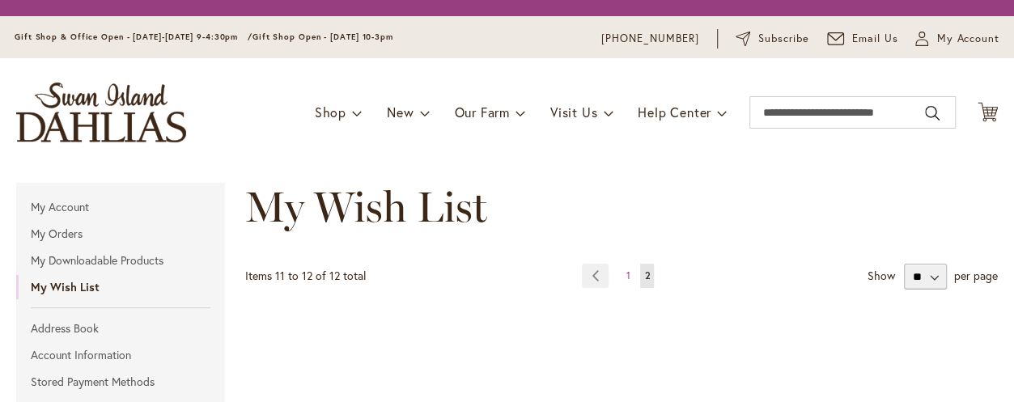
drag, startPoint x: 0, startPoint y: 0, endPoint x: 614, endPoint y: 163, distance: 635.3
click at [614, 163] on div "Toggle Nav Shop Dahlia Tubers Collections Fresh Cut Dahlias Gardening Supplies …" at bounding box center [507, 112] width 1014 height 108
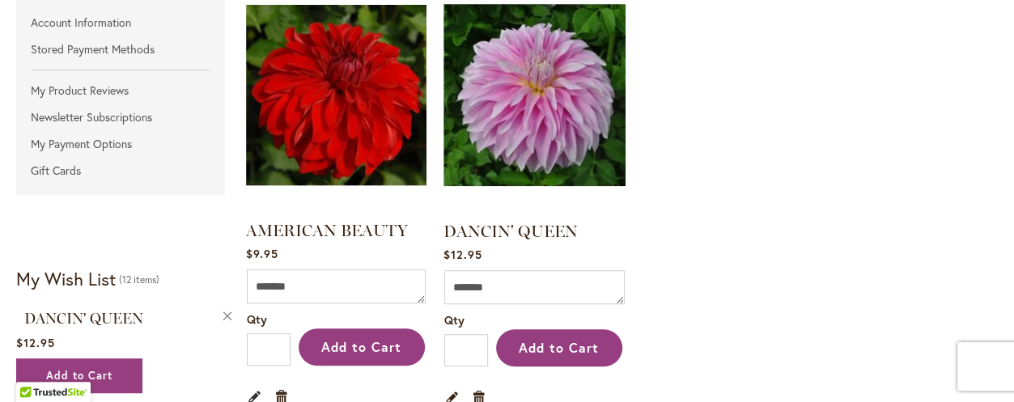
scroll to position [395, 0]
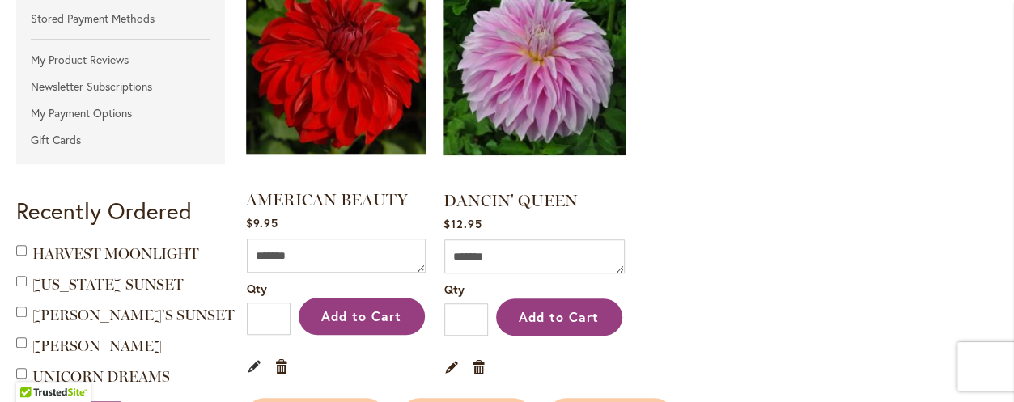
click at [249, 357] on link "Edit" at bounding box center [254, 366] width 15 height 18
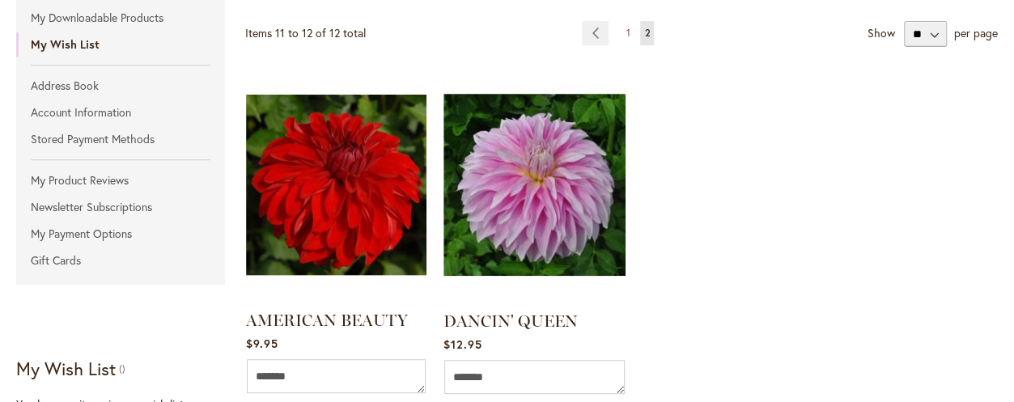
scroll to position [364, 0]
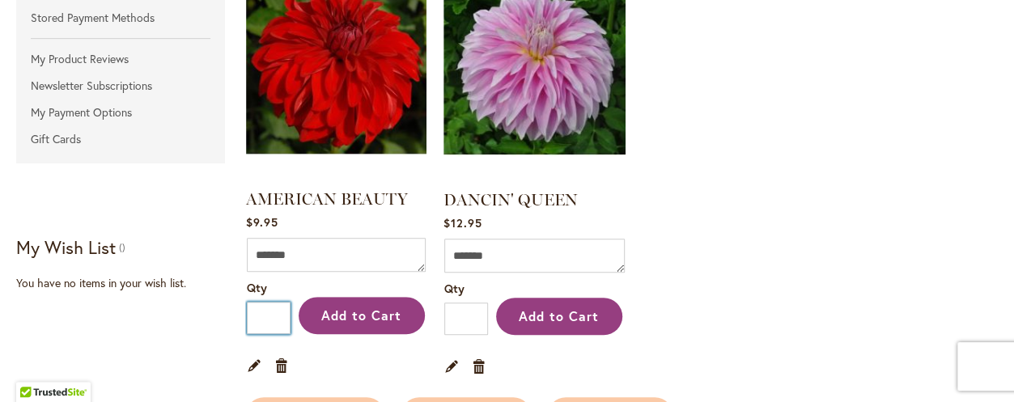
click at [272, 321] on input "*" at bounding box center [269, 318] width 44 height 32
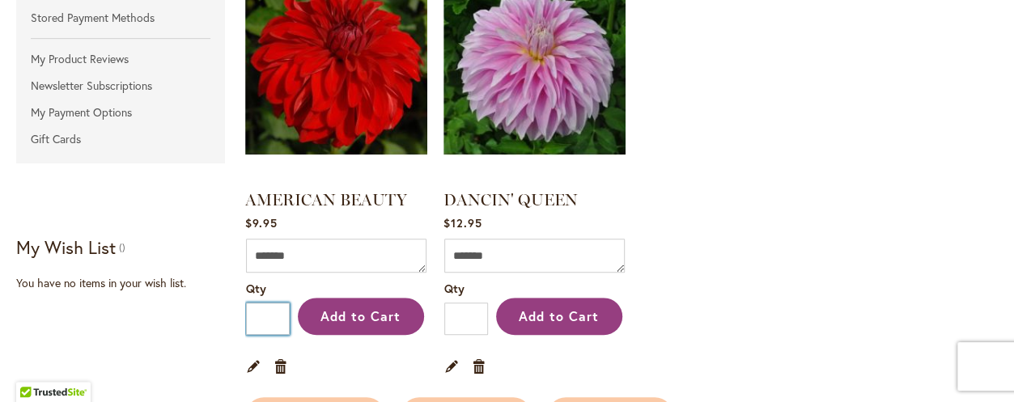
type input "*"
click at [741, 278] on ol "AMERICAN BEAUTY Rating: 100% 8 Reviews $9.95 Comment Qty * Add to Cart Edit" at bounding box center [621, 165] width 753 height 431
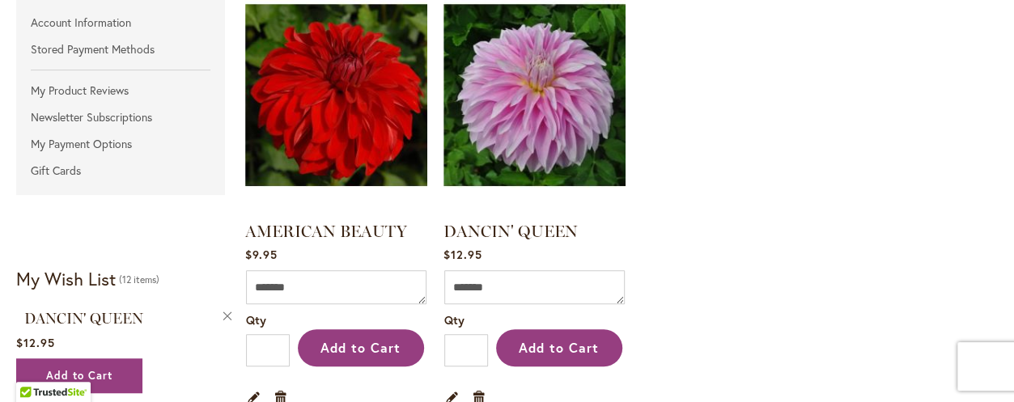
scroll to position [392, 0]
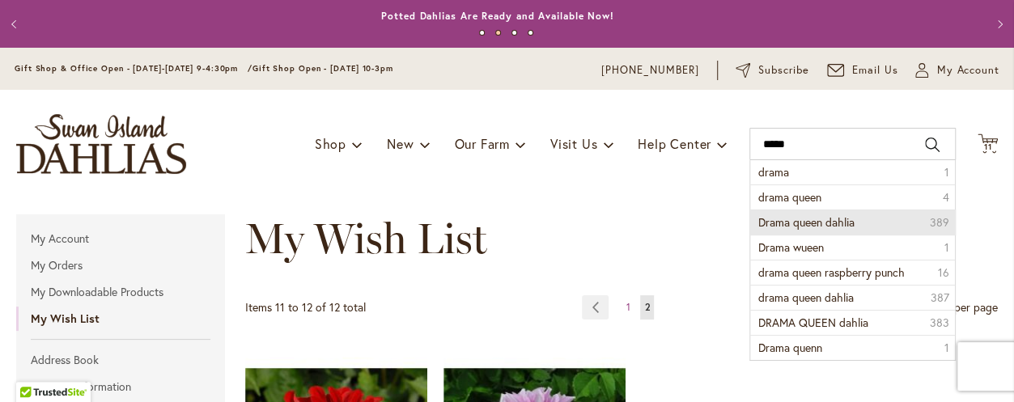
click at [790, 224] on span "Drama queen dahlia" at bounding box center [806, 221] width 96 height 15
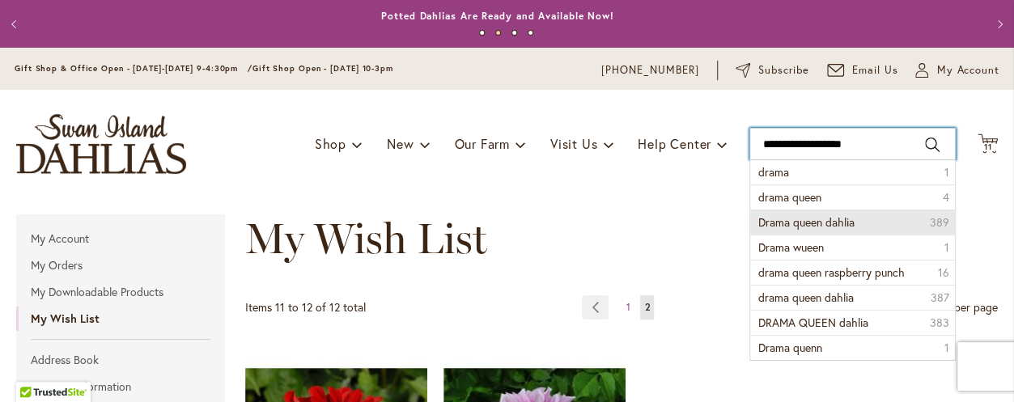
type input "**********"
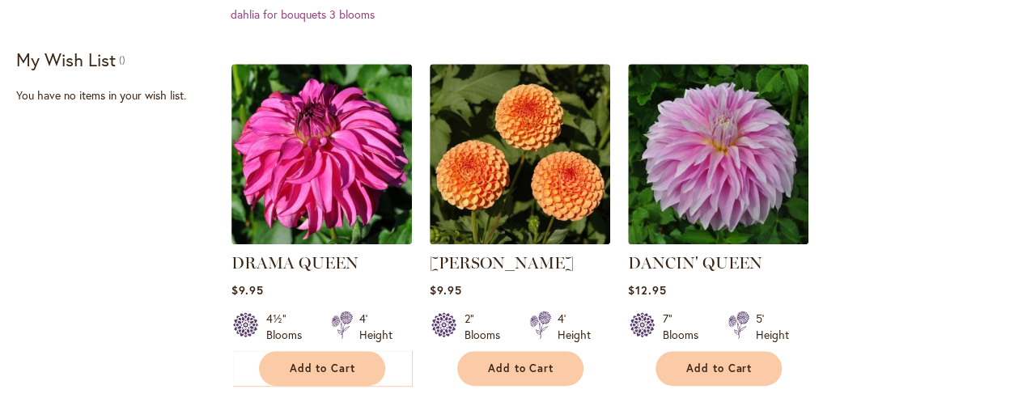
scroll to position [364, 0]
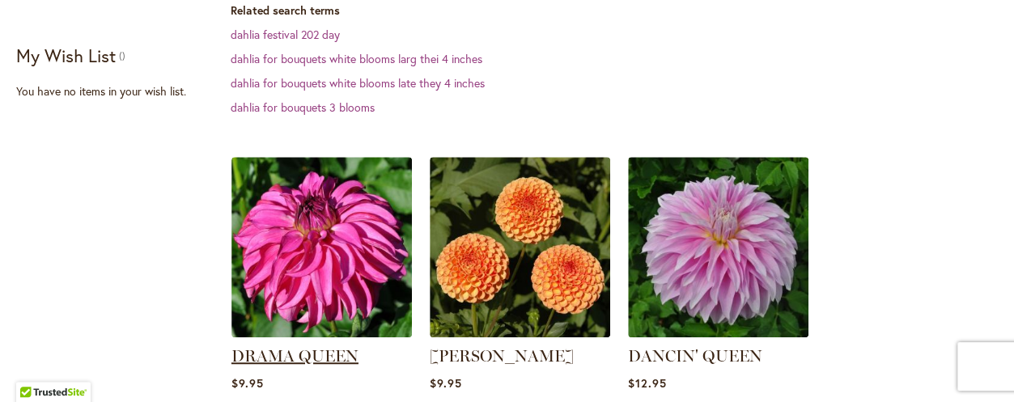
click at [336, 346] on link "DRAMA QUEEN" at bounding box center [294, 355] width 127 height 19
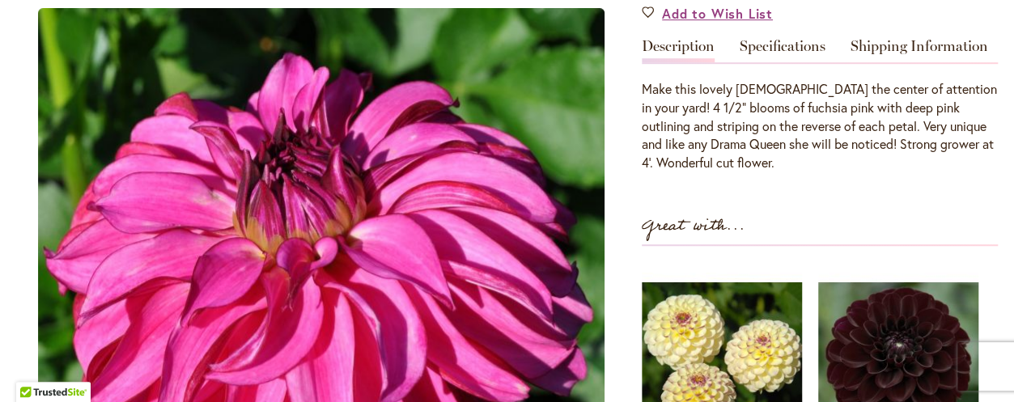
scroll to position [409, 0]
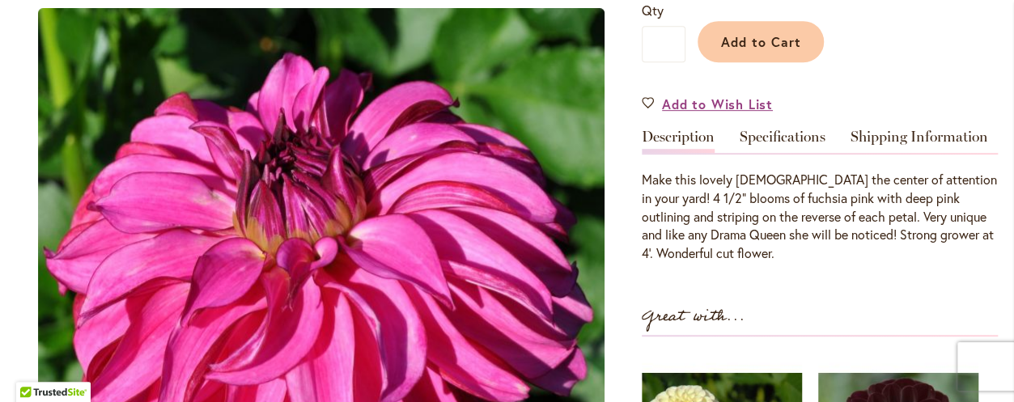
type input "*****"
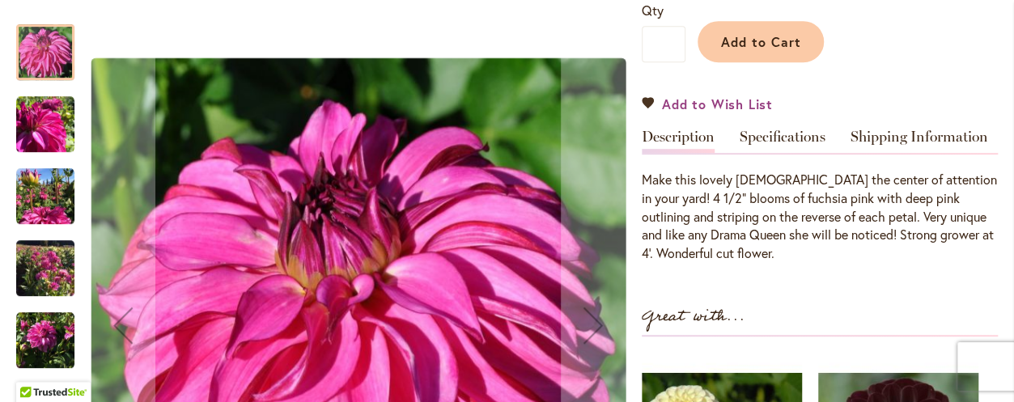
click at [708, 101] on span "Add to Wish List" at bounding box center [717, 104] width 111 height 19
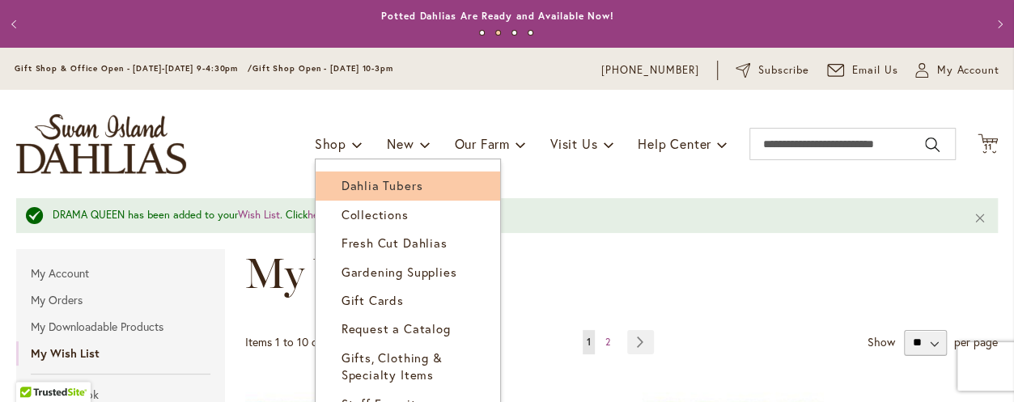
click at [341, 182] on span "Dahlia Tubers" at bounding box center [381, 185] width 81 height 16
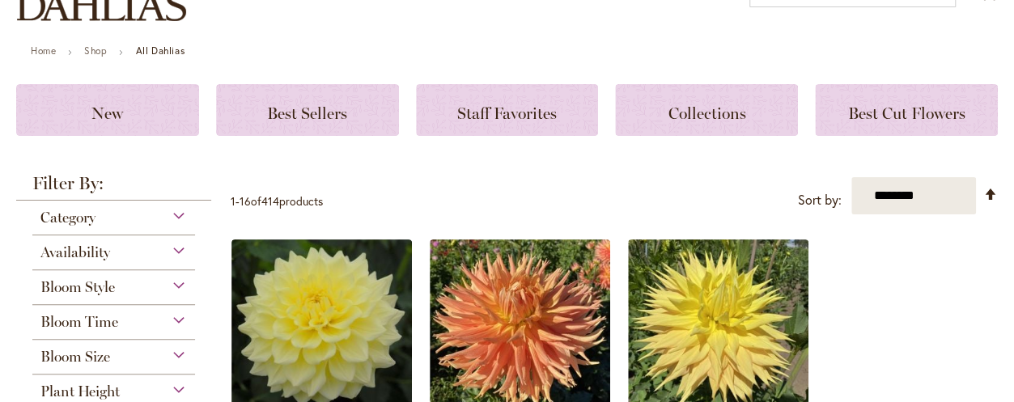
scroll to position [243, 0]
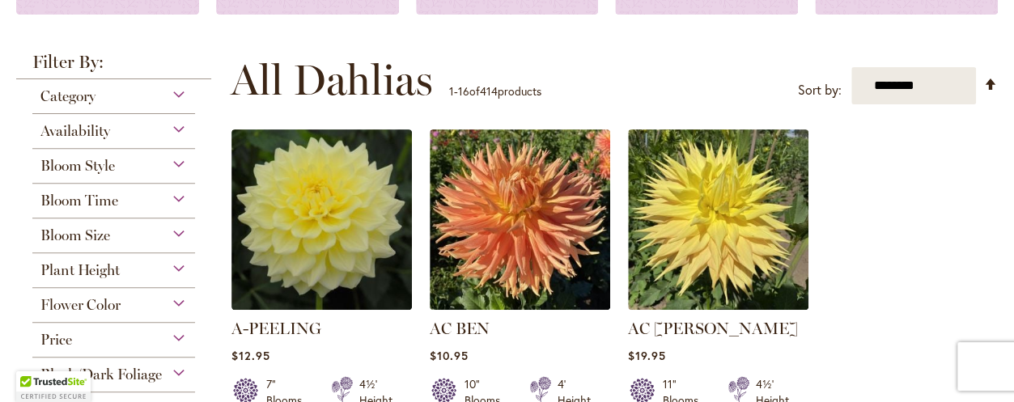
click at [177, 300] on div "Flower Color" at bounding box center [113, 301] width 163 height 26
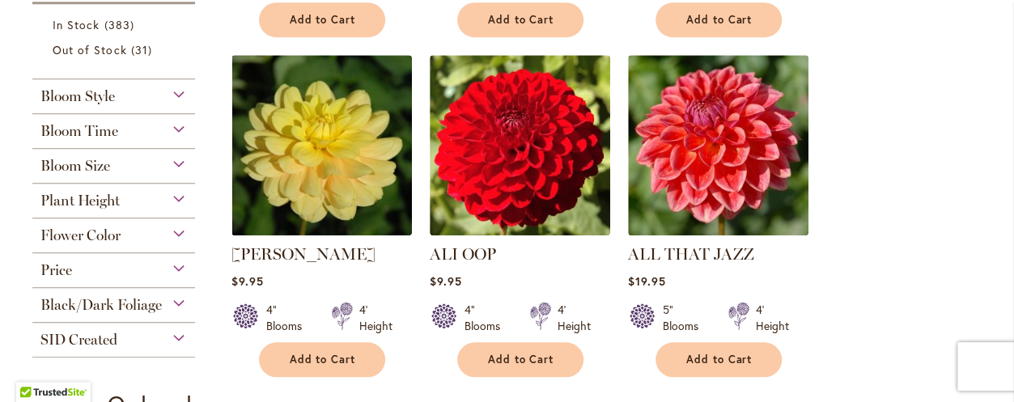
scroll to position [759, 0]
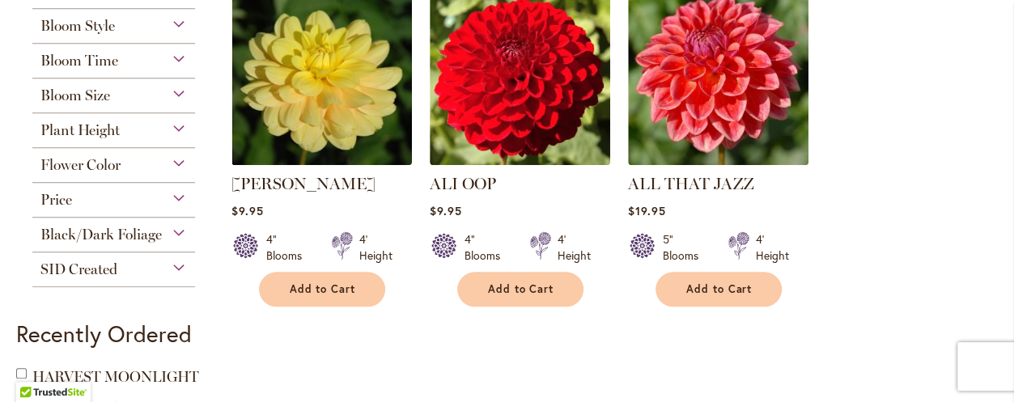
click at [175, 157] on div "Flower Color" at bounding box center [113, 161] width 163 height 26
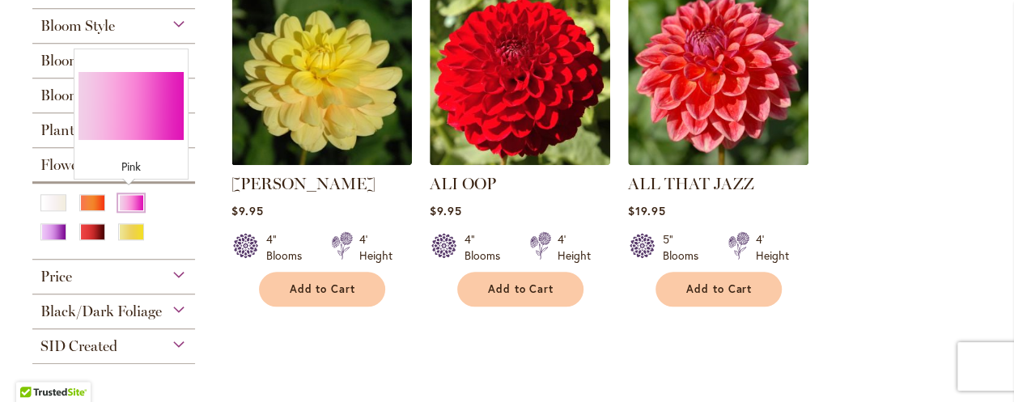
click at [134, 197] on div "Pink" at bounding box center [131, 202] width 26 height 17
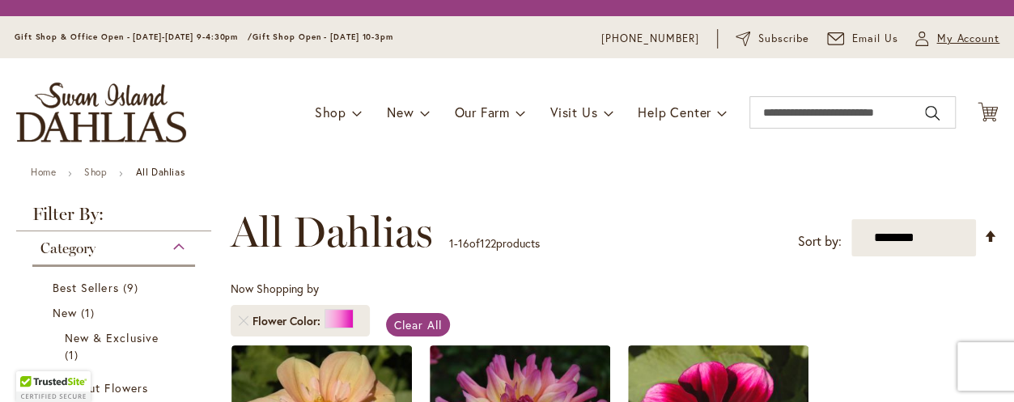
click at [936, 33] on span "My Account" at bounding box center [967, 39] width 63 height 16
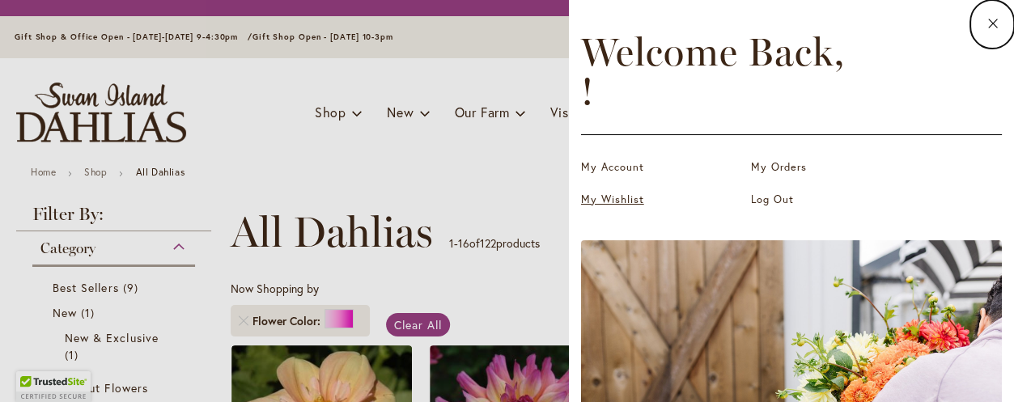
click at [615, 200] on link "My Wishlist" at bounding box center [662, 200] width 162 height 16
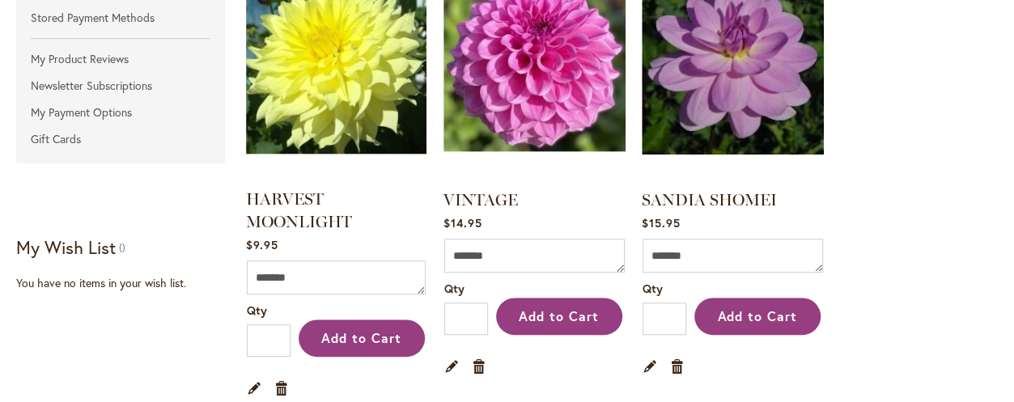
scroll to position [485, 0]
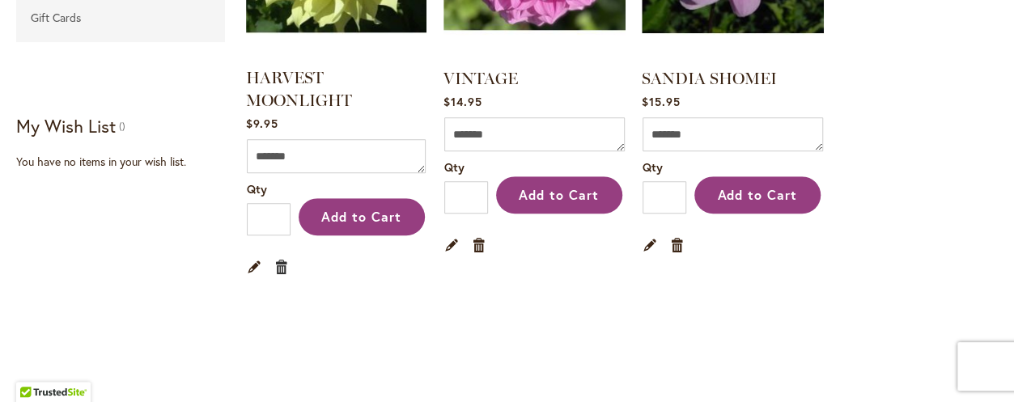
click at [277, 265] on link "Remove item" at bounding box center [281, 266] width 15 height 18
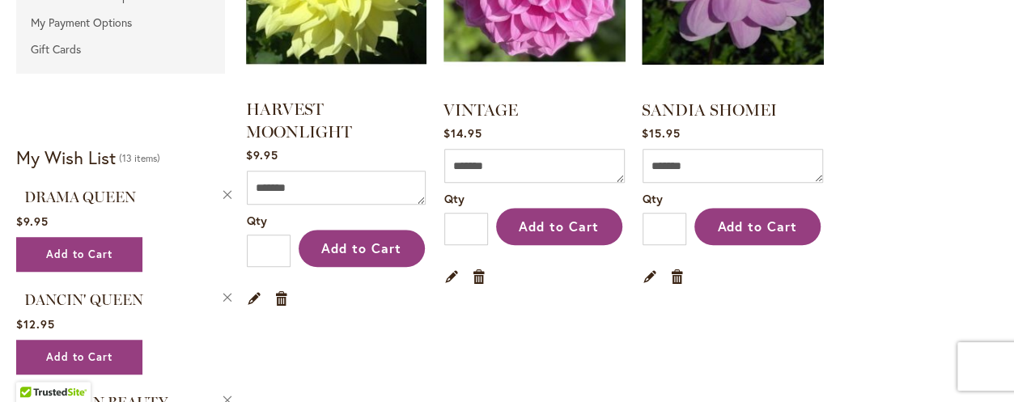
scroll to position [516, 0]
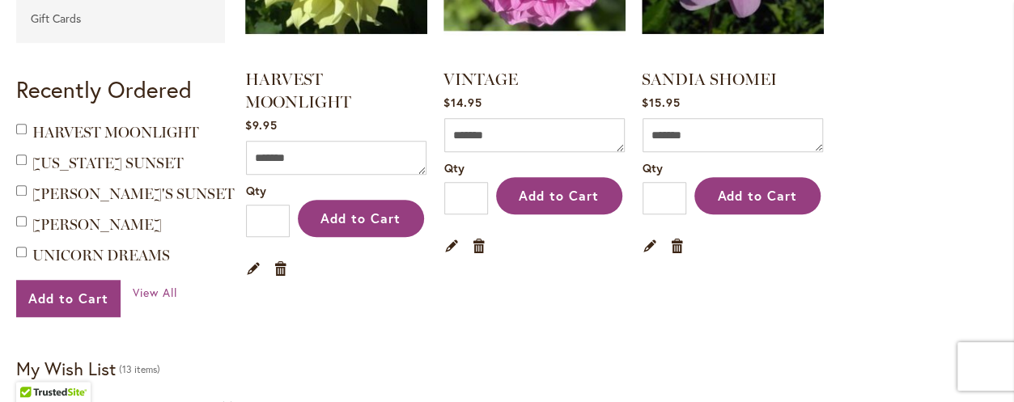
drag, startPoint x: 407, startPoint y: 235, endPoint x: 939, endPoint y: 265, distance: 533.2
drag, startPoint x: 939, startPoint y: 265, endPoint x: 977, endPoint y: 242, distance: 44.3
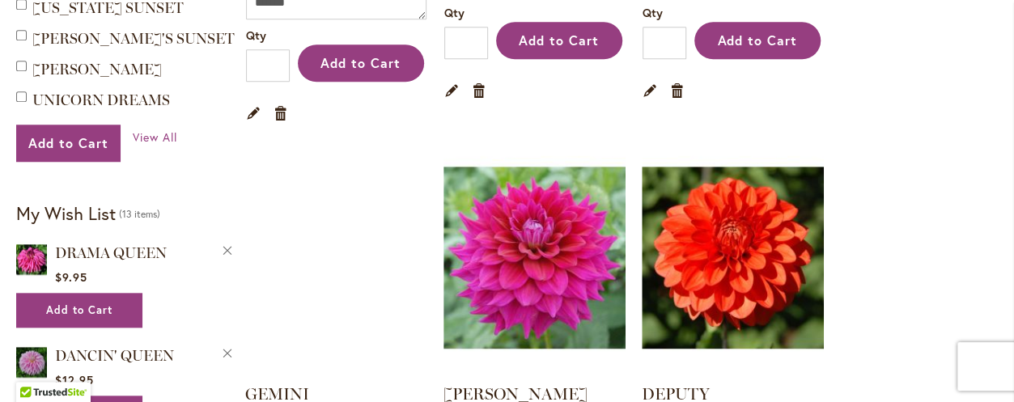
scroll to position [638, 0]
